Goal: Task Accomplishment & Management: Use online tool/utility

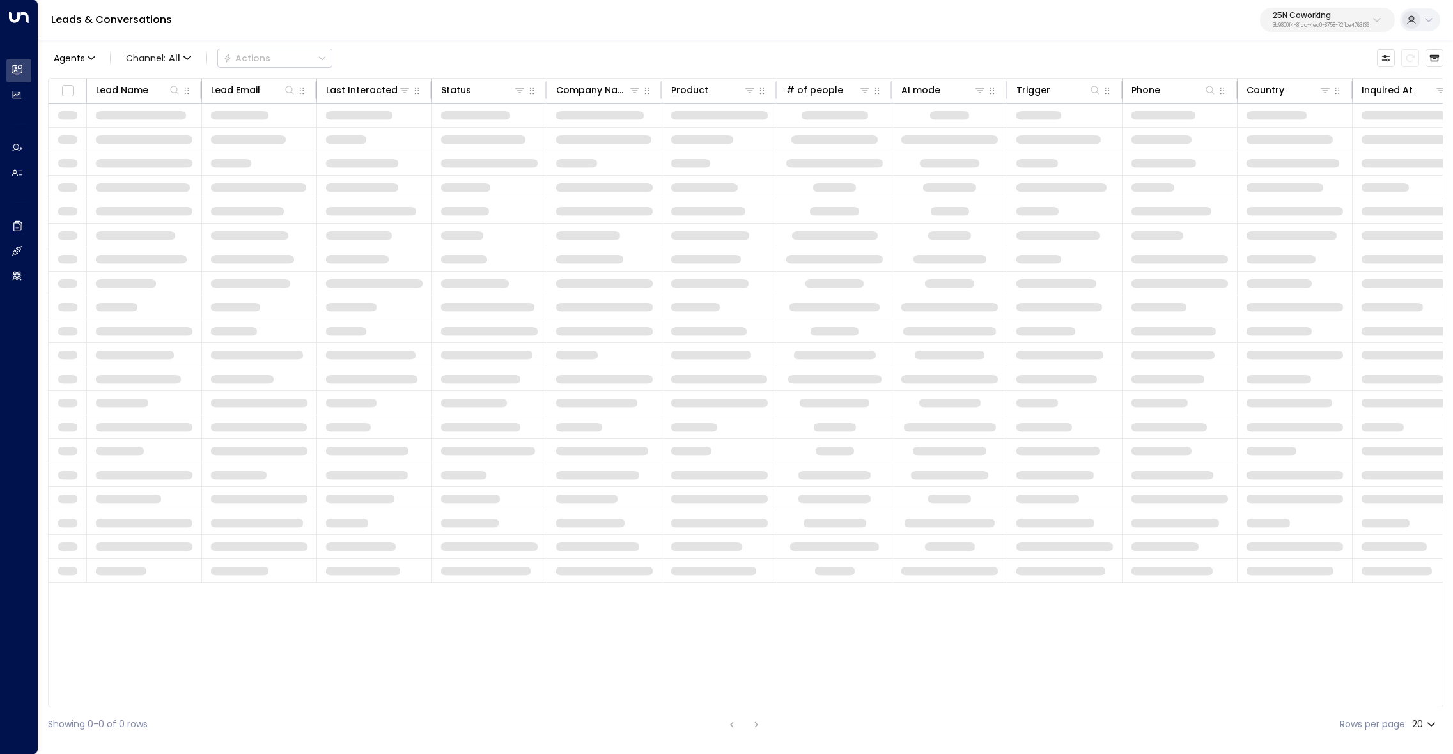
click at [1305, 24] on p "3b9800f4-81ca-4ec0-8758-72fbe4763f36" at bounding box center [1321, 25] width 97 height 5
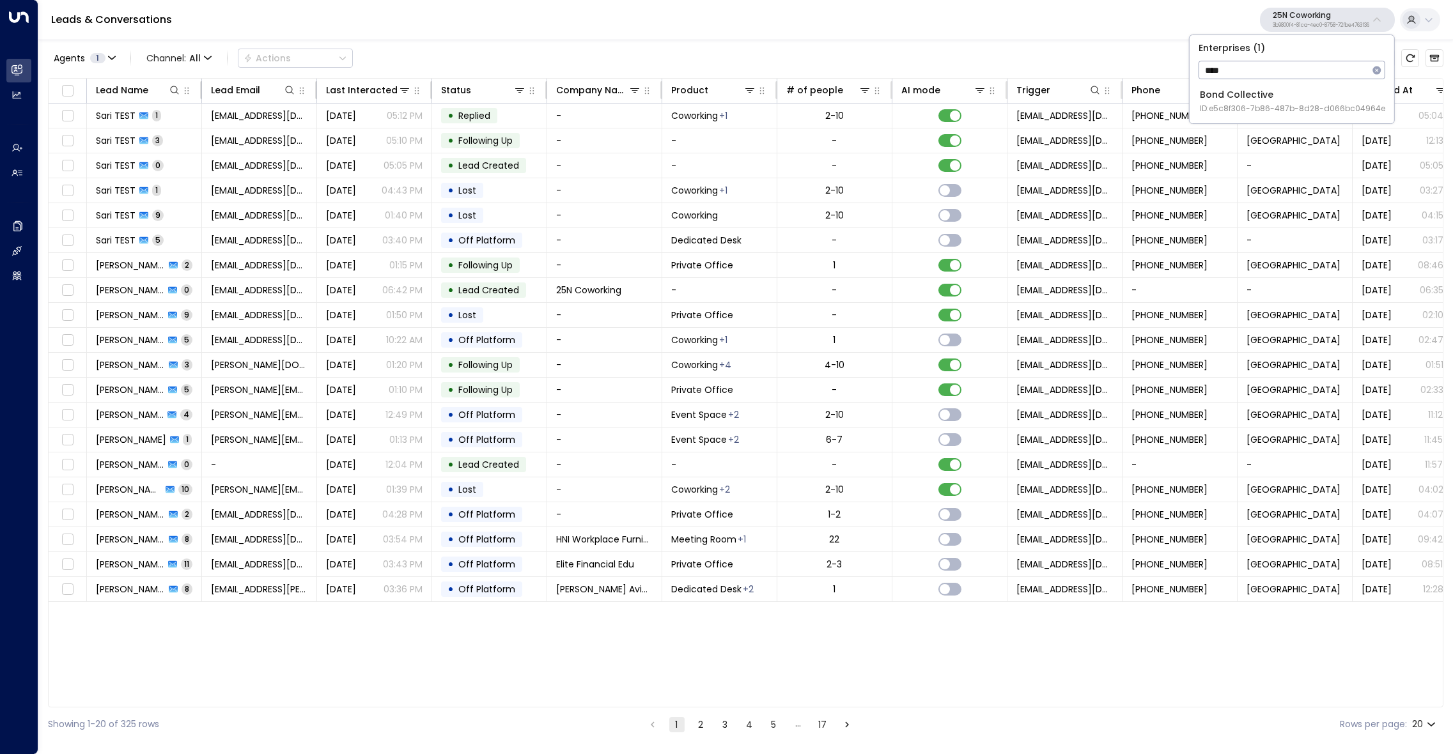
type input "****"
click at [1268, 98] on div "Bond Collective ID: e5c8f306-7b86-487b-8d28-d066bc04964e" at bounding box center [1292, 101] width 185 height 26
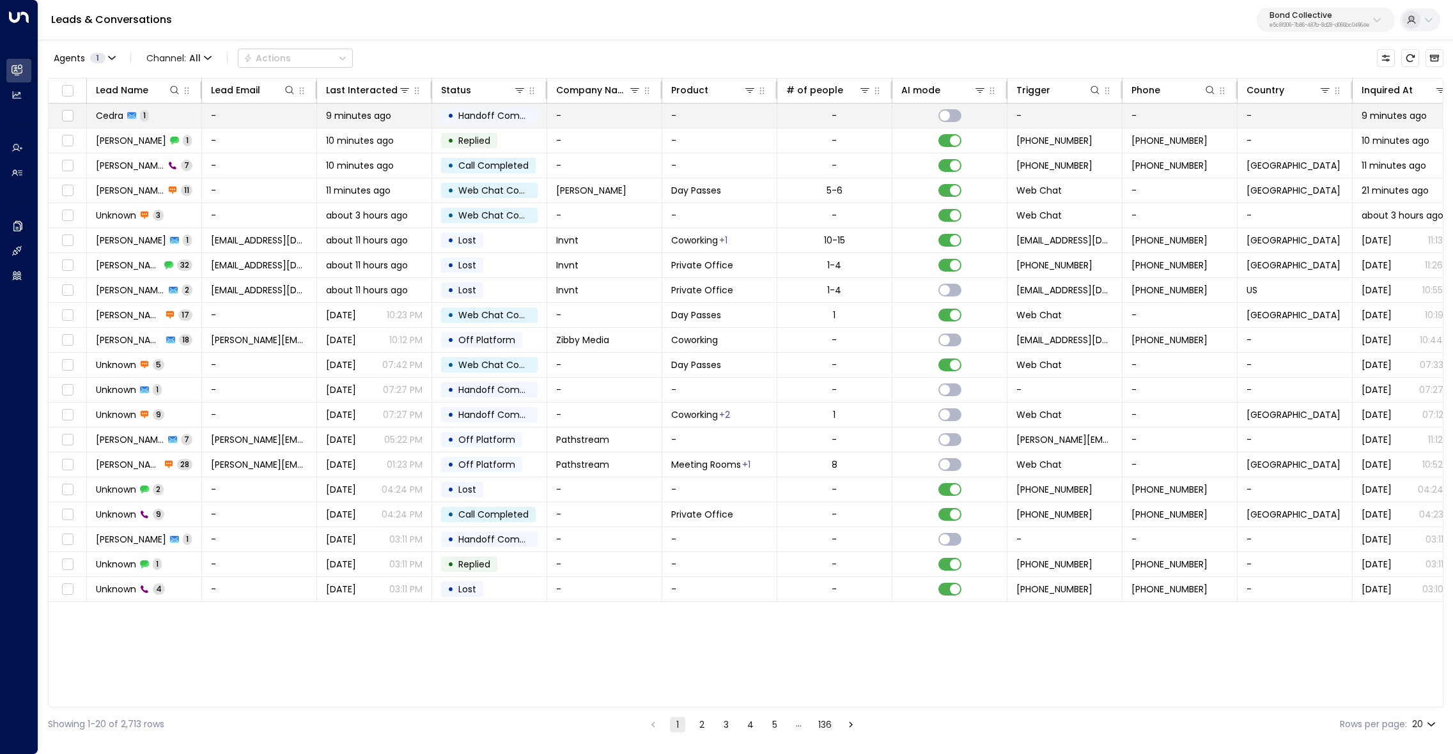
click at [114, 114] on span "Cedra" at bounding box center [109, 115] width 27 height 13
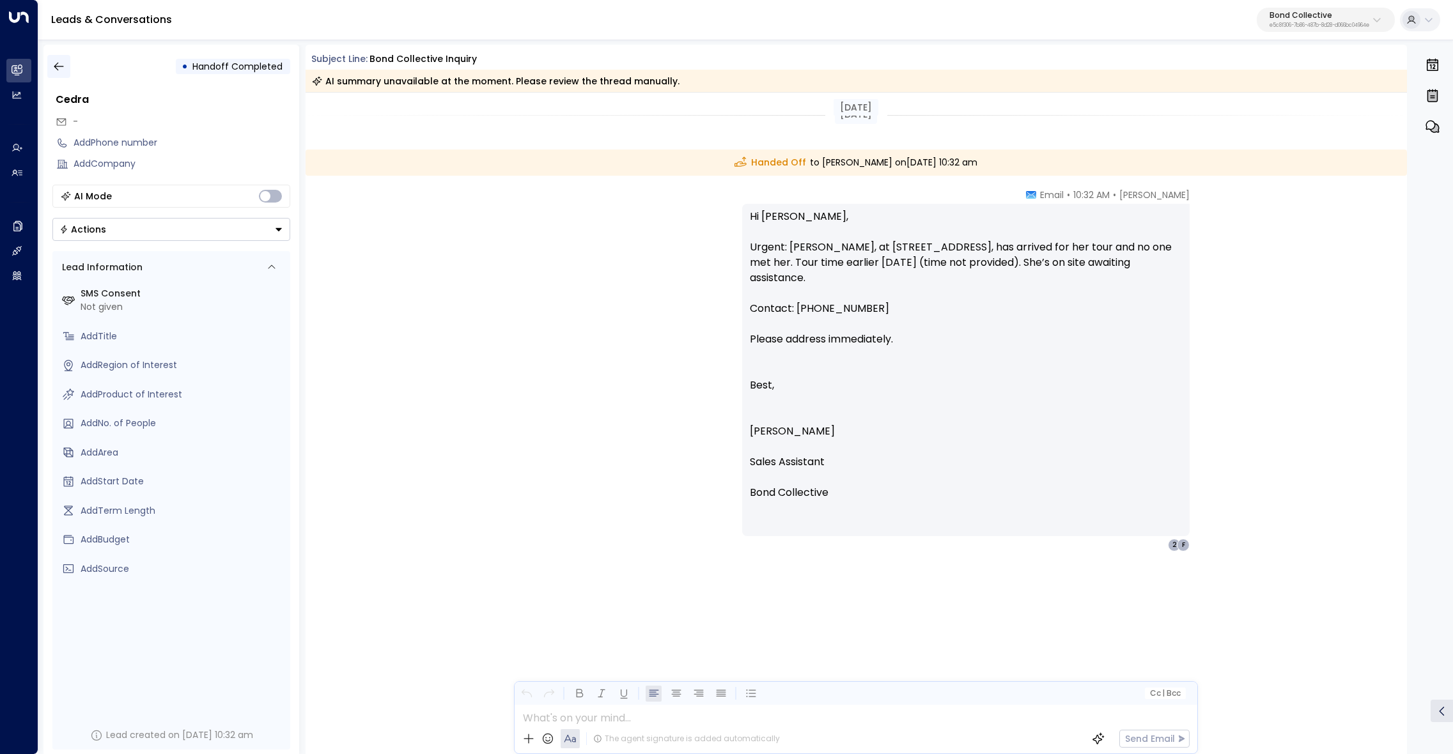
click at [65, 65] on icon "button" at bounding box center [58, 66] width 13 height 13
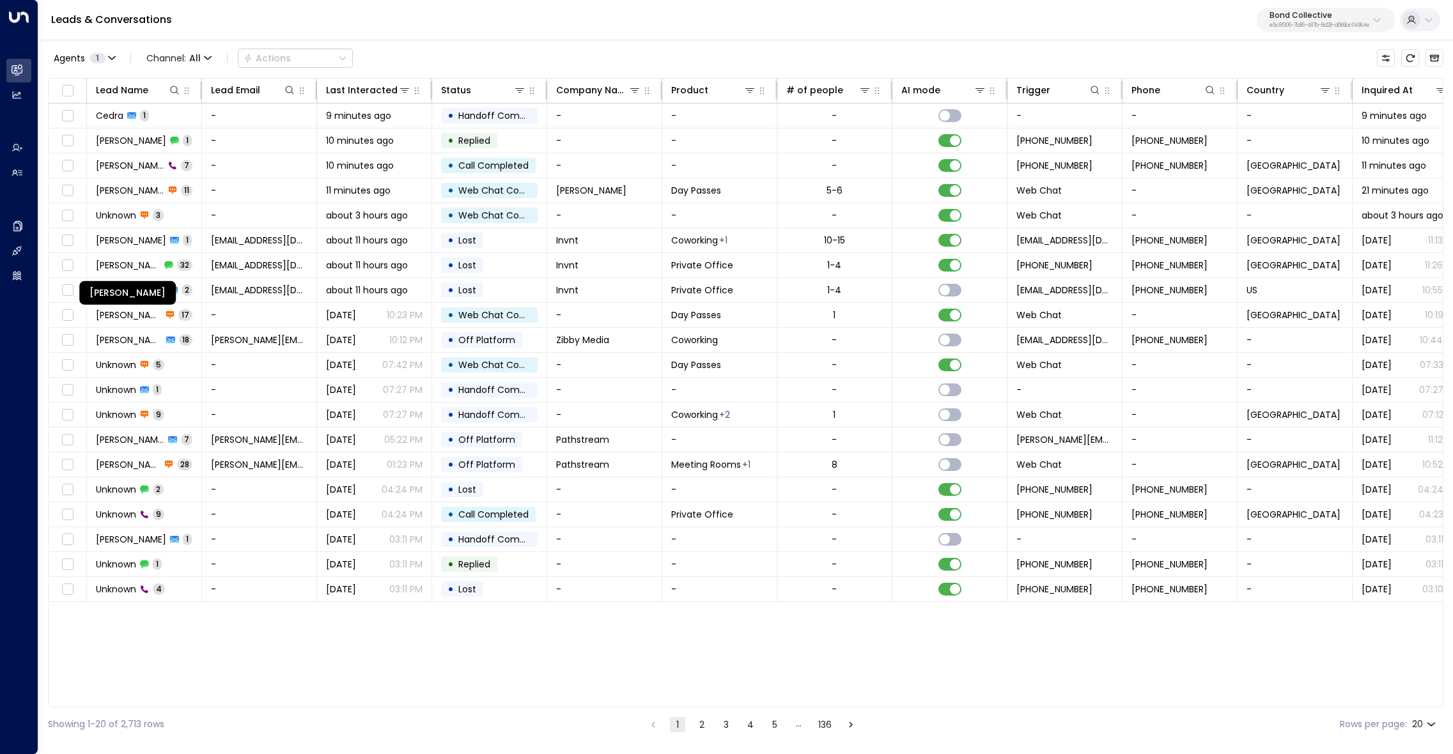
click at [144, 290] on div "Johnny Donohue" at bounding box center [127, 293] width 97 height 24
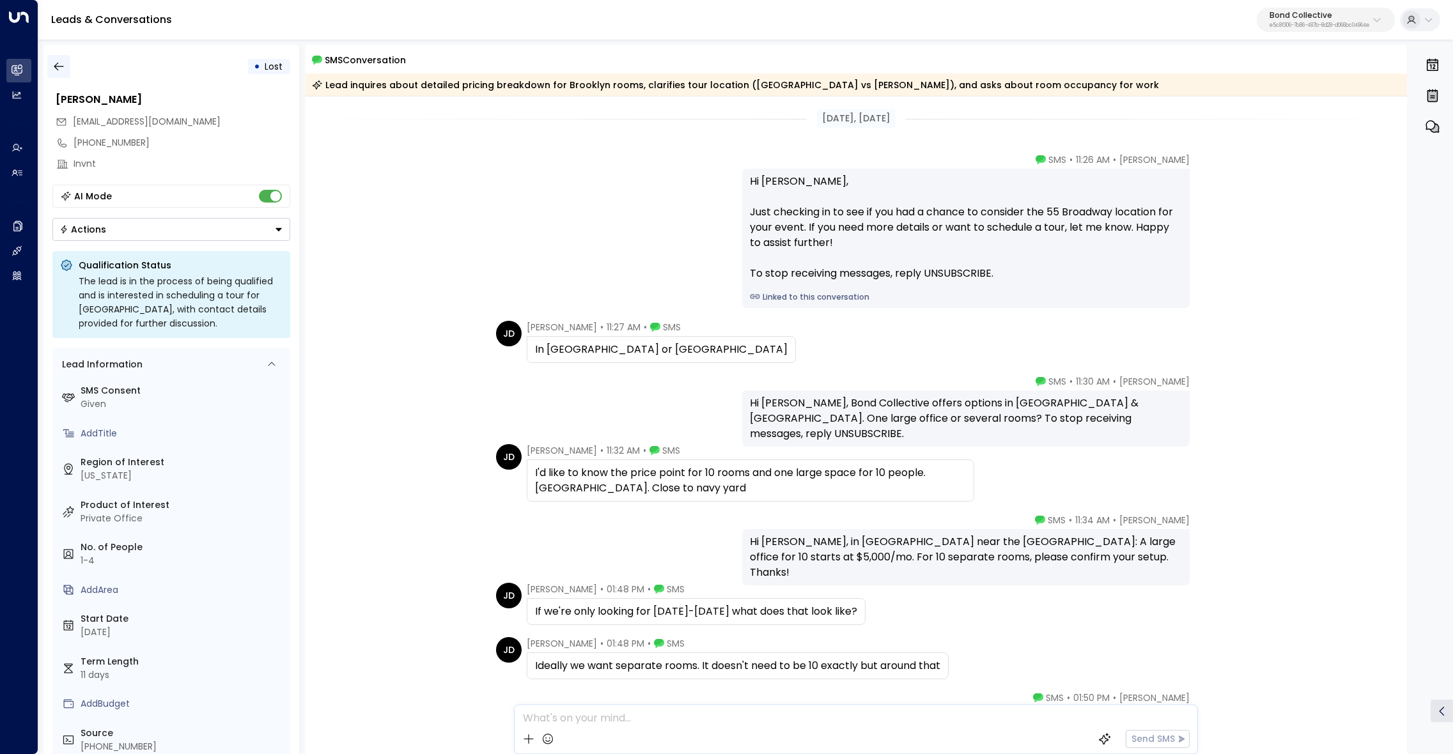
click at [66, 66] on button "button" at bounding box center [58, 66] width 23 height 23
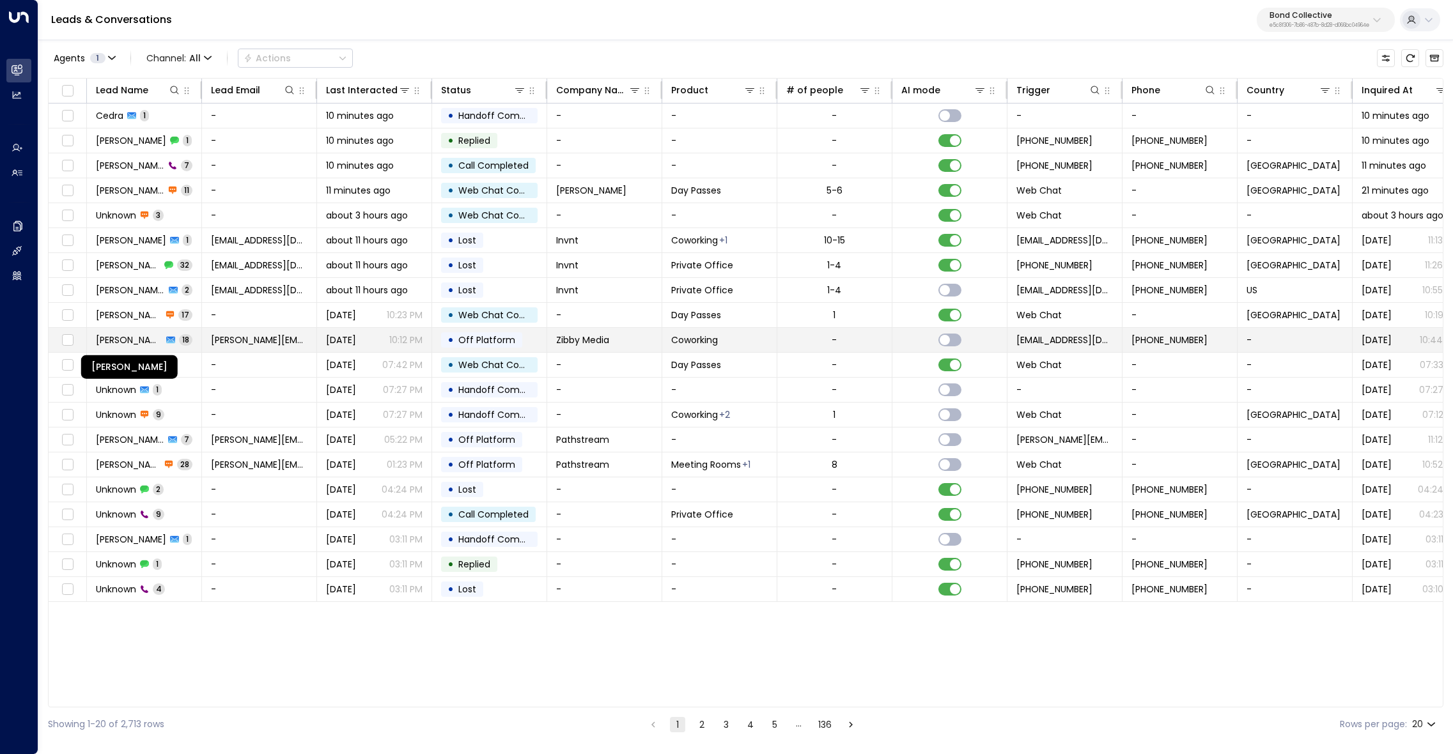
click at [127, 334] on span "Alexandra Feigin" at bounding box center [129, 340] width 66 height 13
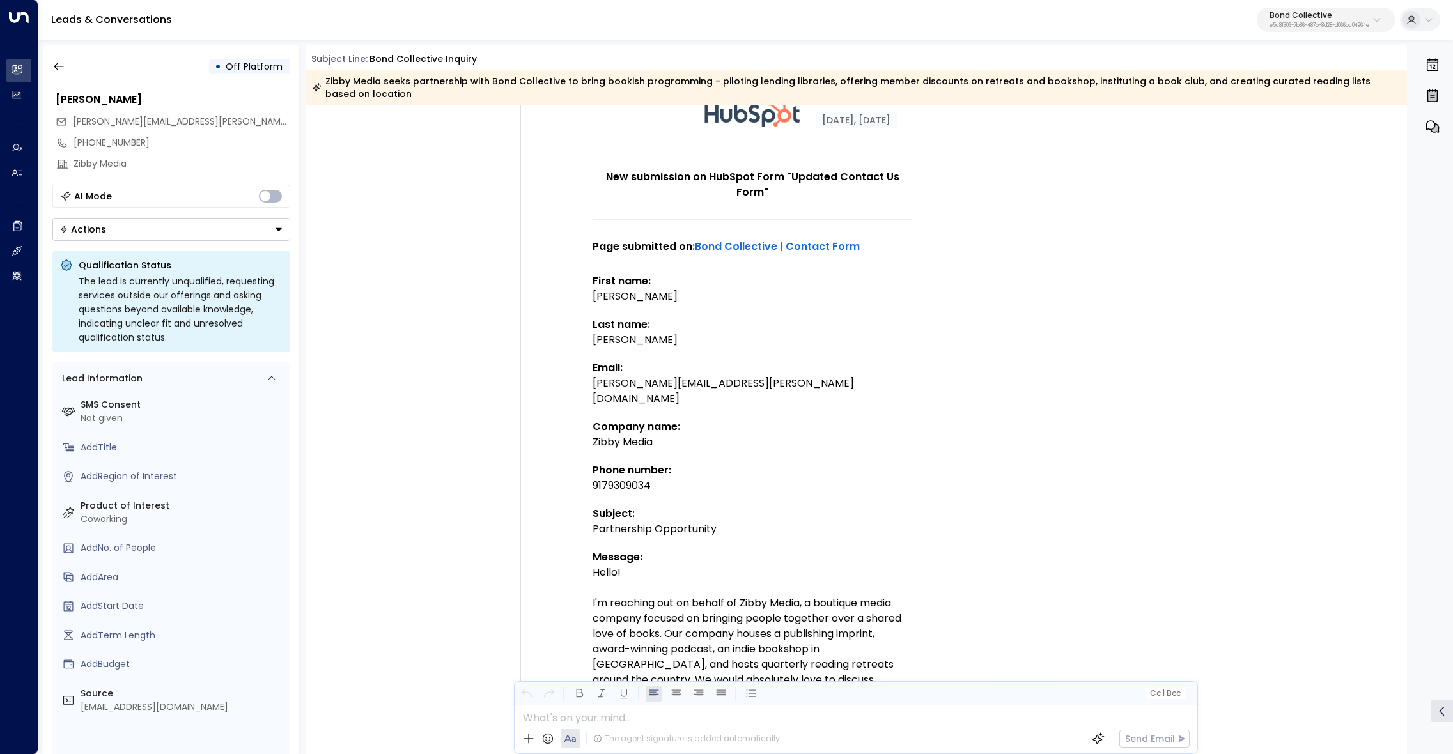
scroll to position [115, 0]
click at [1310, 14] on p "Bond Collective" at bounding box center [1319, 16] width 100 height 8
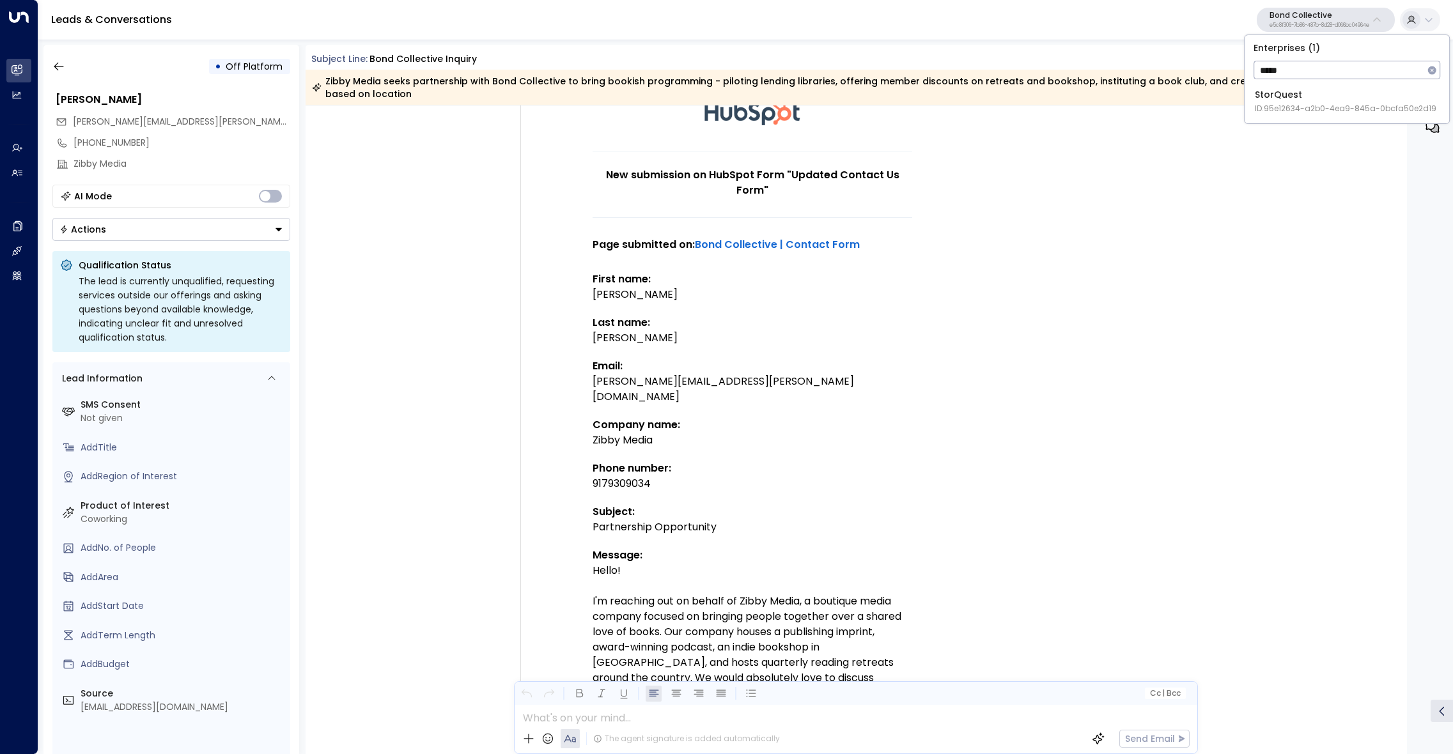
type input "*****"
click at [1285, 107] on span "ID: 95e12634-a2b0-4ea9-845a-0bcfa50e2d19" at bounding box center [1346, 109] width 182 height 12
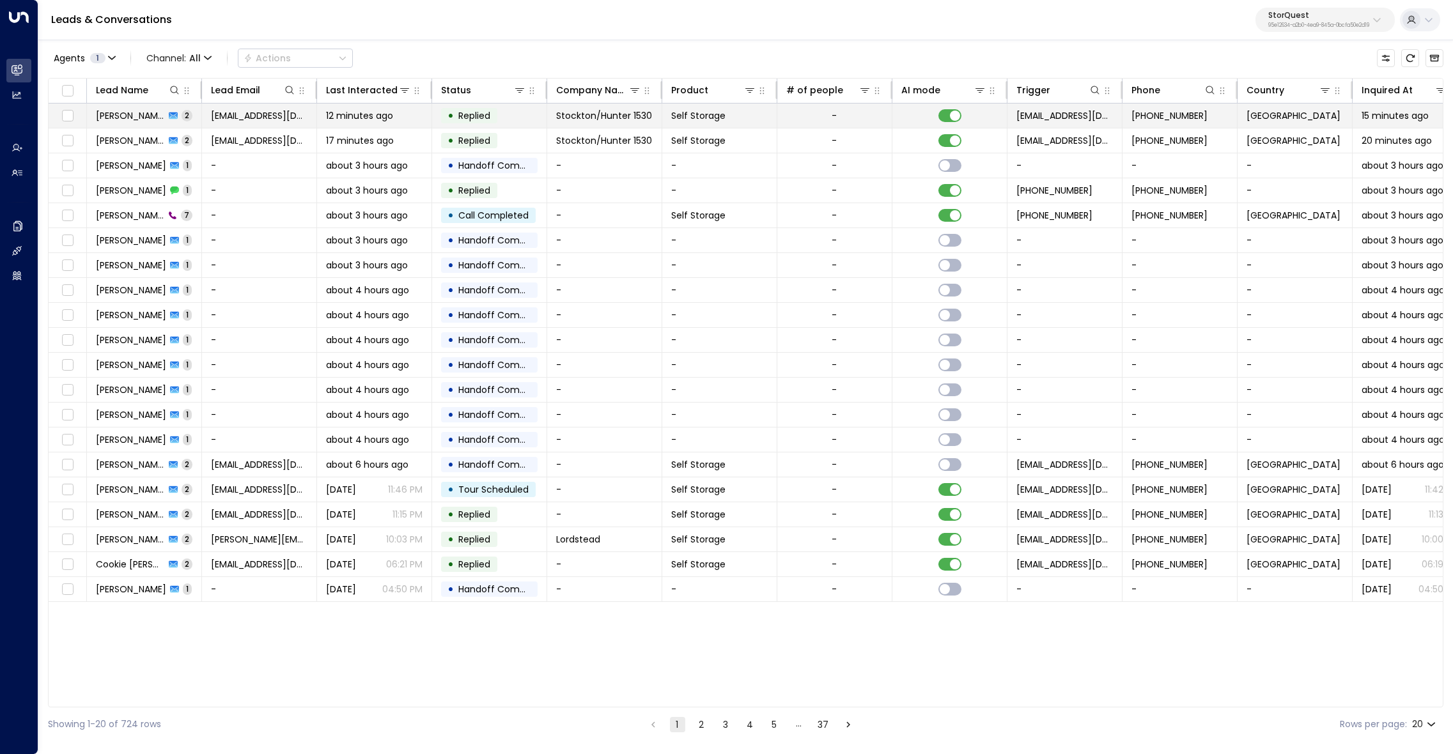
click at [136, 120] on span "Paul A Thomas" at bounding box center [130, 115] width 69 height 13
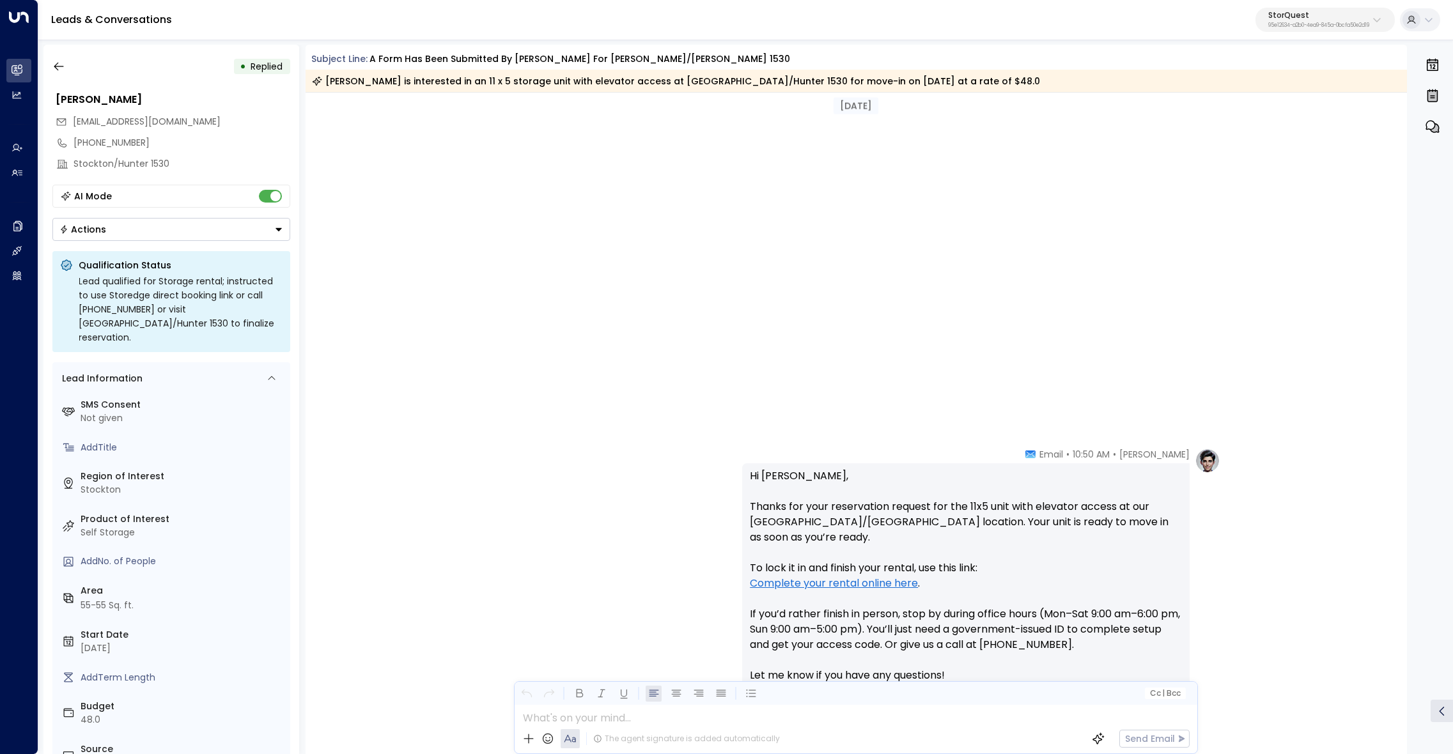
scroll to position [1171, 0]
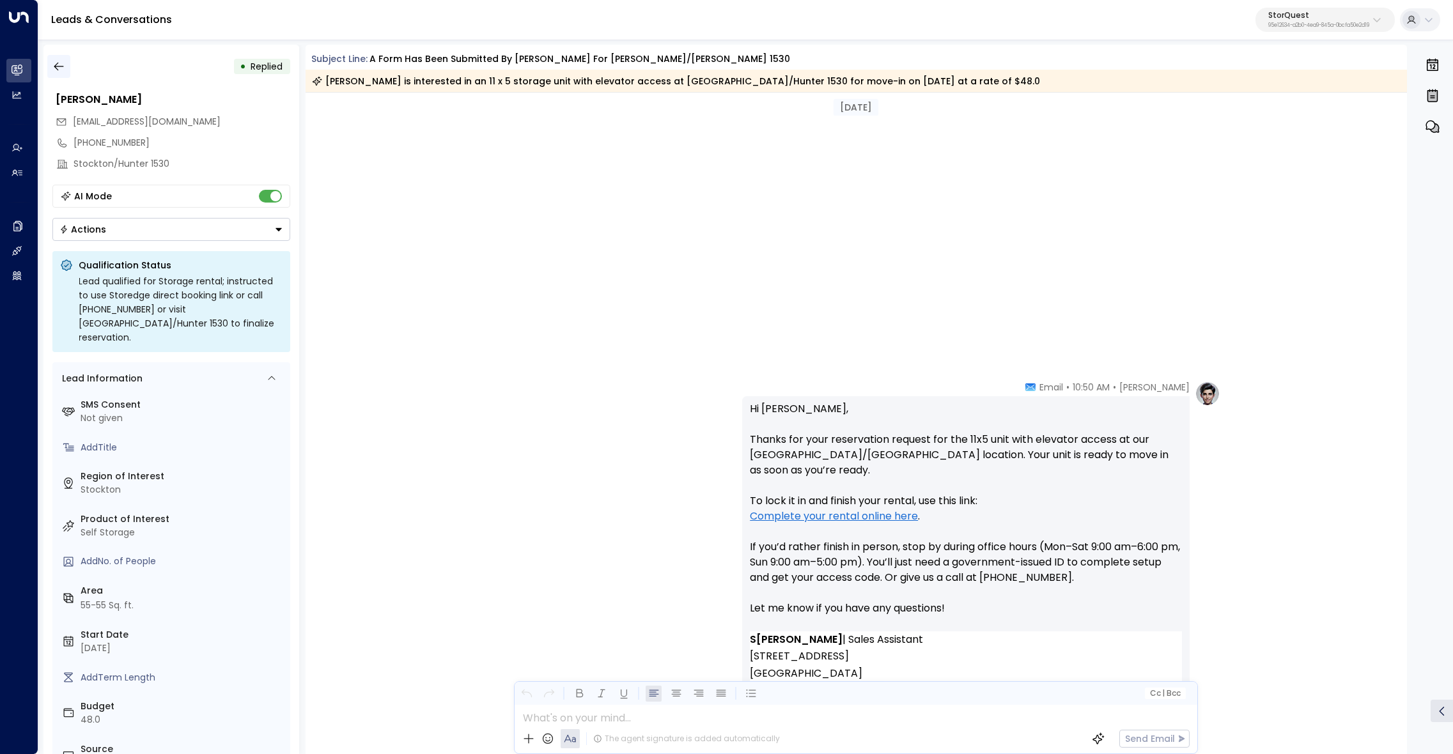
click at [54, 66] on icon "button" at bounding box center [58, 66] width 13 height 13
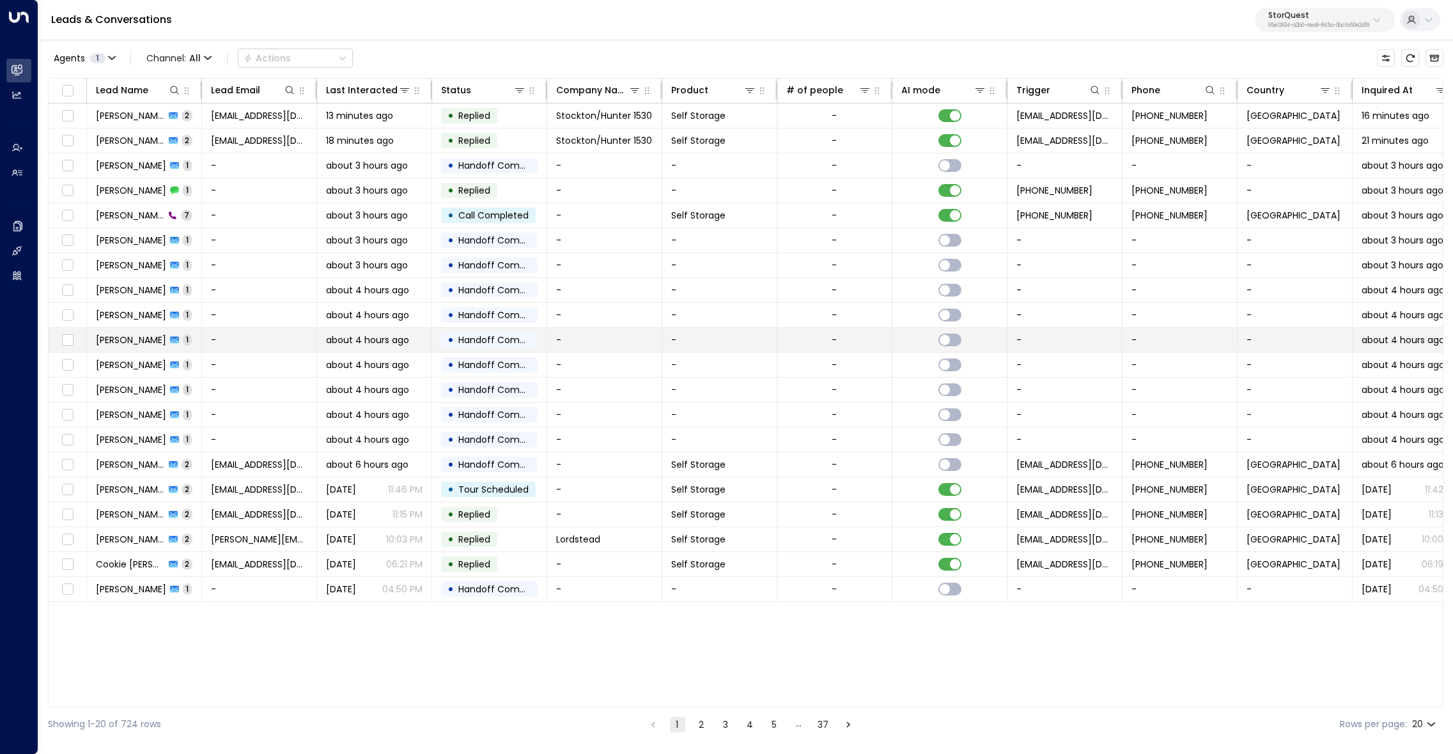
click at [114, 338] on span "[PERSON_NAME]" at bounding box center [131, 340] width 70 height 13
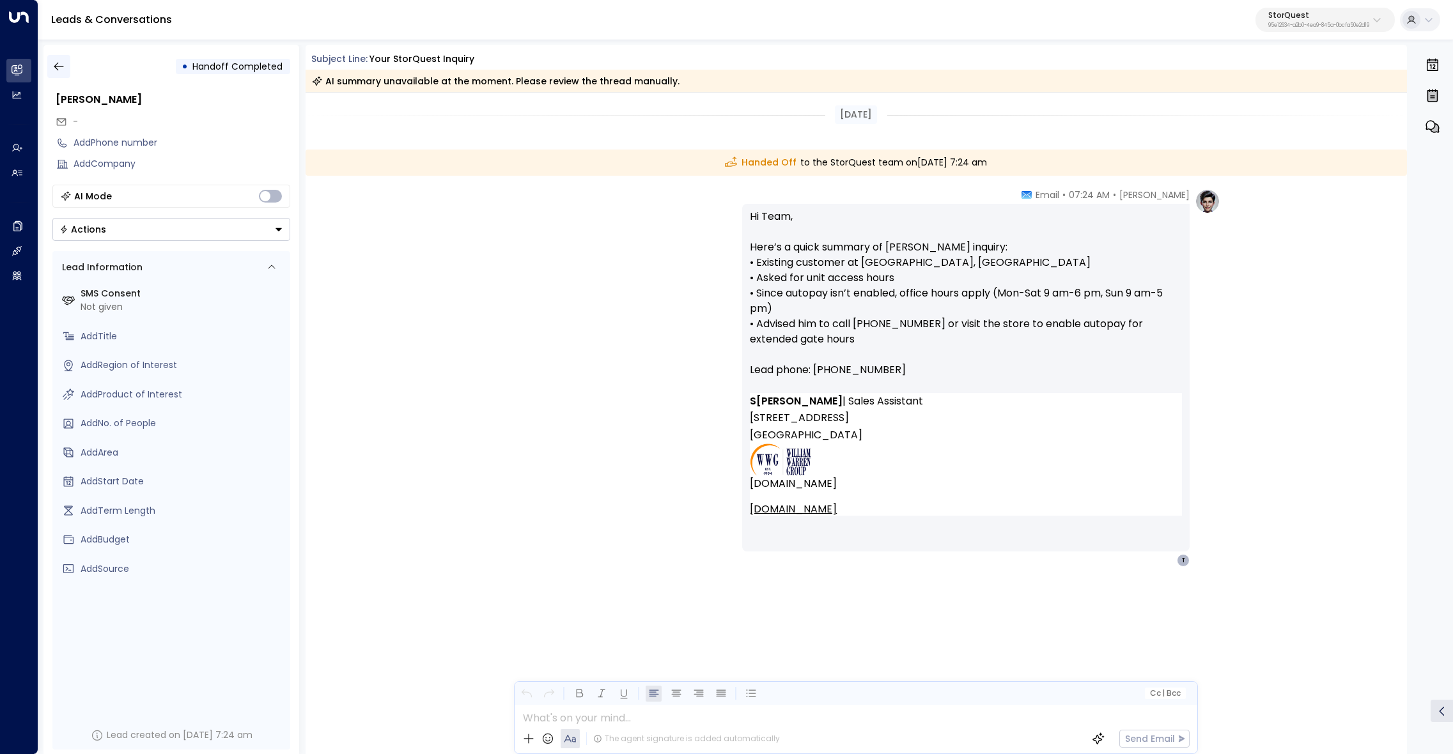
click at [55, 65] on icon "button" at bounding box center [58, 66] width 13 height 13
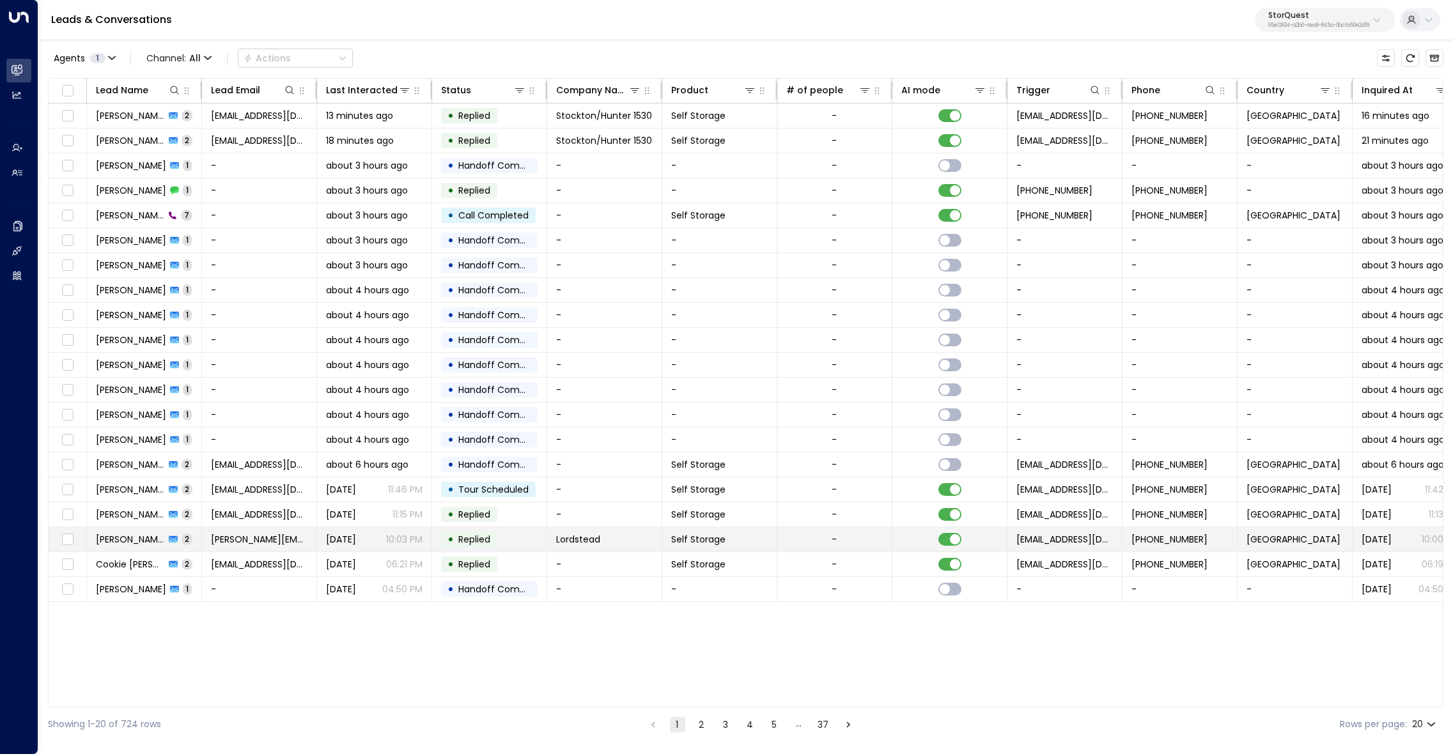
click at [128, 538] on span "Eric Williams" at bounding box center [130, 539] width 69 height 13
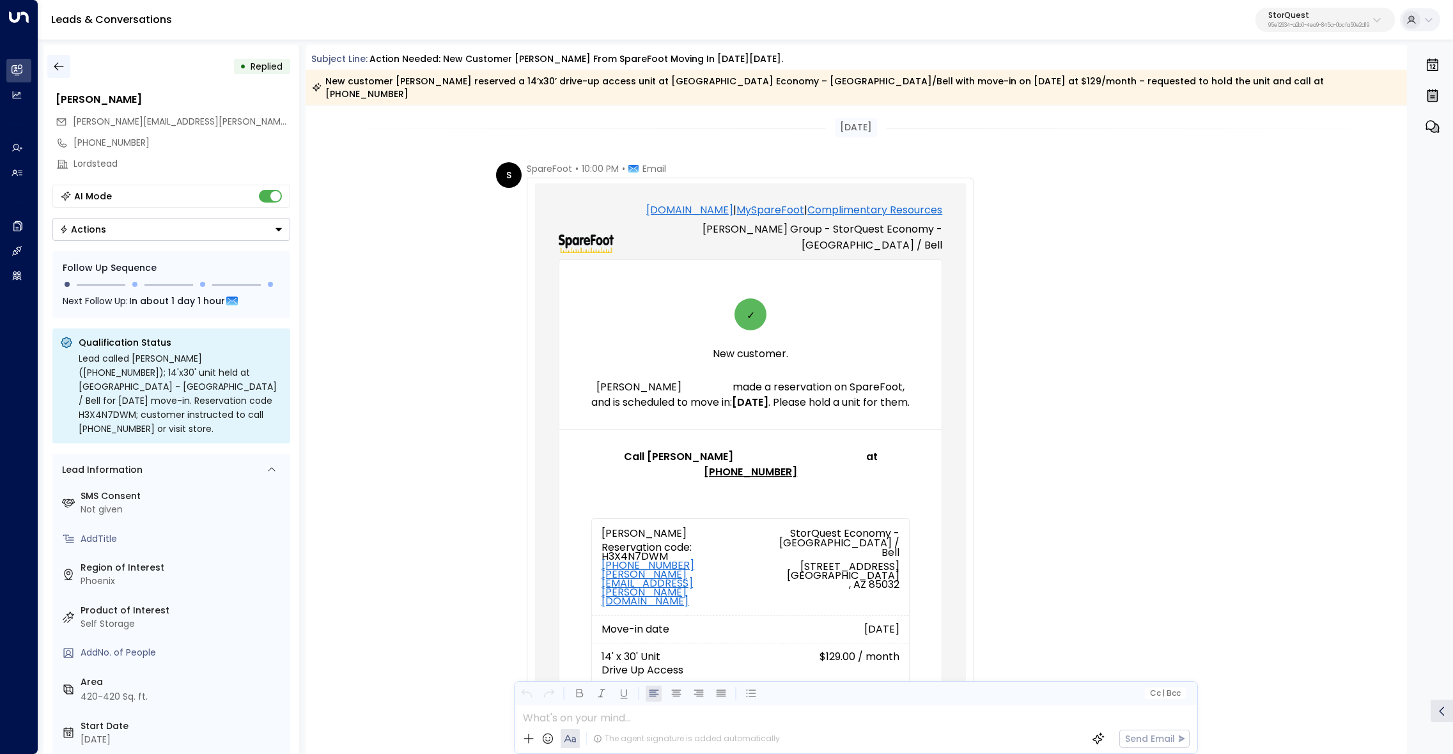
click at [63, 71] on icon "button" at bounding box center [58, 66] width 13 height 13
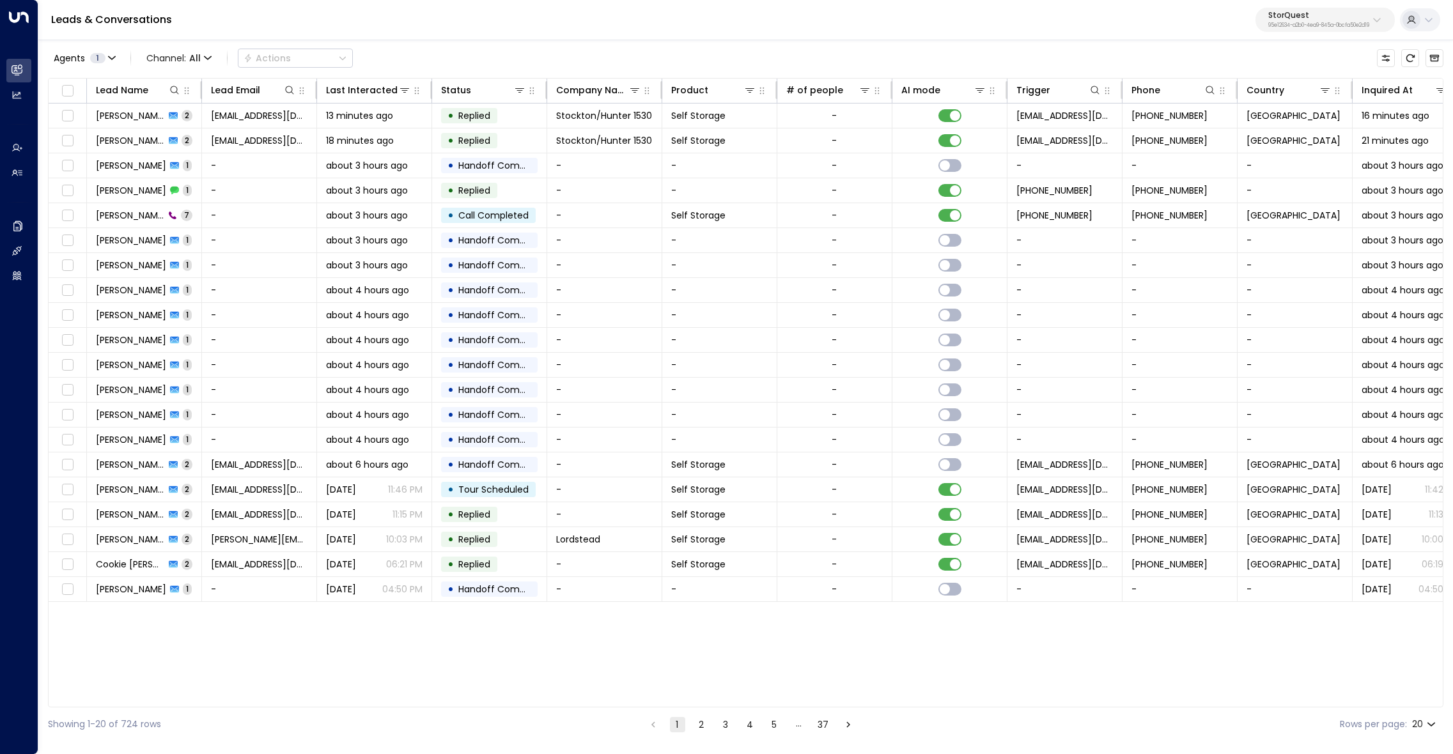
click at [699, 723] on button "2" at bounding box center [701, 724] width 15 height 15
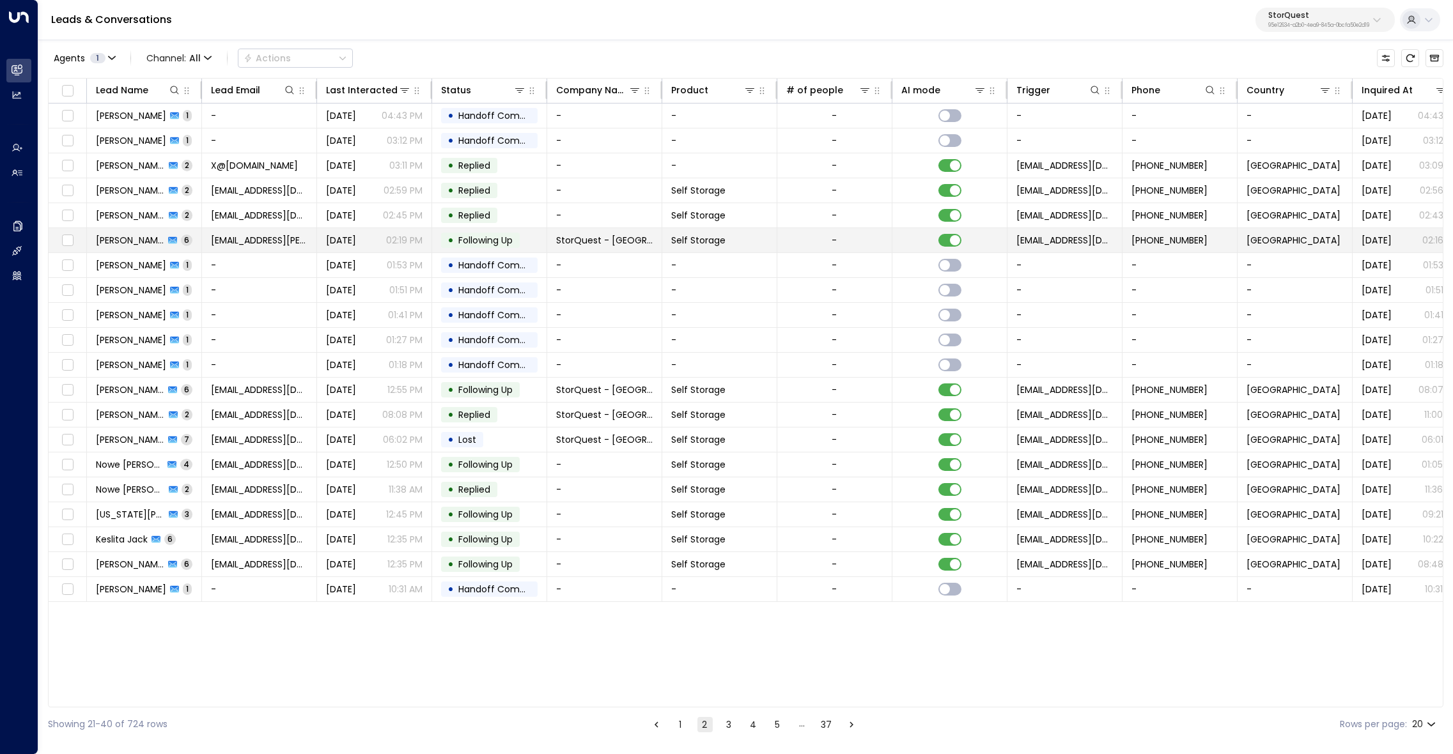
click at [124, 242] on span "Destiny Williams" at bounding box center [130, 240] width 68 height 13
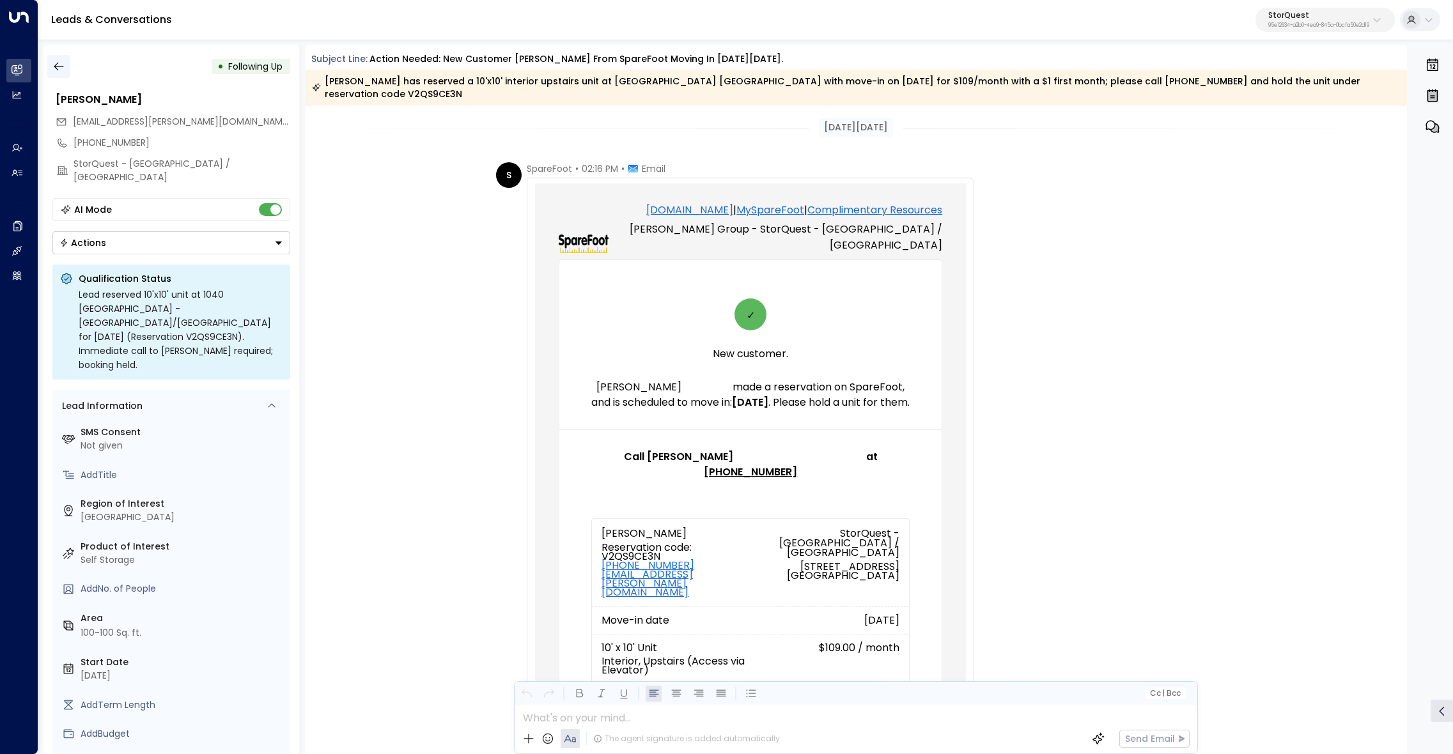
click at [54, 65] on icon "button" at bounding box center [58, 66] width 13 height 13
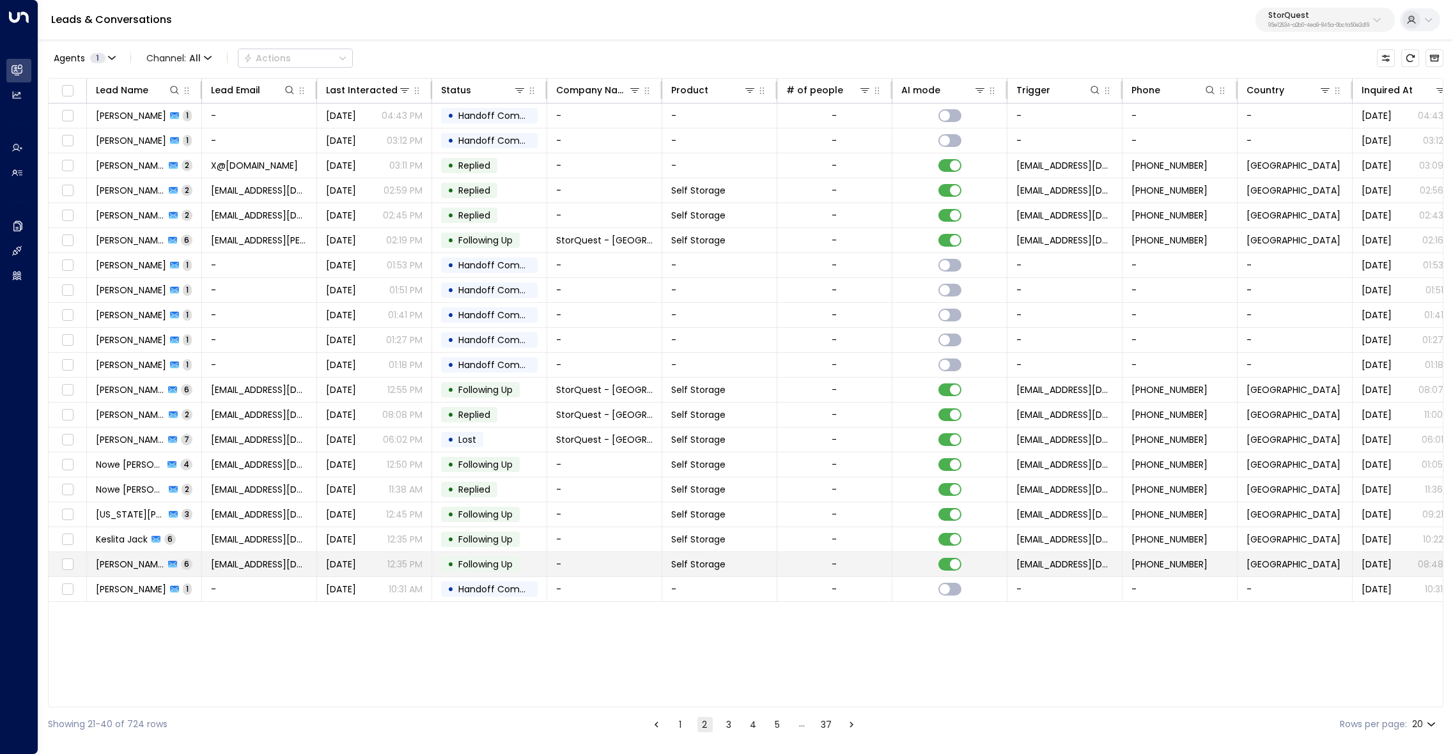
click at [124, 561] on span "William Harvest" at bounding box center [130, 564] width 68 height 13
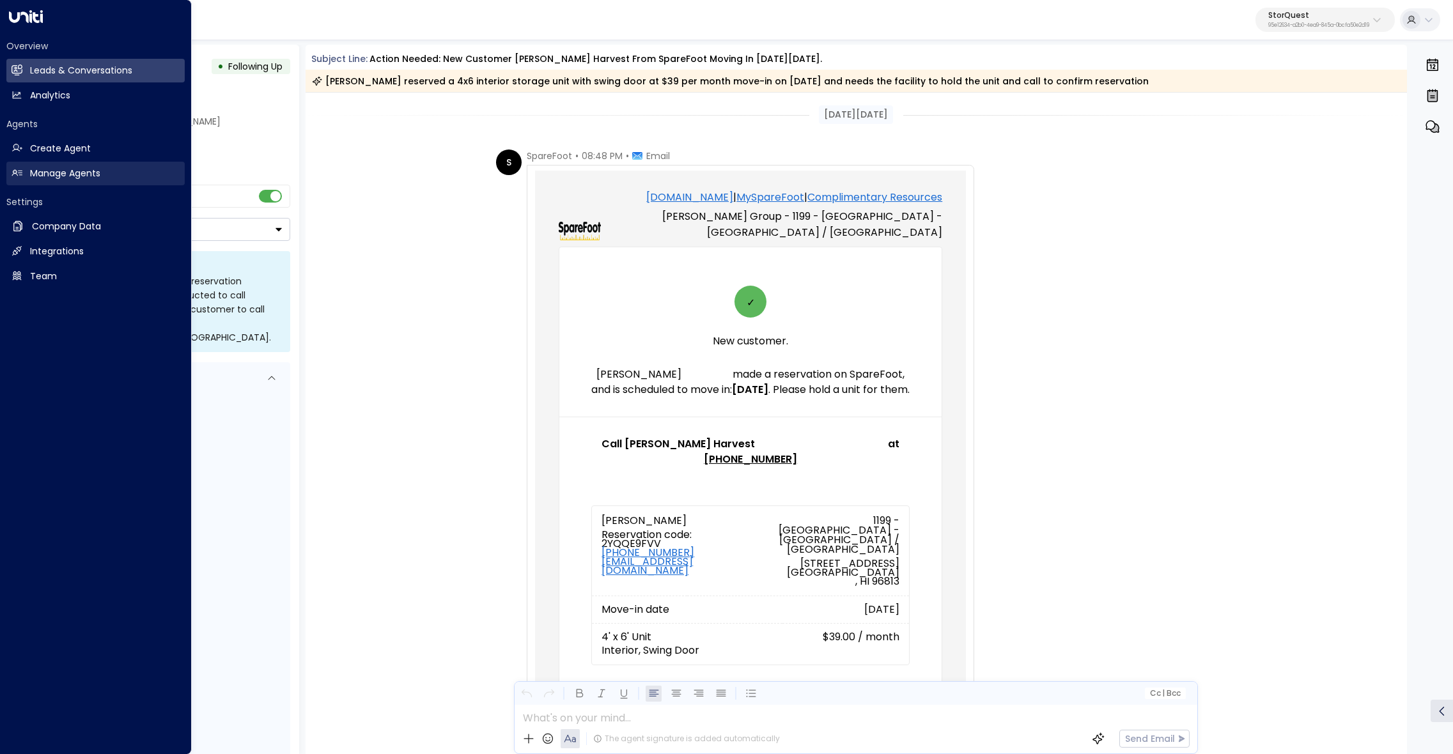
click at [55, 169] on h2 "Manage Agents" at bounding box center [65, 173] width 70 height 13
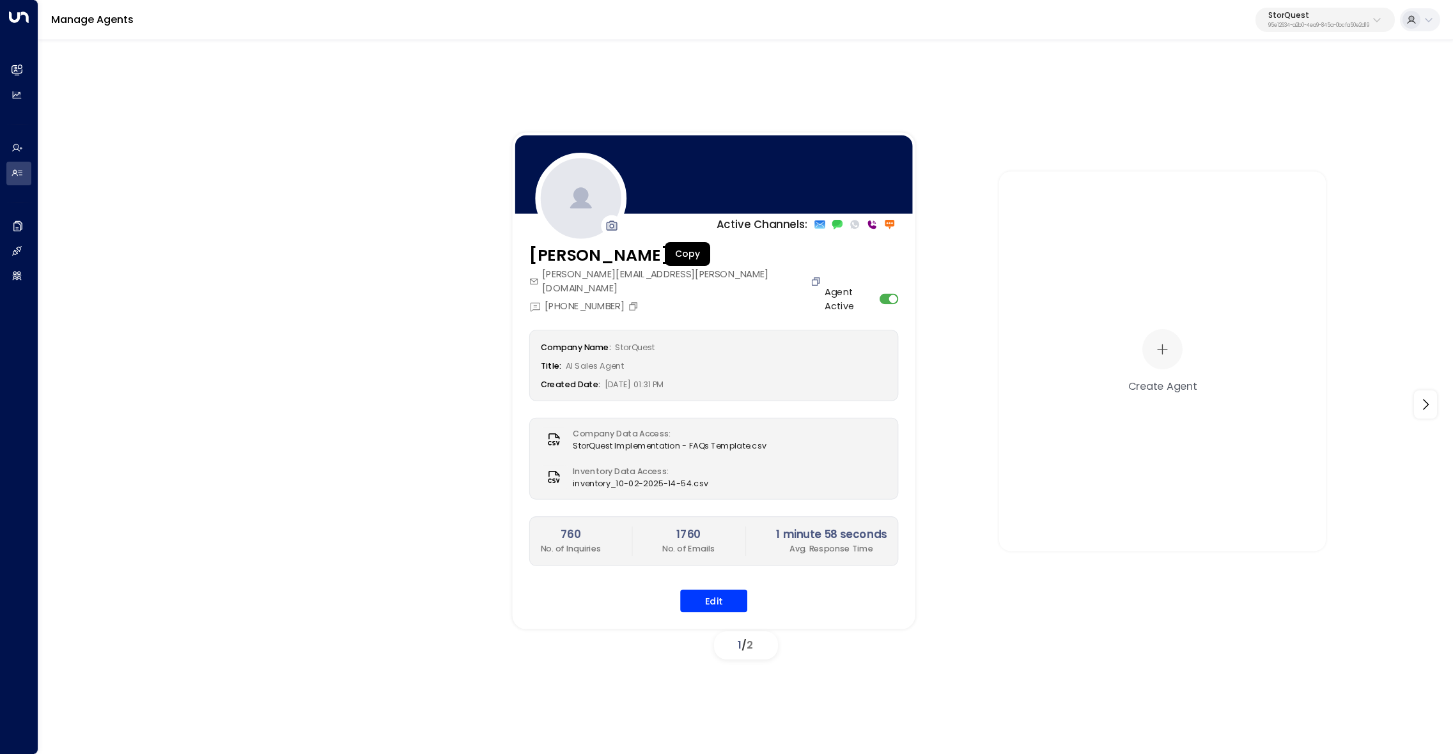
click at [811, 276] on icon "Copy" at bounding box center [816, 281] width 11 height 11
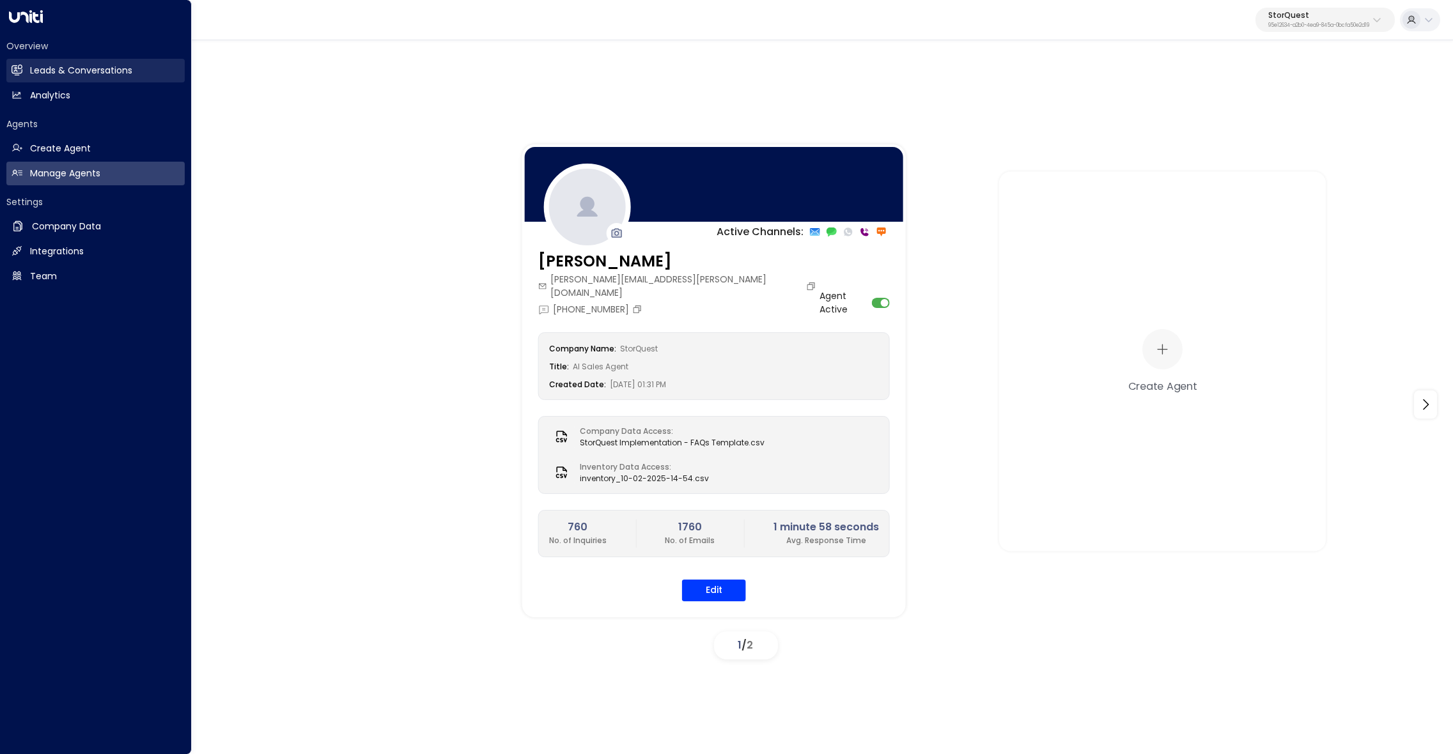
click at [17, 65] on icon at bounding box center [17, 70] width 11 height 11
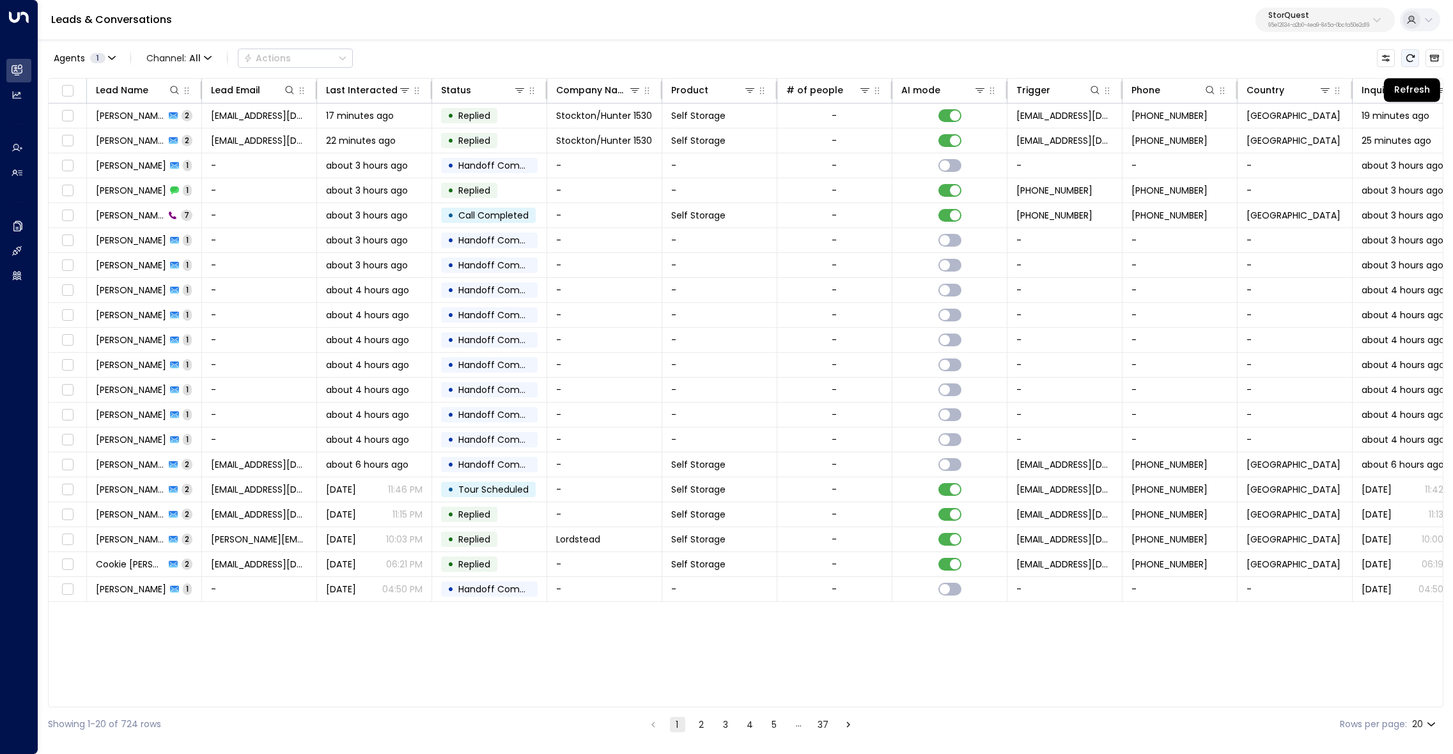
click at [1408, 54] on icon "Refresh" at bounding box center [1410, 58] width 10 height 10
click at [1411, 56] on icon "Refresh" at bounding box center [1410, 58] width 10 height 10
click at [1416, 61] on button "Refresh" at bounding box center [1410, 58] width 18 height 18
click at [1415, 59] on icon "Refresh" at bounding box center [1410, 58] width 10 height 10
click at [805, 48] on div "Agents 1 Channel: All Actions" at bounding box center [745, 58] width 1395 height 27
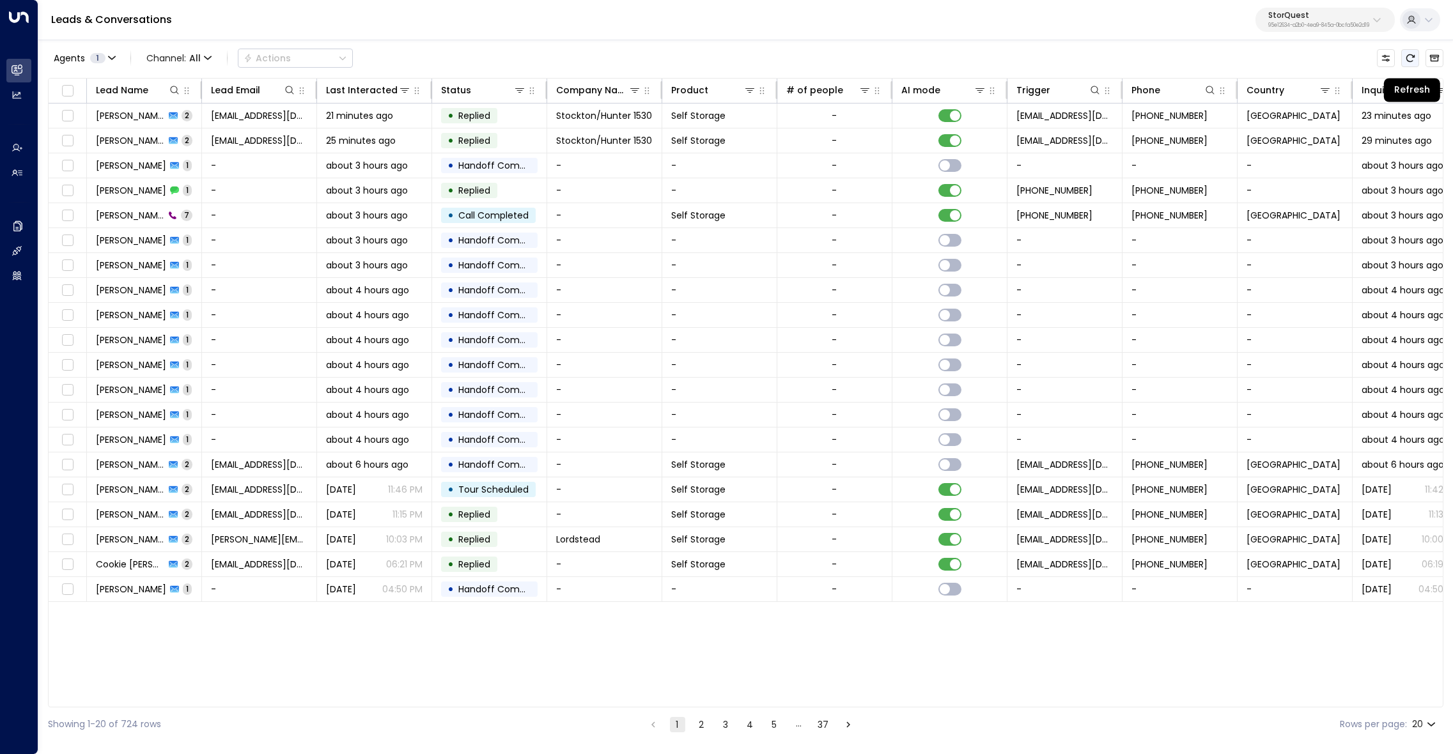
click at [1408, 60] on icon "Refresh" at bounding box center [1410, 58] width 8 height 8
click at [1197, 56] on div "Agents 1 Channel: All Actions" at bounding box center [745, 58] width 1395 height 27
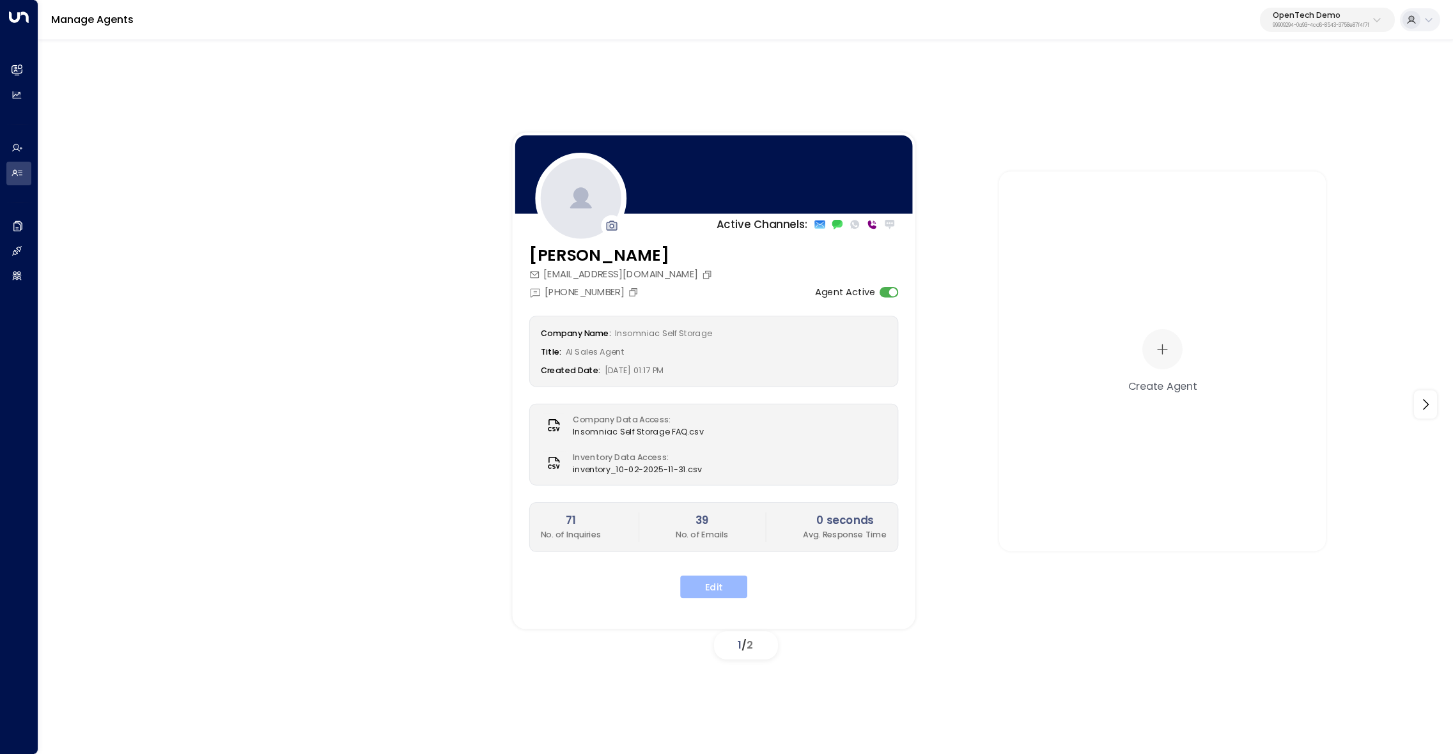
click at [729, 582] on button "Edit" at bounding box center [713, 586] width 67 height 23
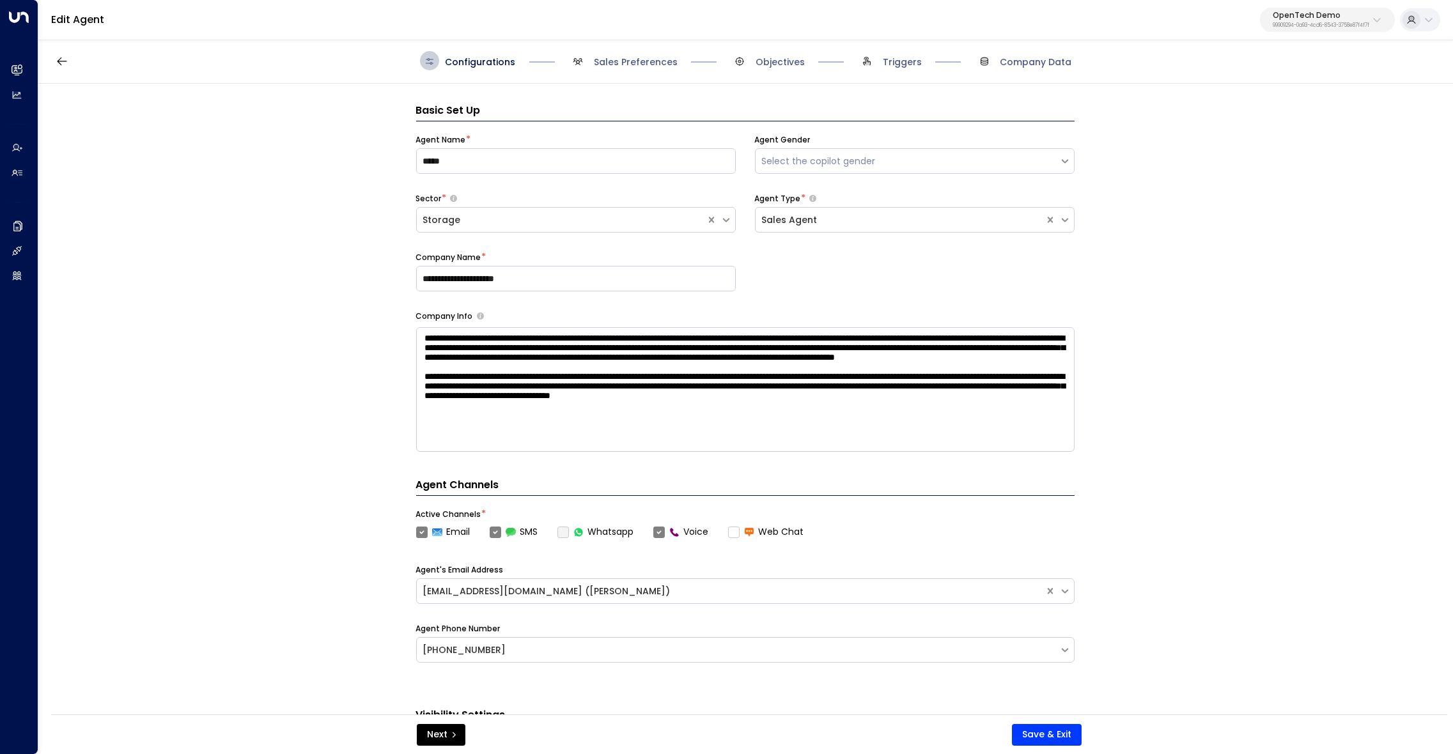
scroll to position [19, 0]
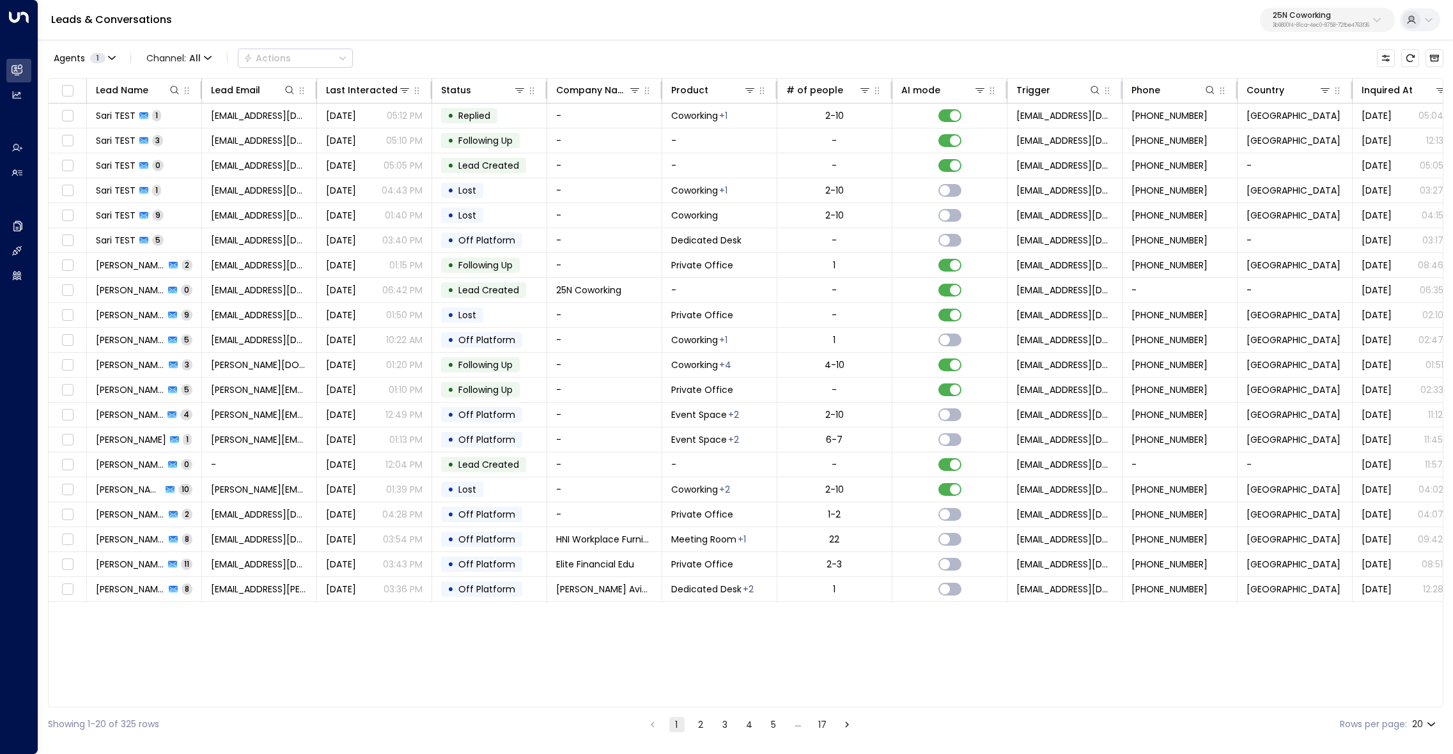
click at [1287, 19] on p "25N Coworking" at bounding box center [1321, 16] width 97 height 8
type input "*********"
click at [1321, 104] on span "ID: bc340fee-f559-48fc-84eb-70f3f6817ad8" at bounding box center [1286, 109] width 172 height 12
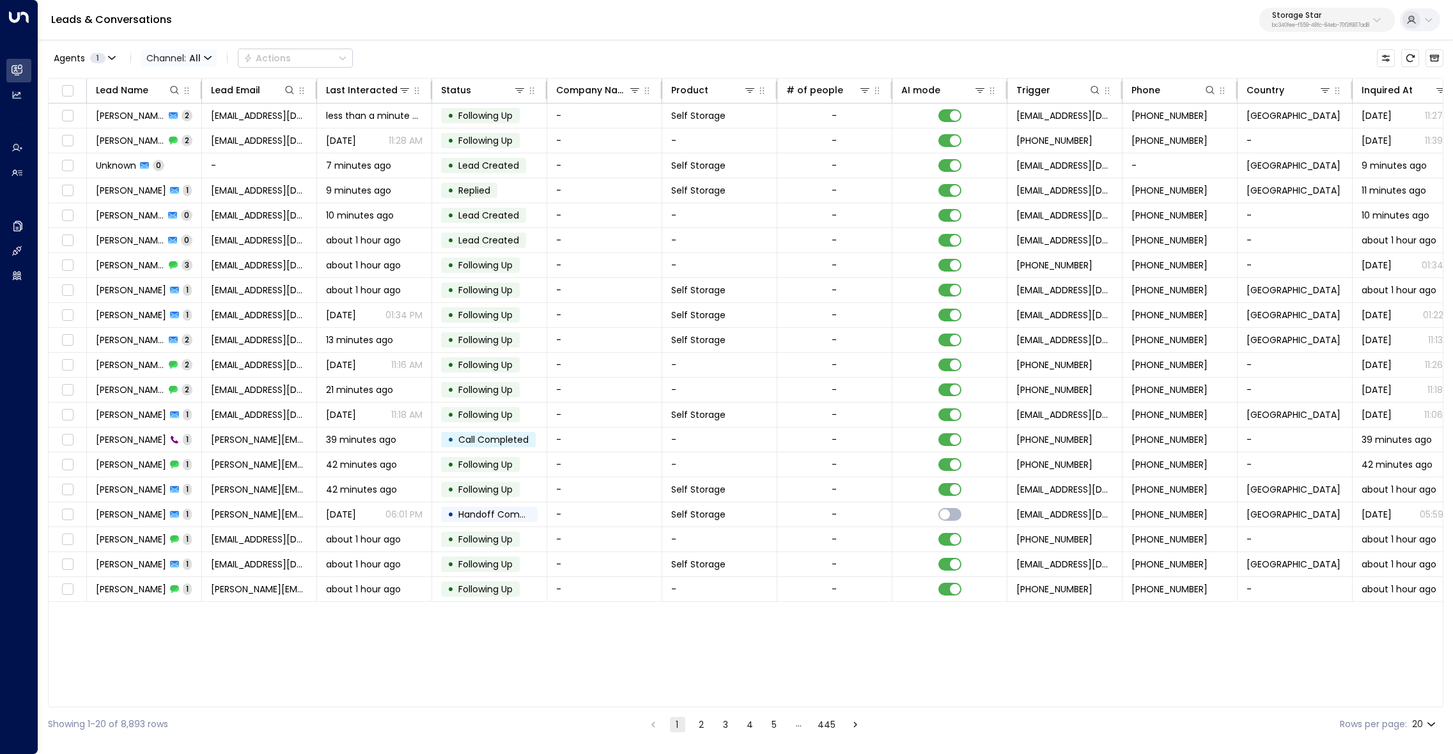
click at [199, 58] on span "All" at bounding box center [195, 58] width 12 height 10
click at [187, 172] on li "Voice" at bounding box center [186, 179] width 82 height 21
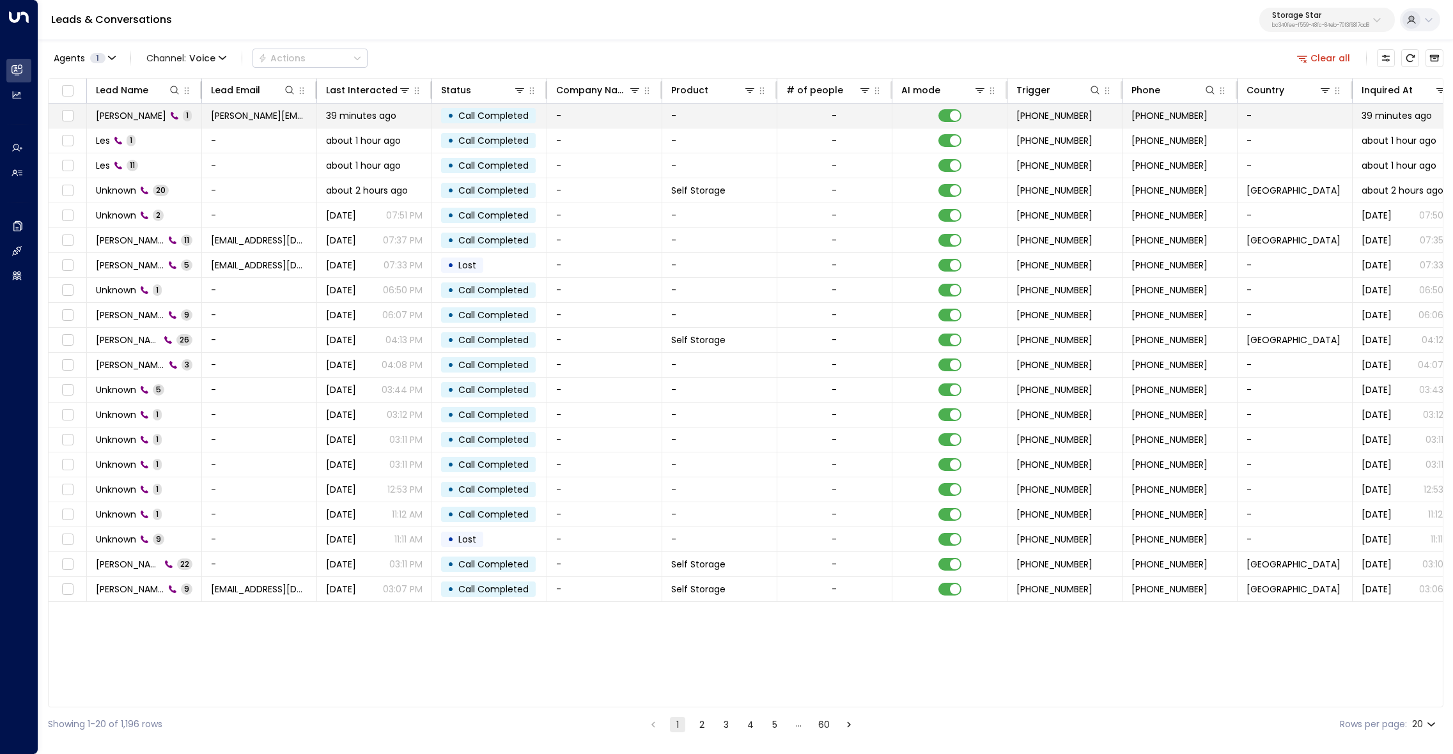
click at [145, 118] on span "BLAKE A FANGUY" at bounding box center [131, 115] width 70 height 13
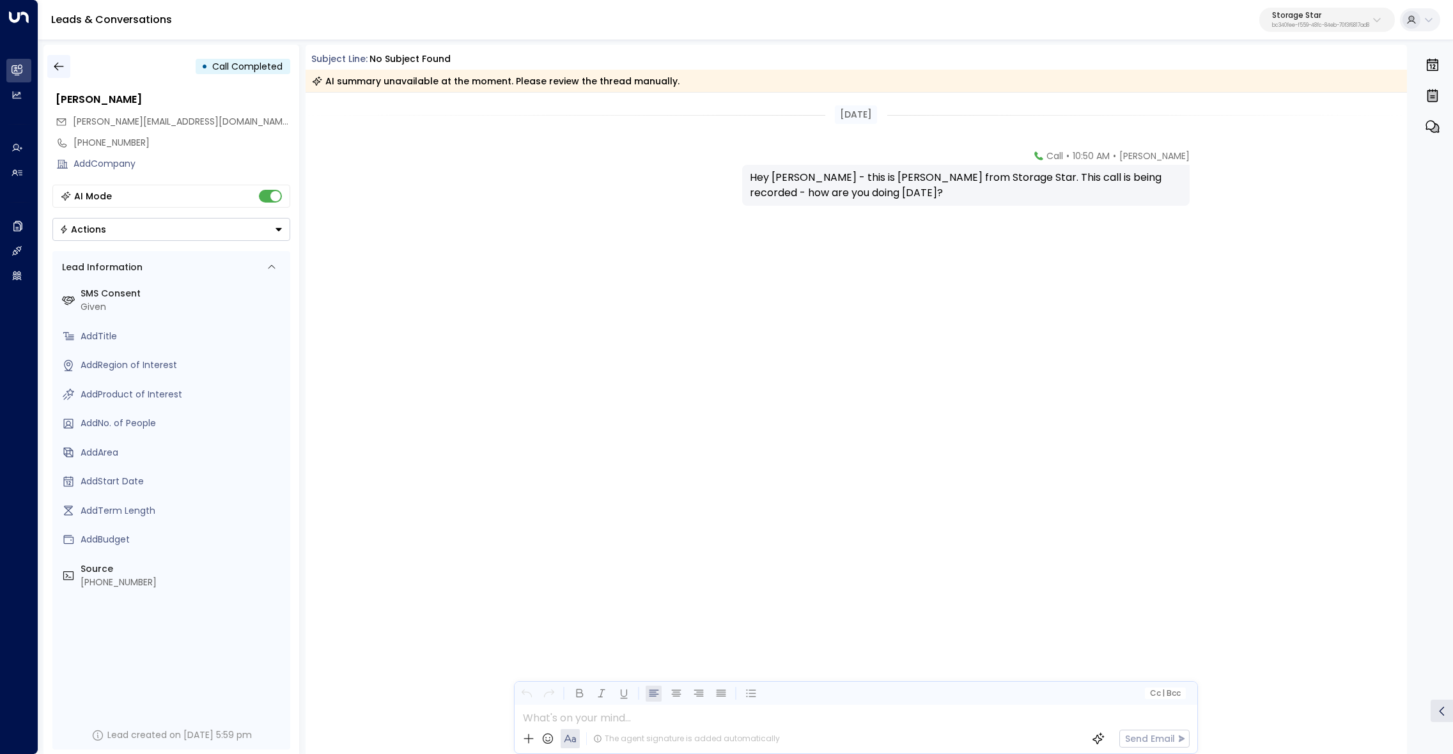
click at [59, 64] on icon "button" at bounding box center [58, 66] width 13 height 13
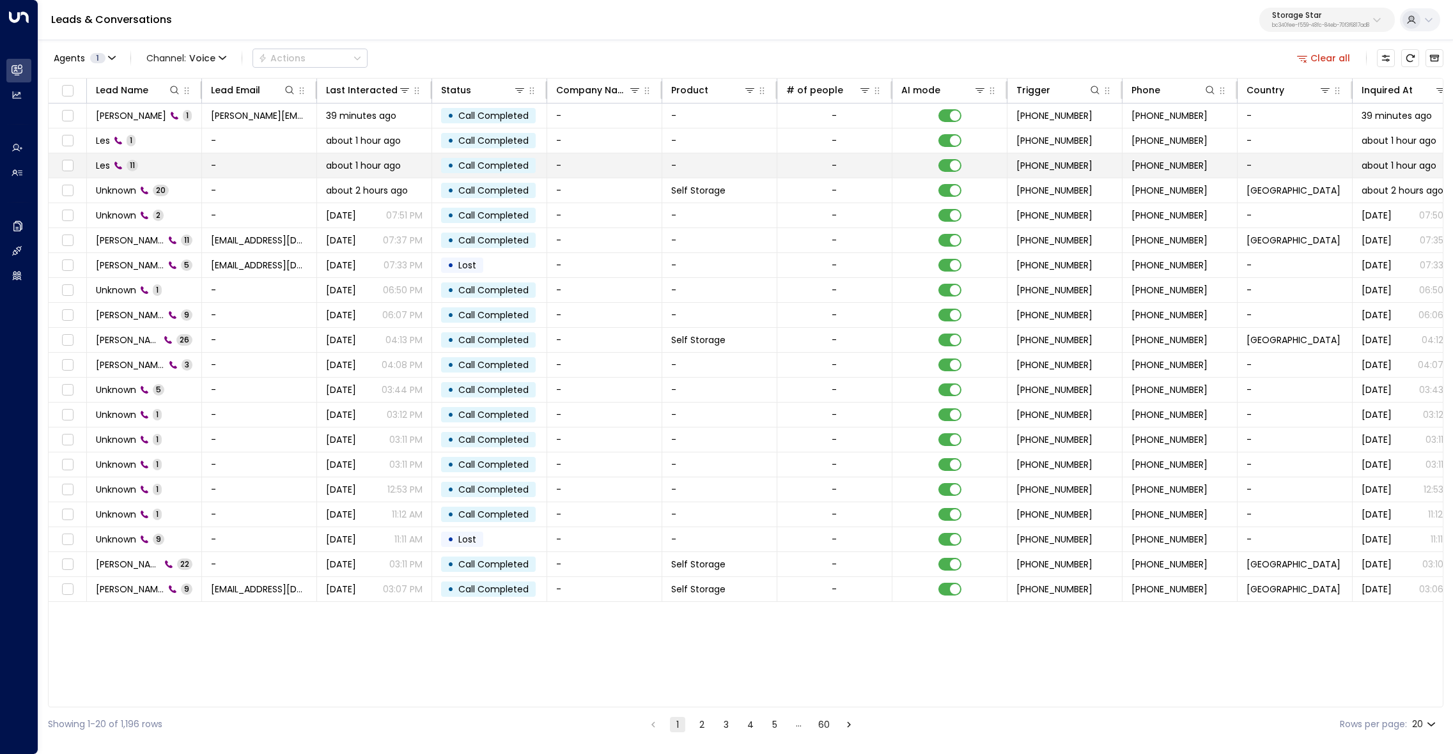
click at [110, 160] on div "Les 11" at bounding box center [117, 165] width 42 height 13
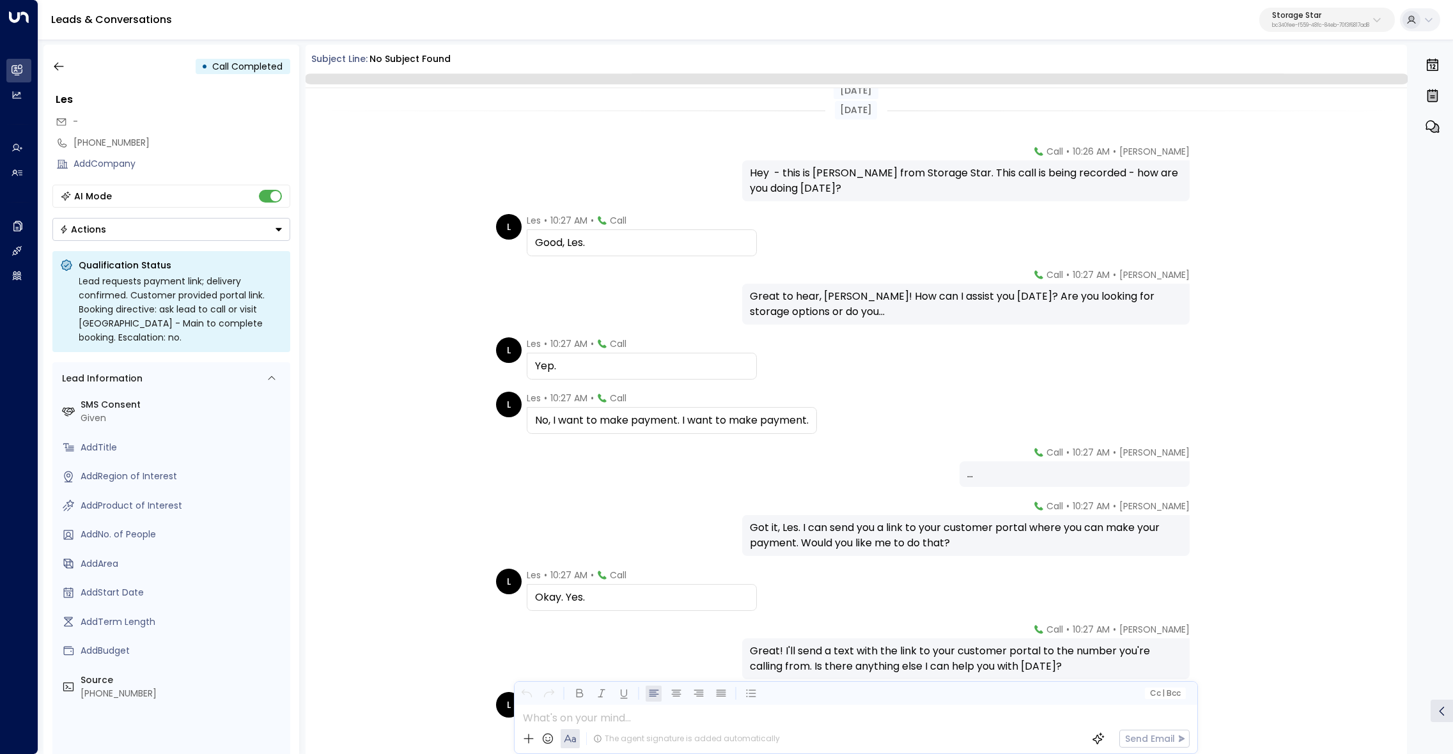
scroll to position [176, 0]
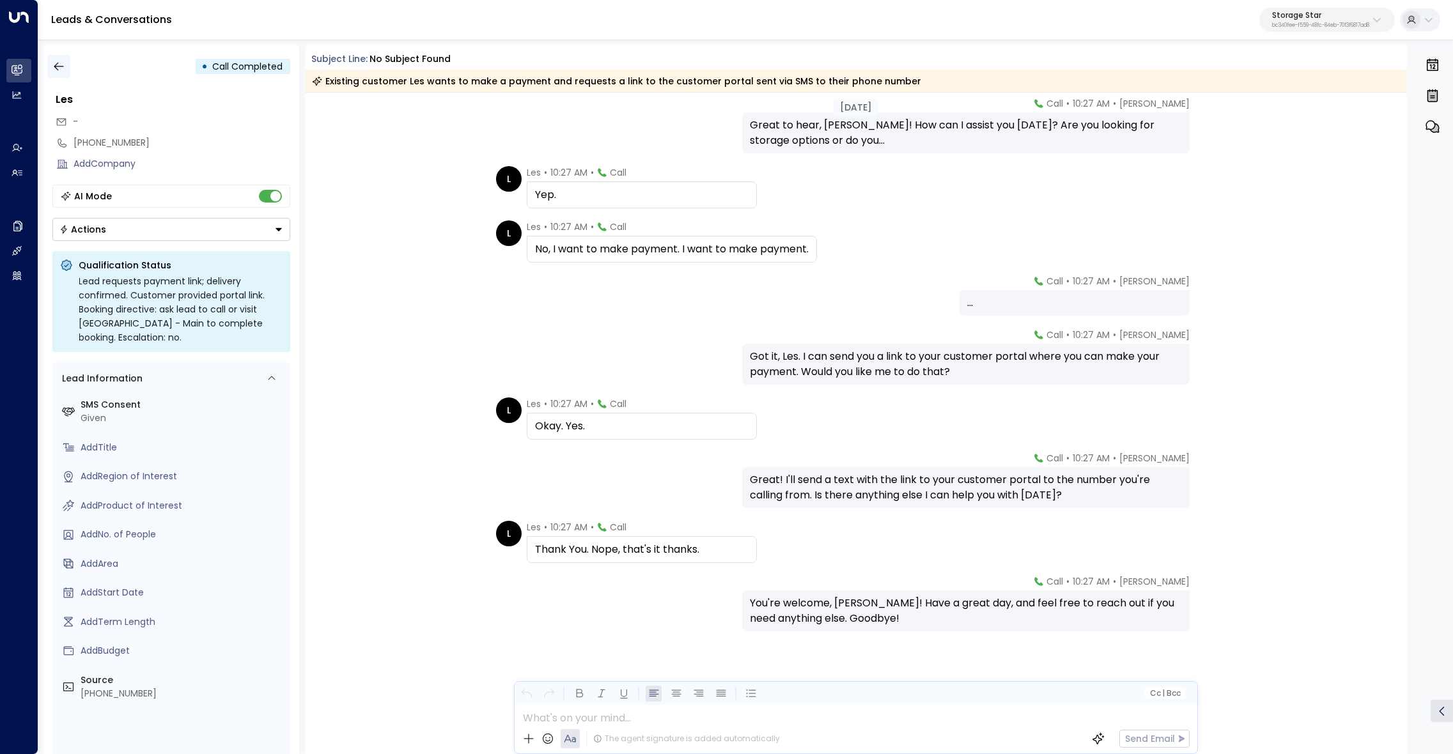
click at [54, 59] on button "button" at bounding box center [58, 66] width 23 height 23
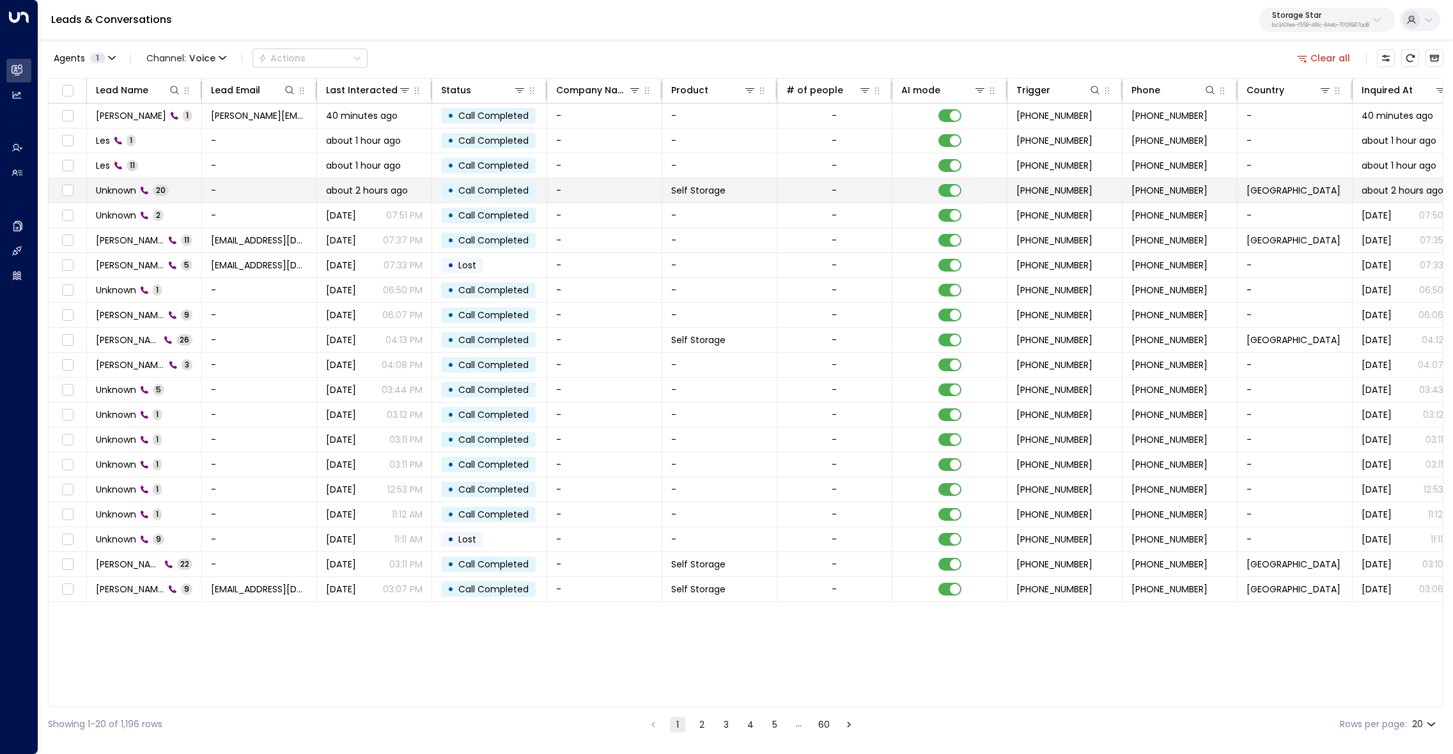
click at [123, 190] on span "Unknown" at bounding box center [116, 190] width 40 height 13
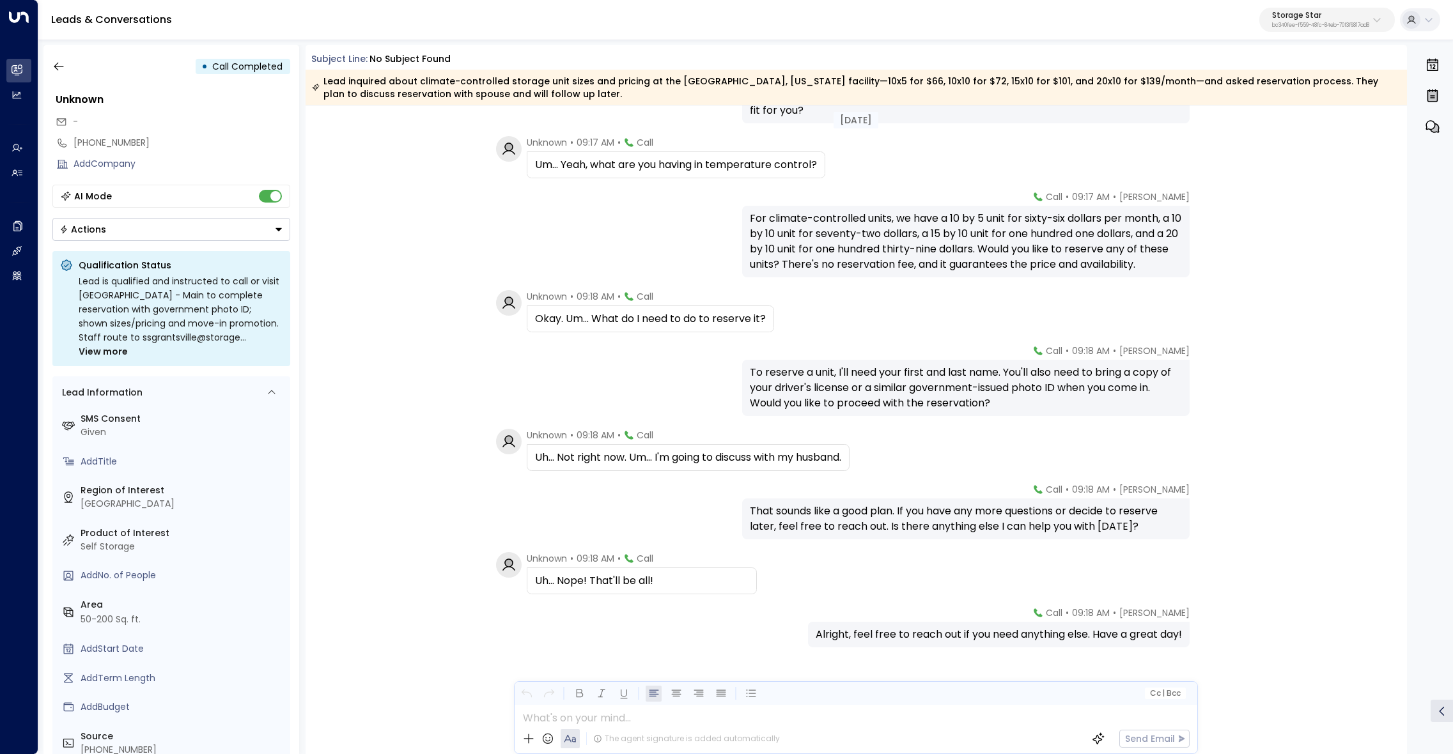
scroll to position [830, 0]
click at [58, 67] on icon "button" at bounding box center [58, 66] width 13 height 13
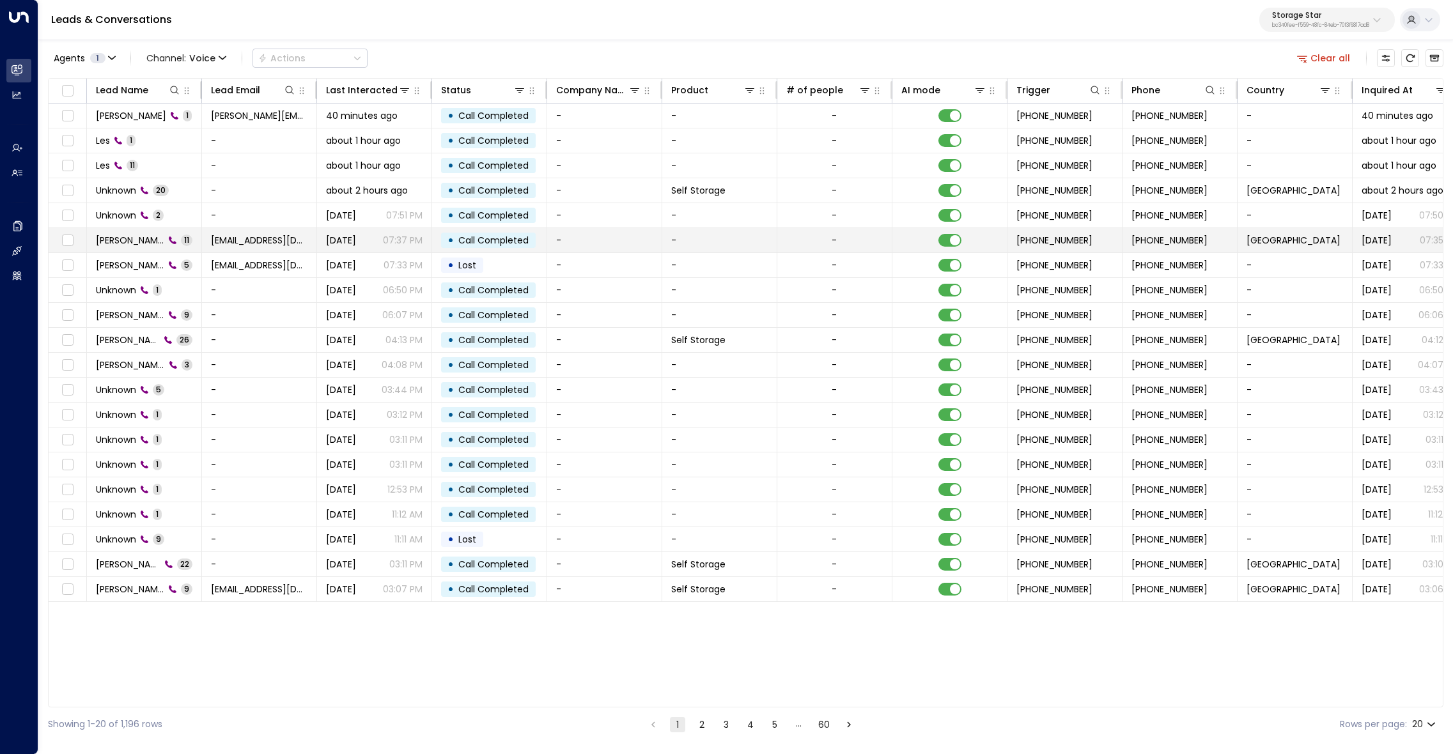
click at [122, 235] on span "Jesse Nielsen" at bounding box center [130, 240] width 68 height 13
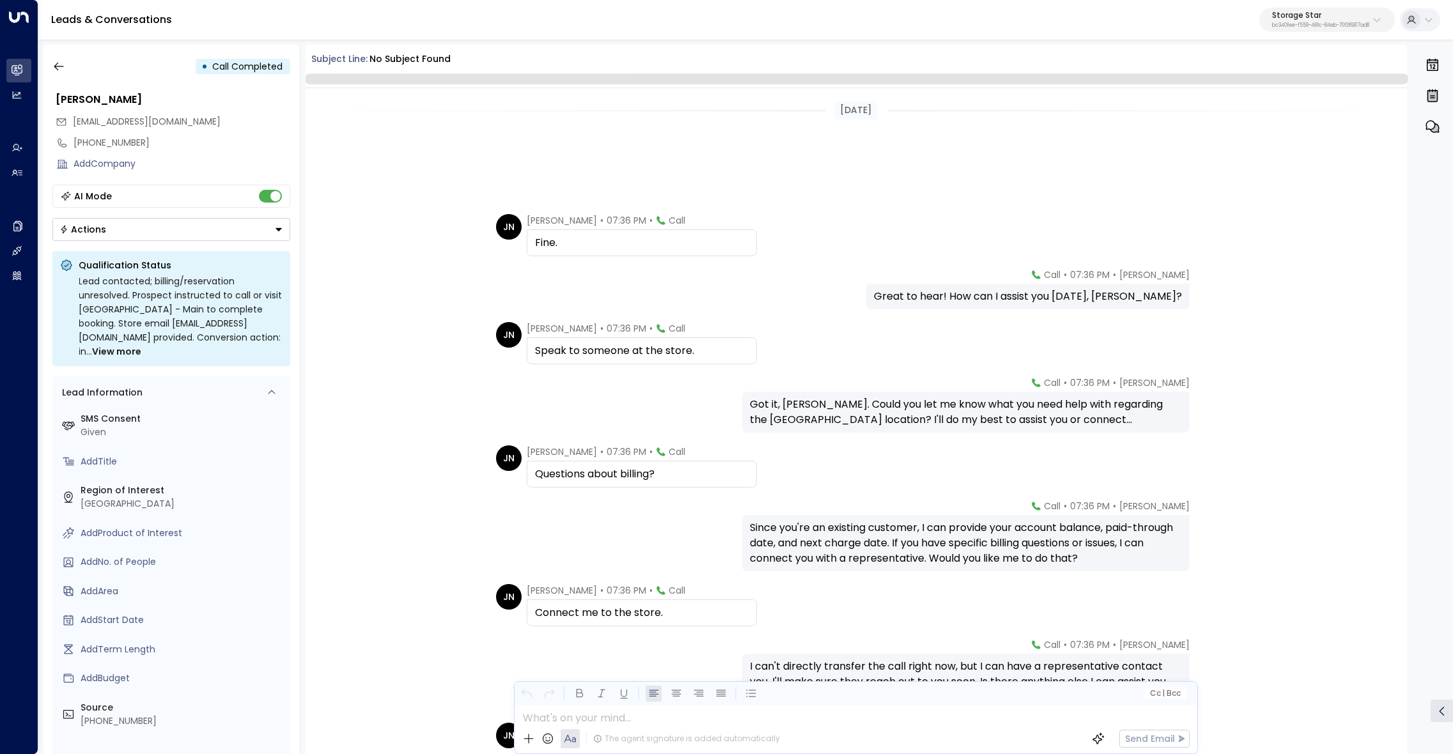
scroll to position [206, 0]
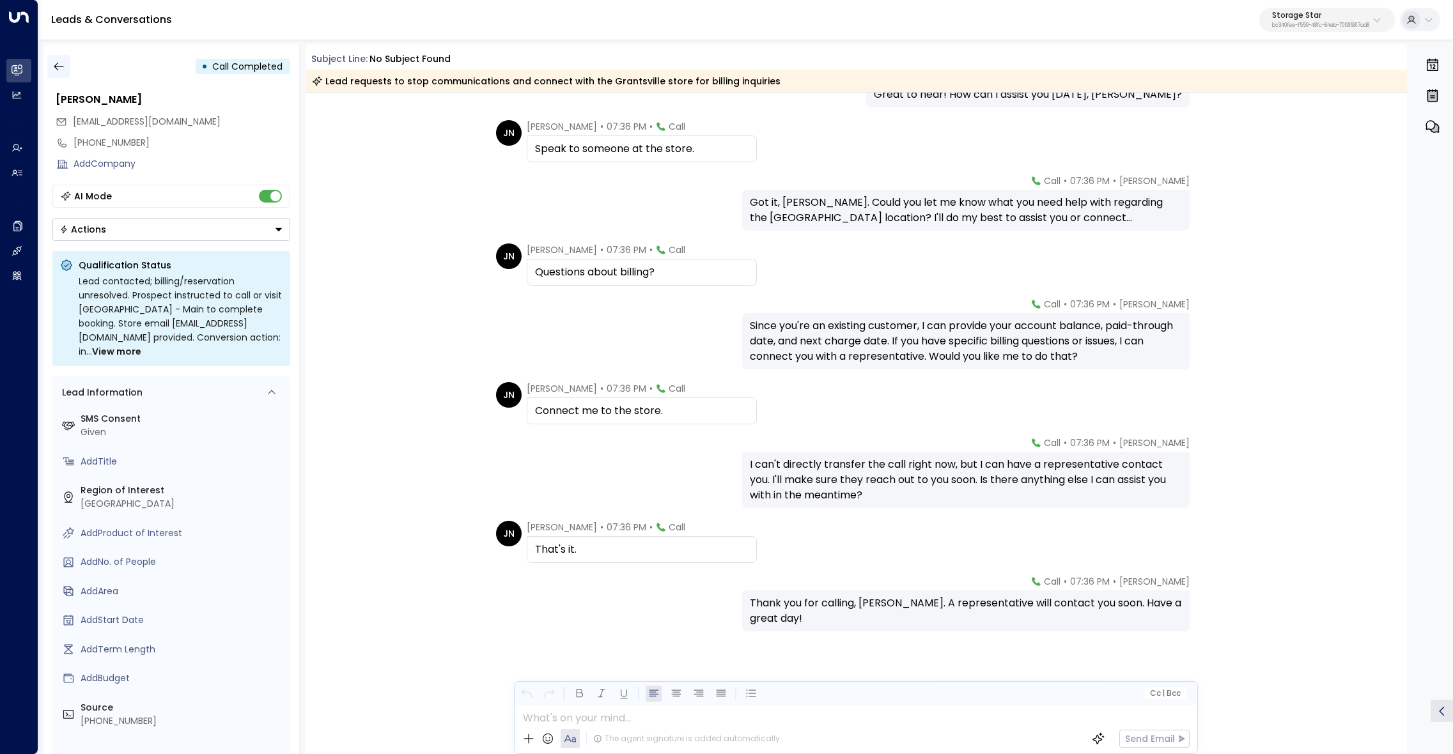
click at [58, 66] on icon "button" at bounding box center [58, 66] width 13 height 13
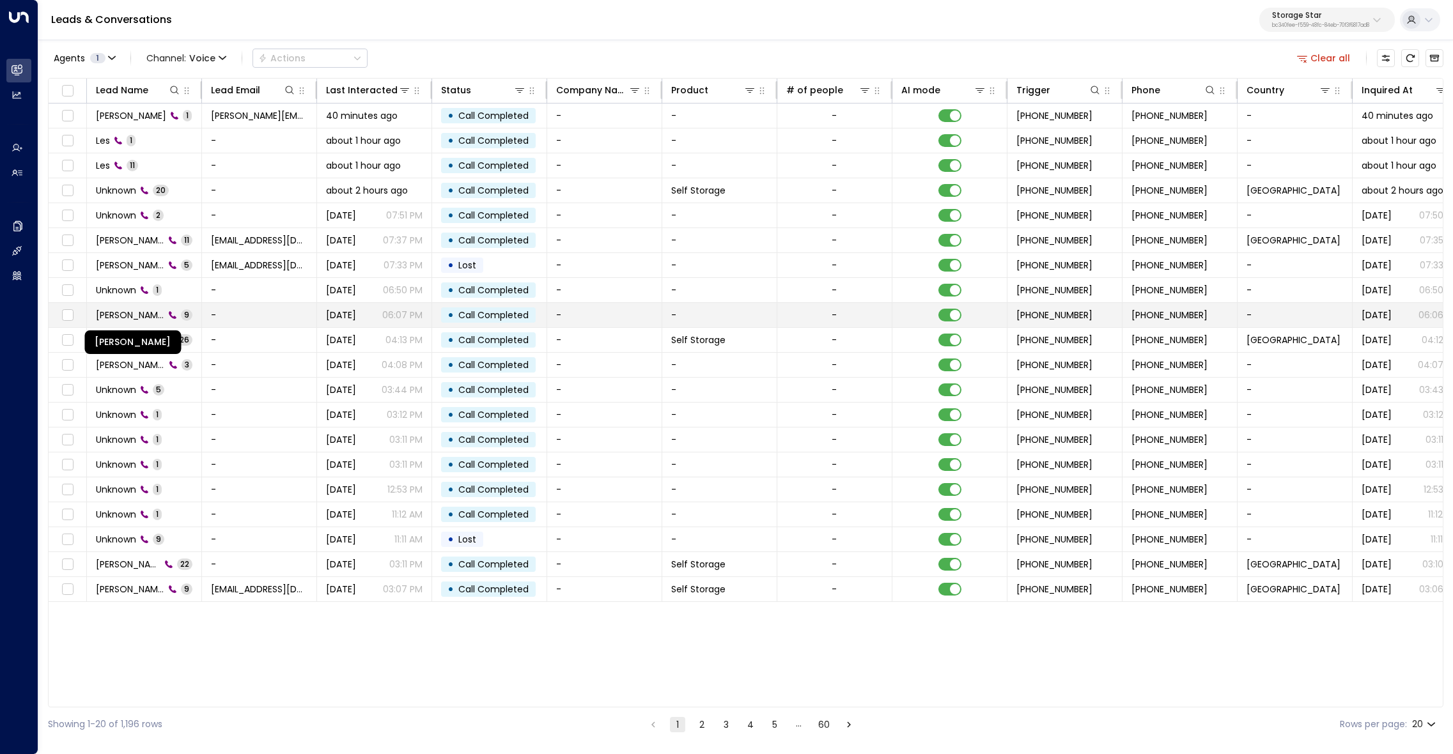
click at [142, 314] on span "Melanie Criddle" at bounding box center [130, 315] width 68 height 13
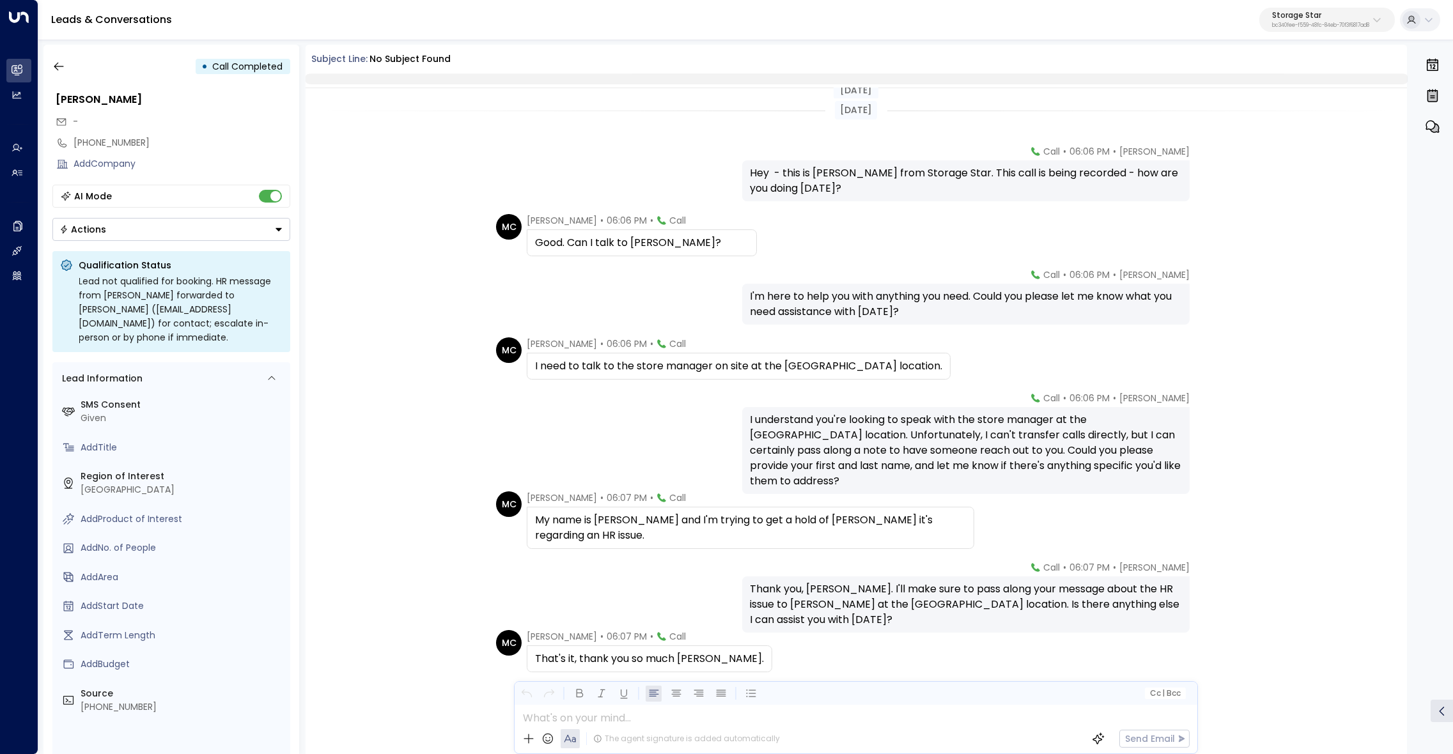
scroll to position [98, 0]
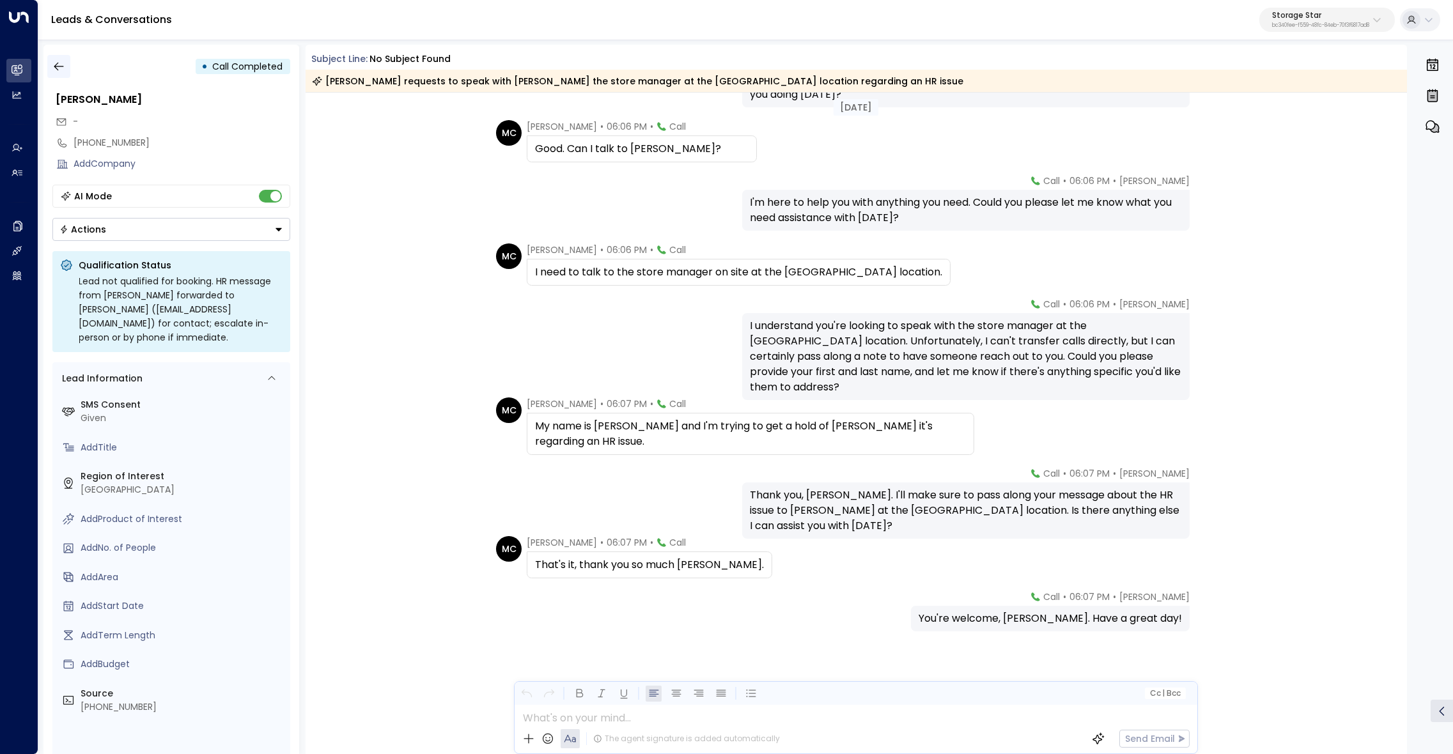
click at [60, 61] on icon "button" at bounding box center [58, 66] width 13 height 13
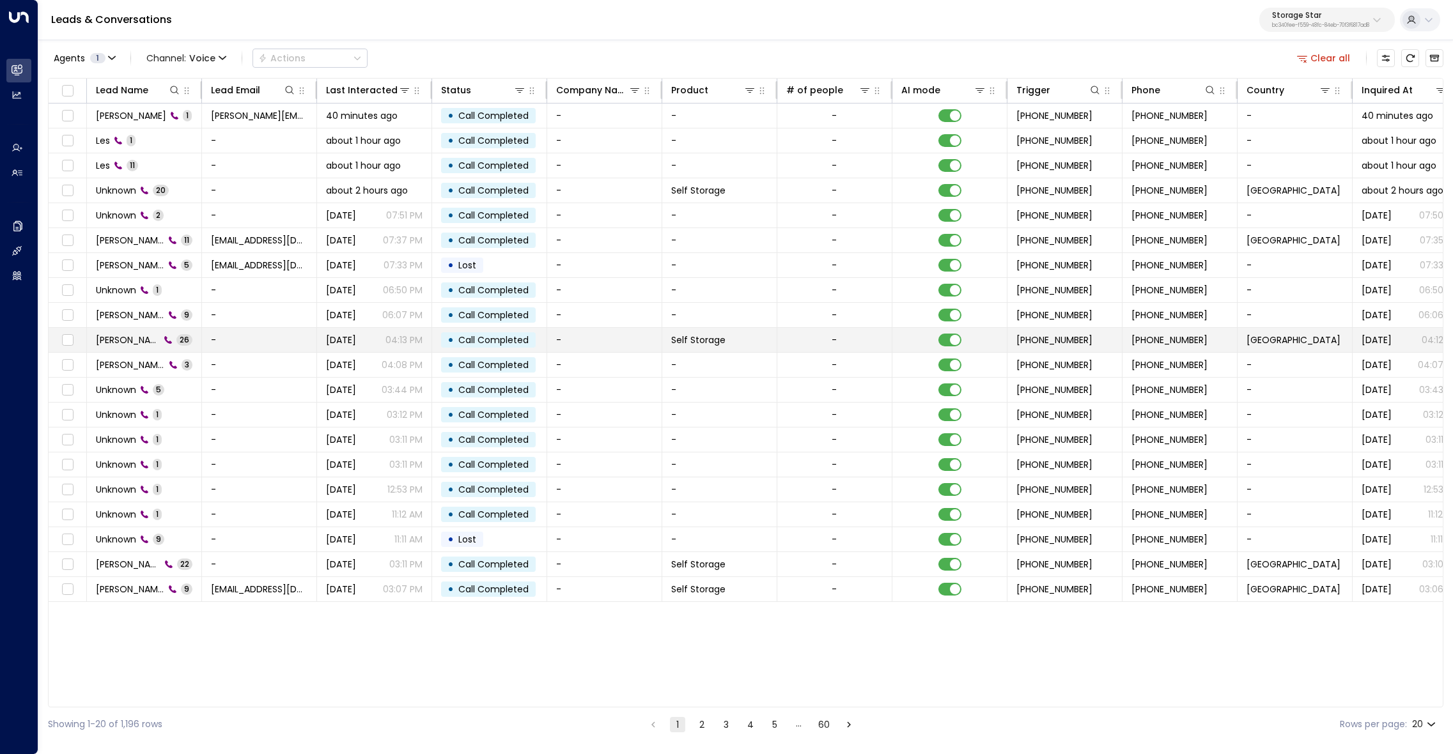
click at [137, 334] on span "Bastian Tello" at bounding box center [128, 340] width 64 height 13
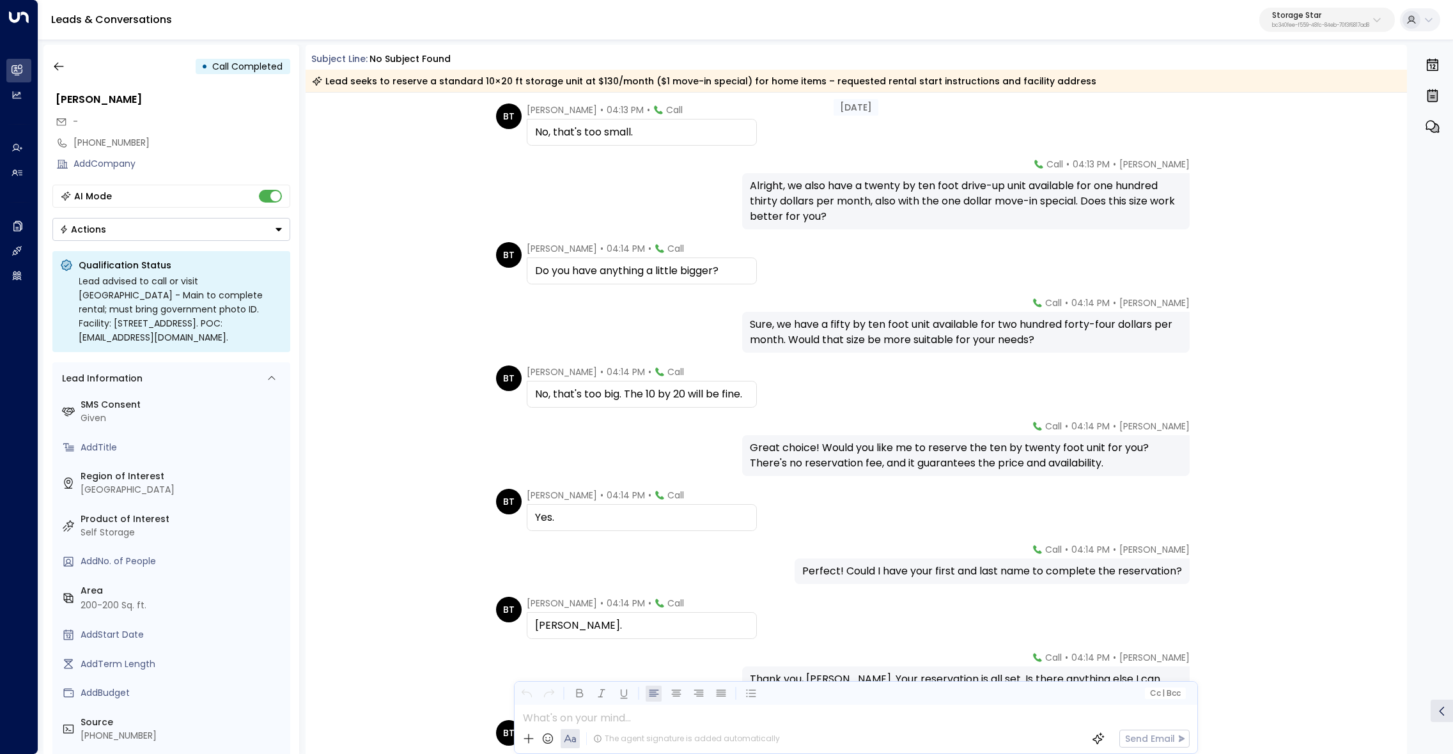
scroll to position [805, 0]
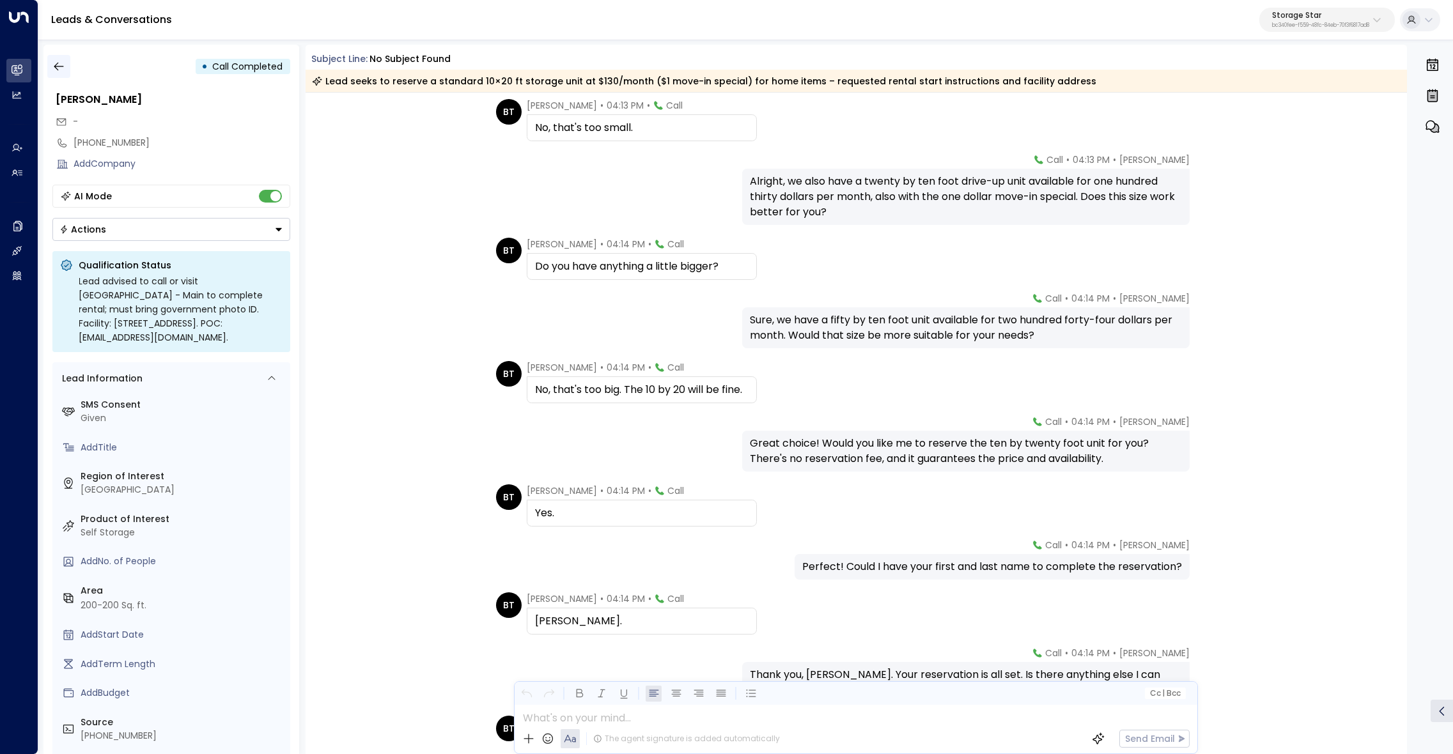
click at [61, 65] on icon "button" at bounding box center [58, 66] width 13 height 13
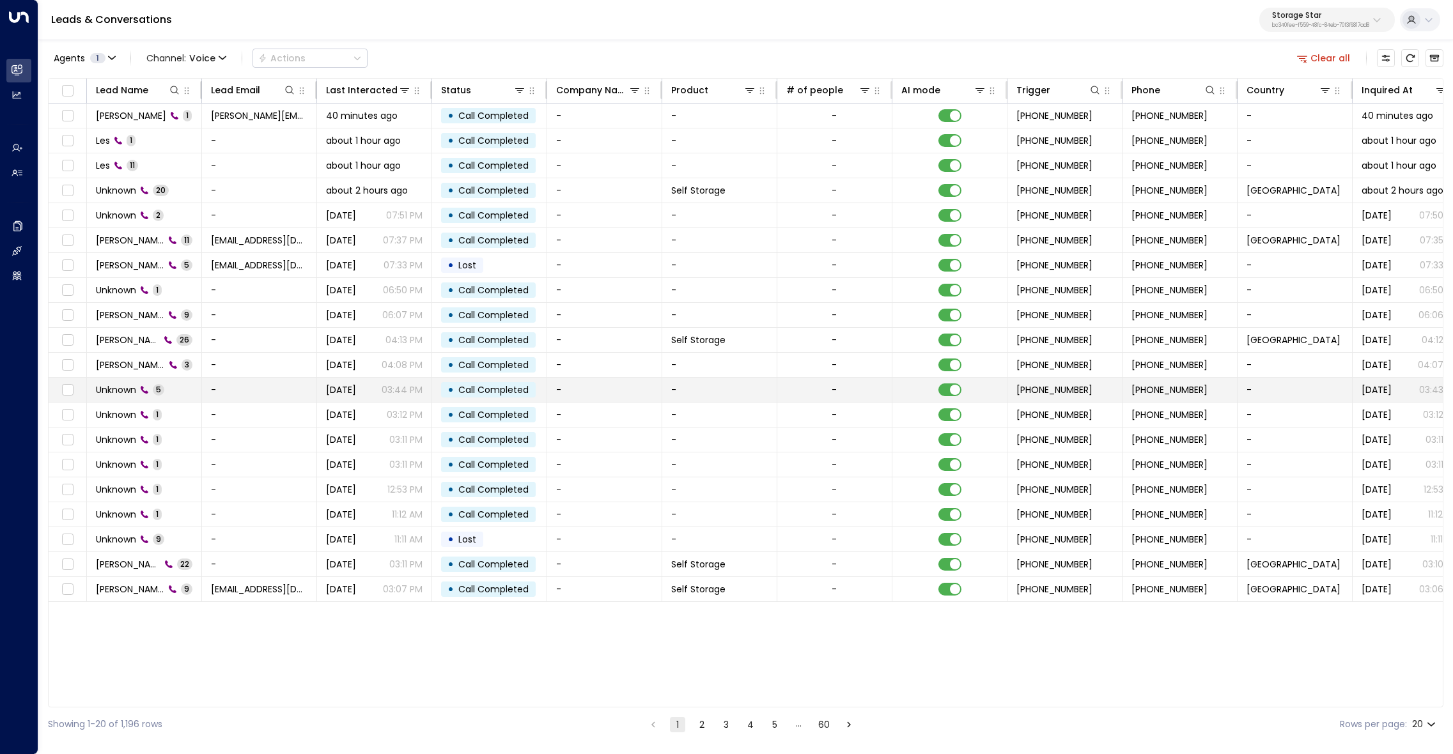
click at [134, 384] on span "Unknown" at bounding box center [116, 390] width 40 height 13
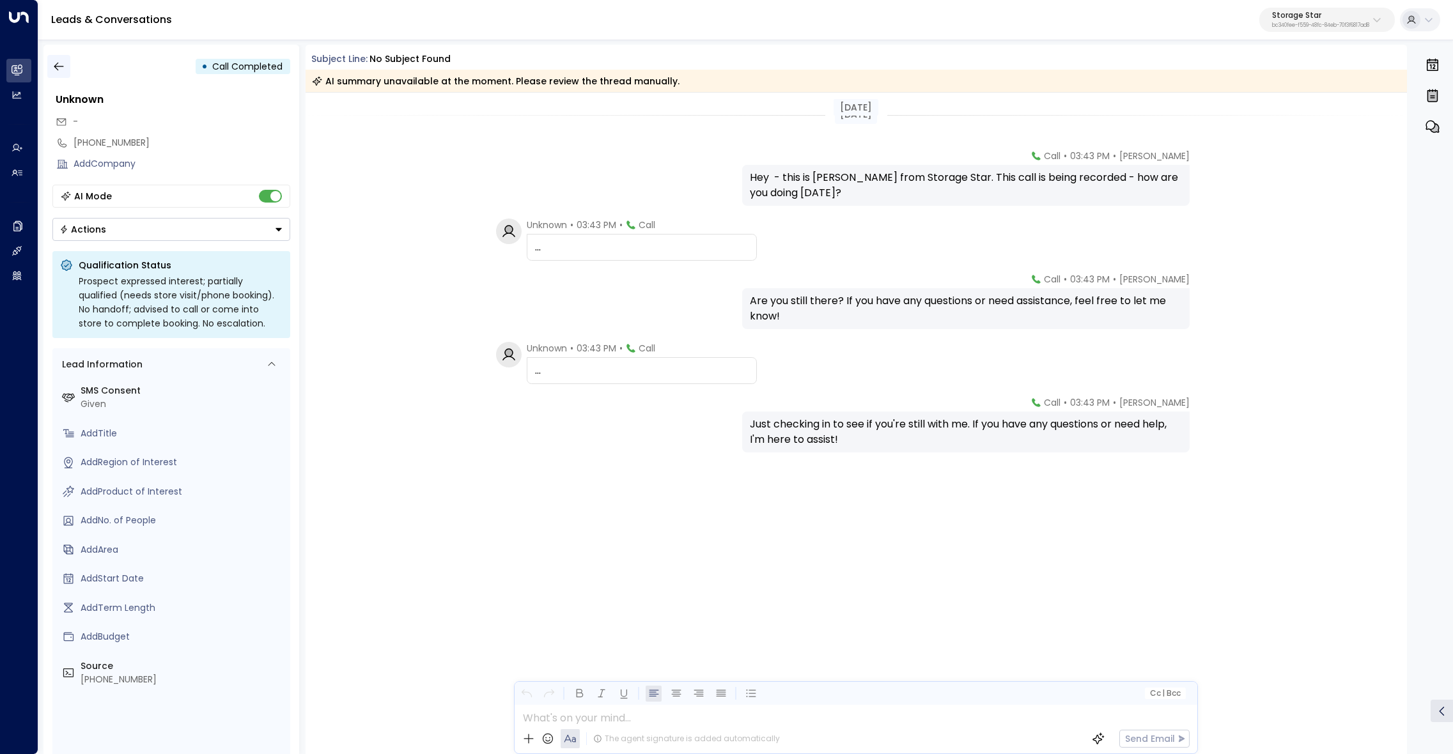
click at [65, 67] on icon "button" at bounding box center [58, 66] width 13 height 13
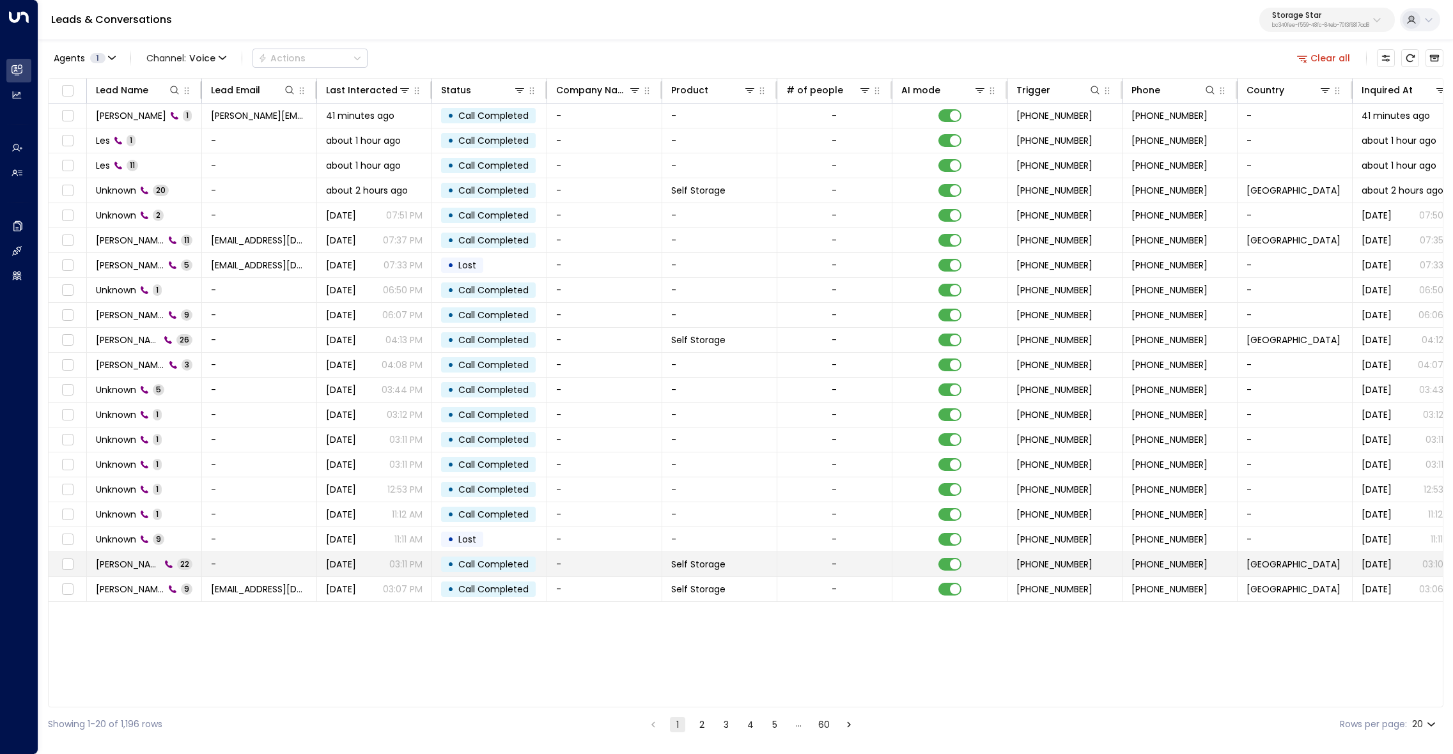
click at [124, 563] on span "Emily Herbert" at bounding box center [128, 564] width 65 height 13
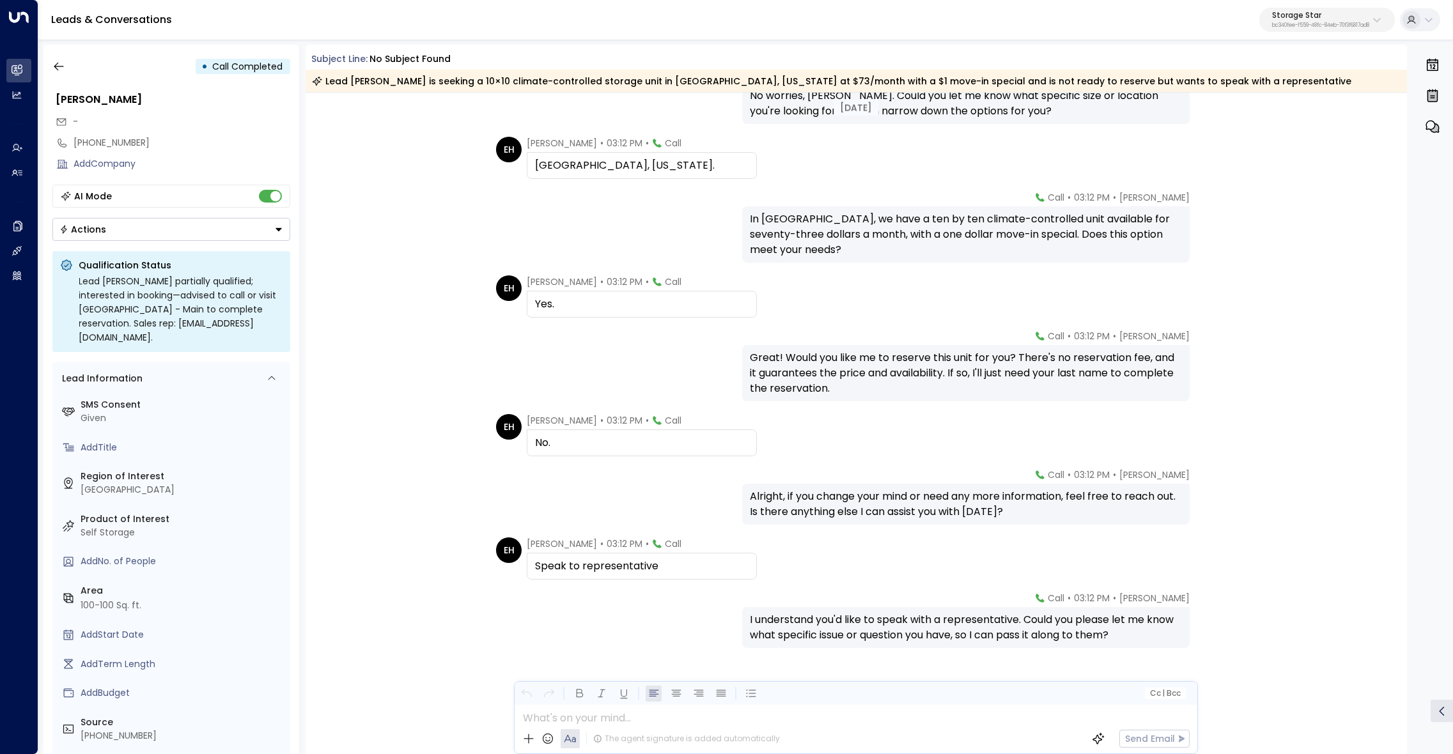
scroll to position [943, 0]
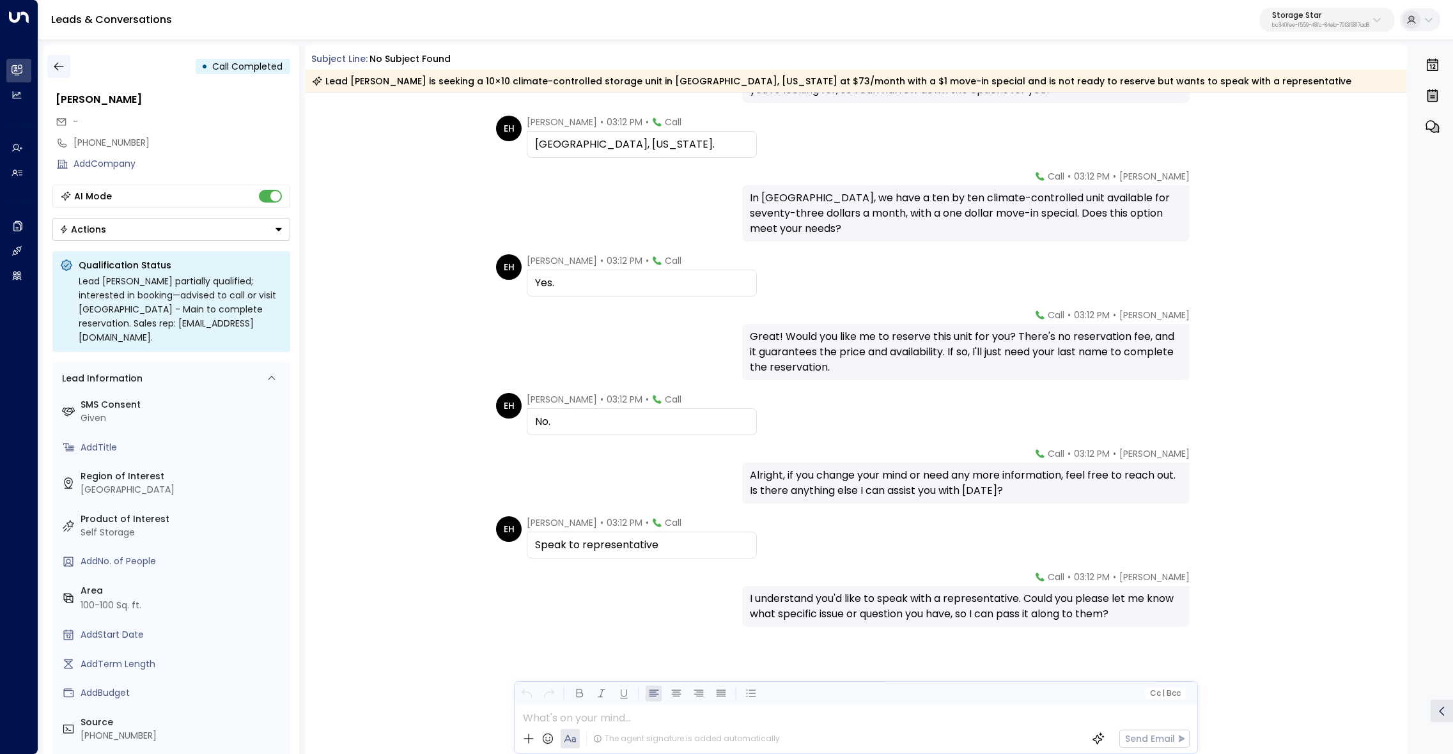
click at [63, 68] on icon "button" at bounding box center [58, 66] width 13 height 13
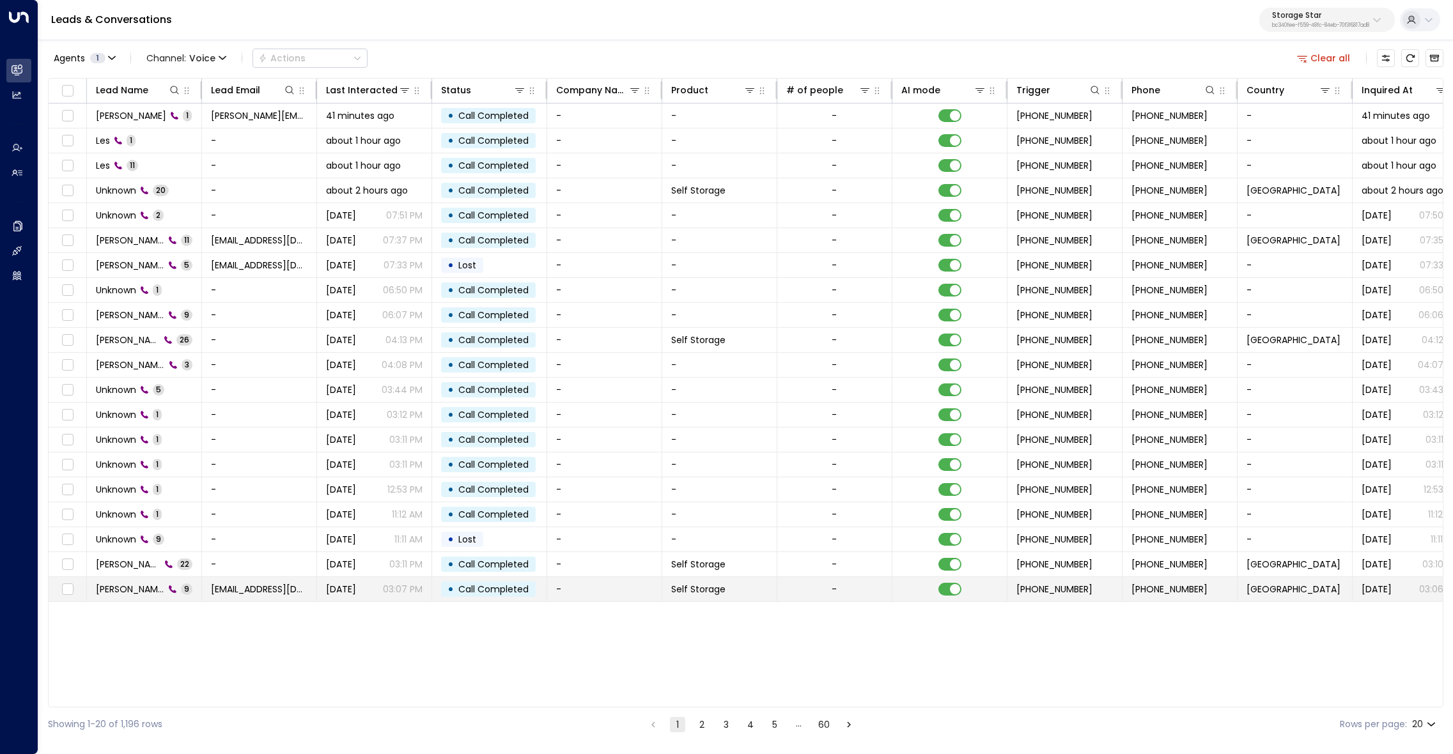
click at [139, 577] on td "Yzonnie Malunga 9" at bounding box center [144, 589] width 115 height 24
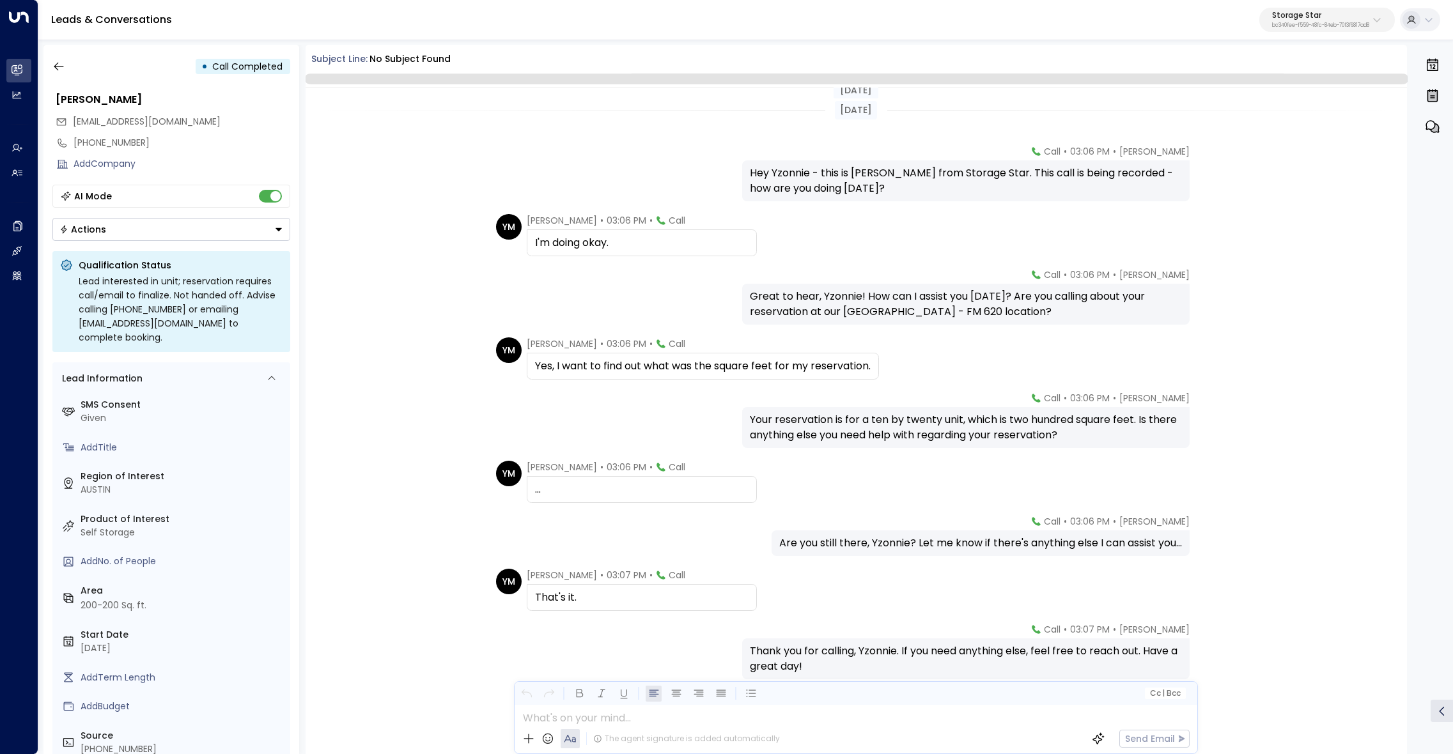
scroll to position [52, 0]
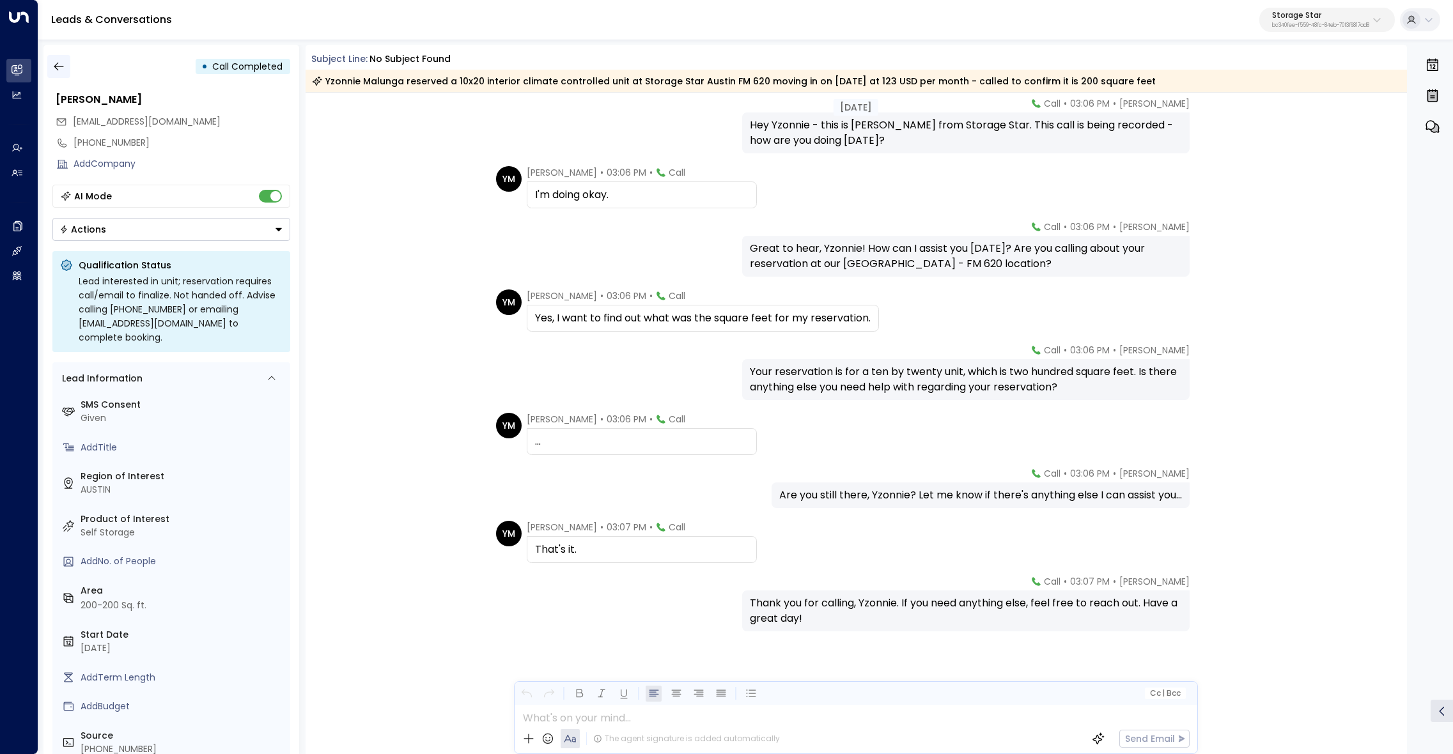
click at [54, 63] on icon "button" at bounding box center [58, 66] width 13 height 13
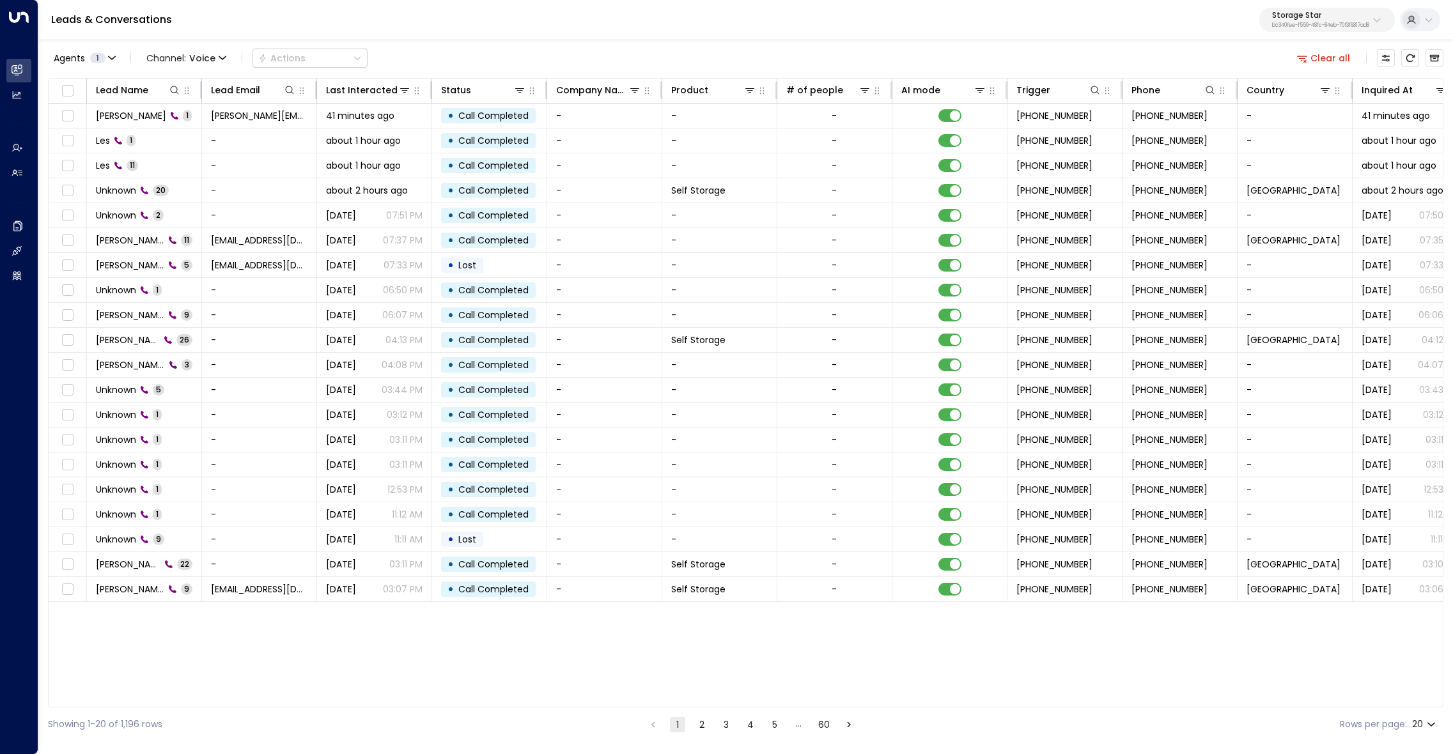
click at [700, 727] on button "2" at bounding box center [701, 724] width 15 height 15
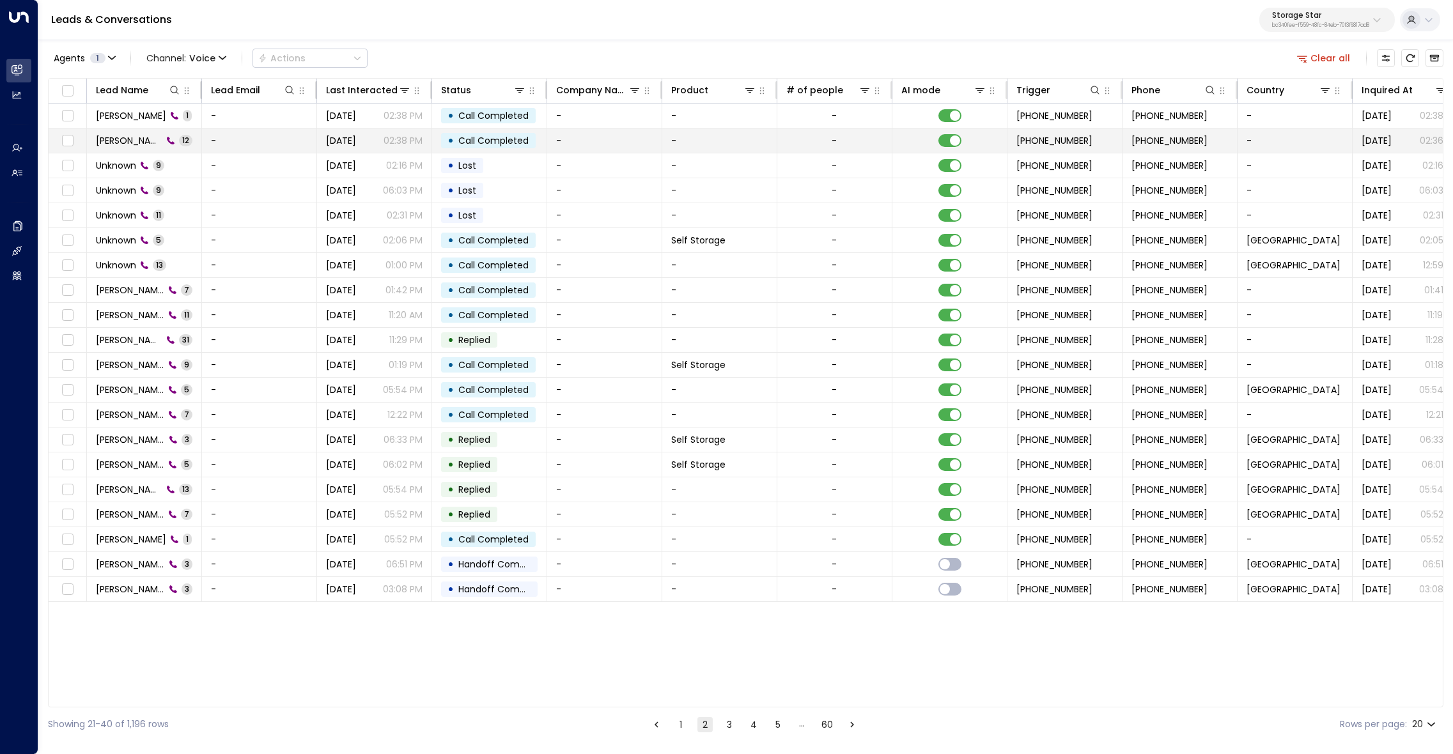
click at [139, 143] on span "Patty Thatcher" at bounding box center [129, 140] width 66 height 13
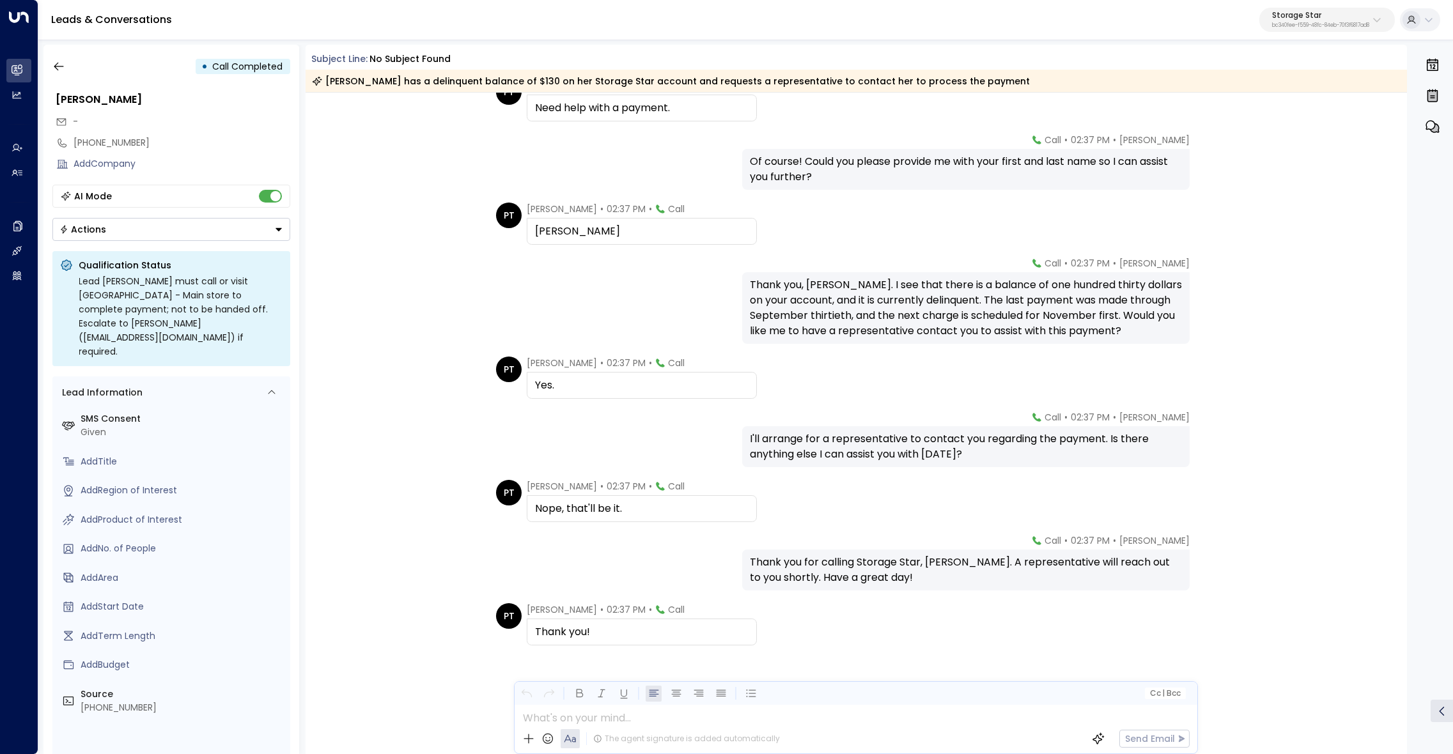
scroll to position [281, 0]
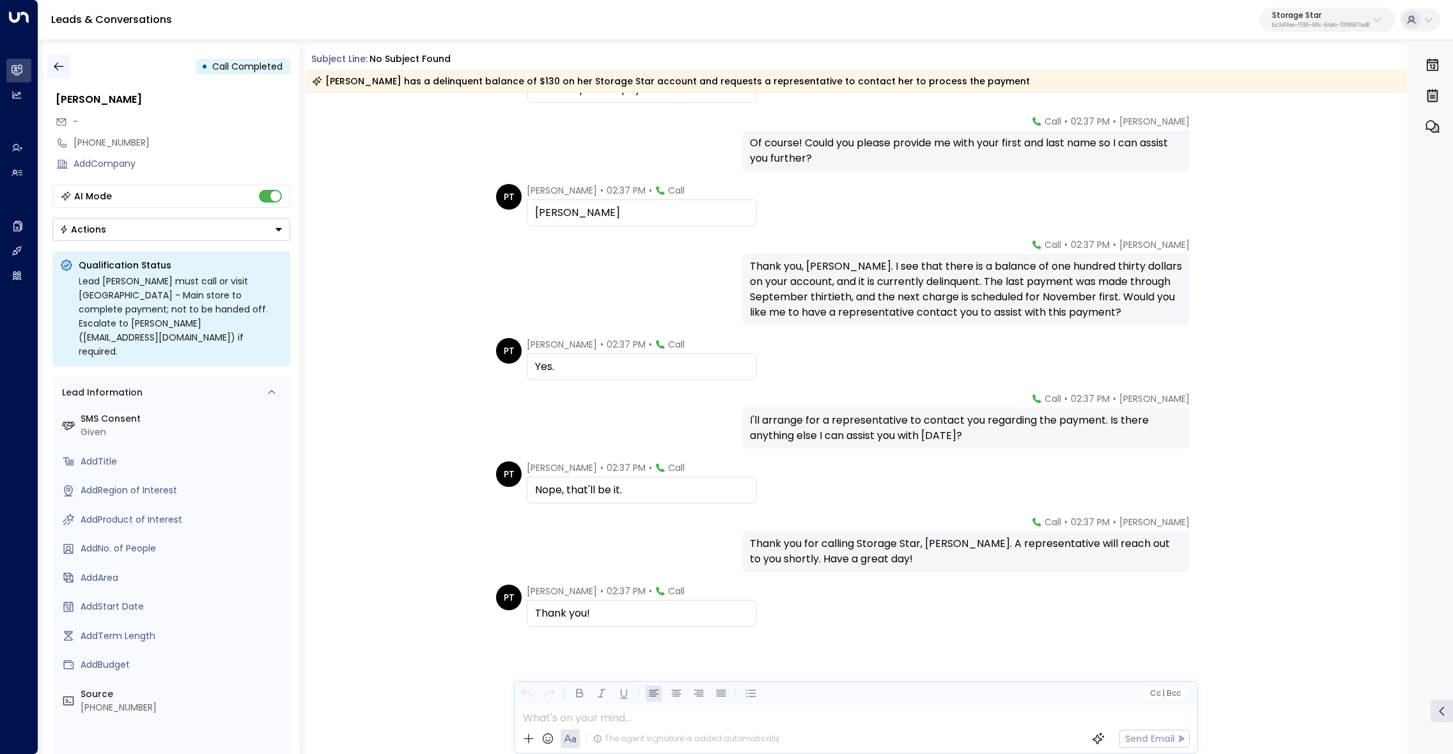
click at [60, 57] on button "button" at bounding box center [58, 66] width 23 height 23
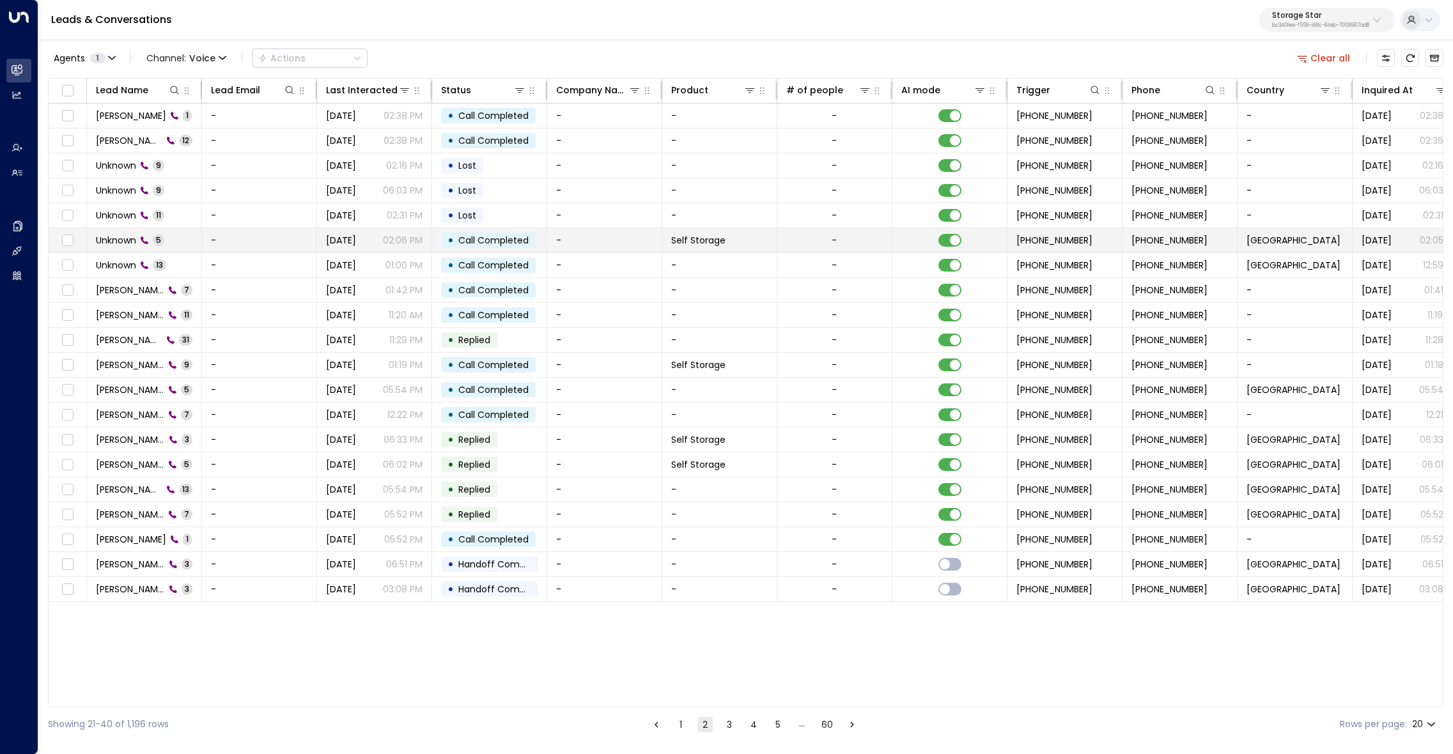
click at [136, 241] on span "Unknown" at bounding box center [116, 240] width 40 height 13
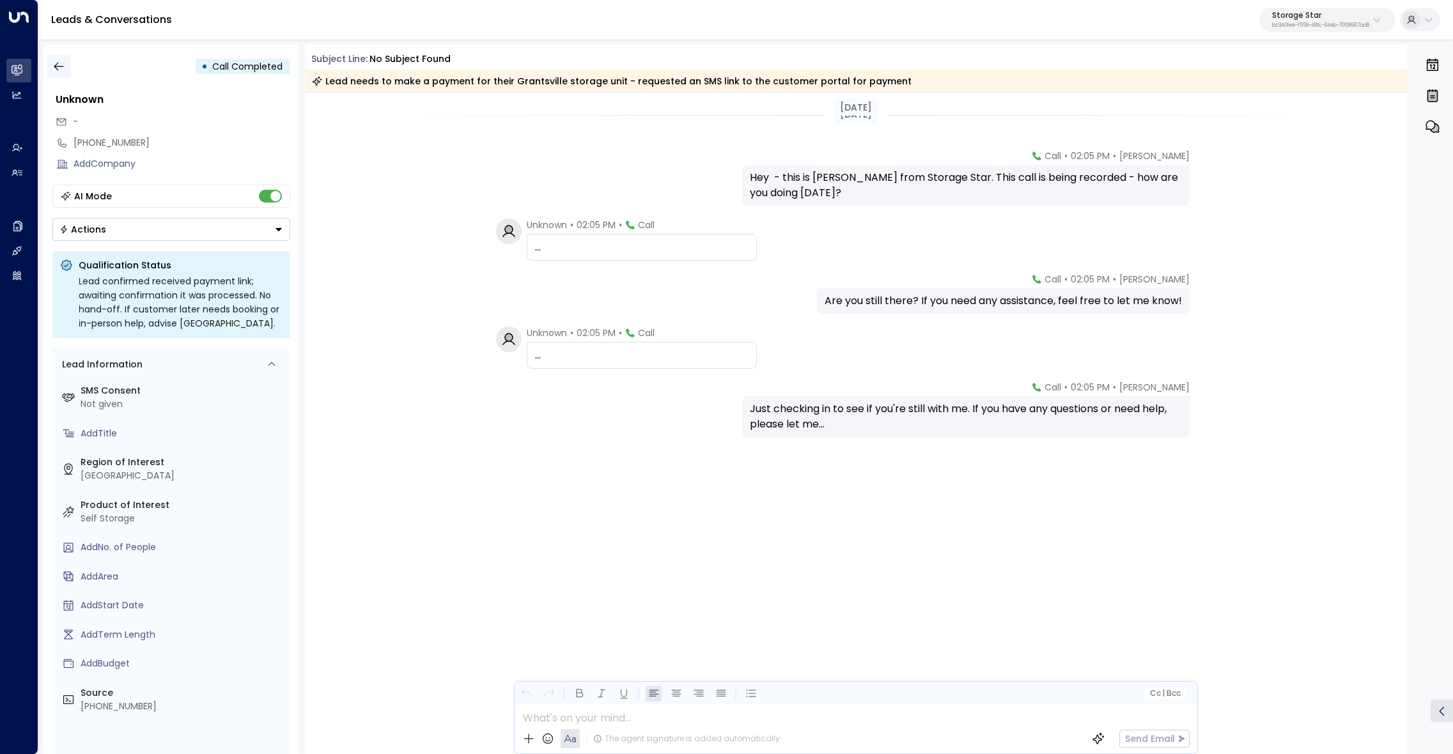
click at [67, 68] on button "button" at bounding box center [58, 66] width 23 height 23
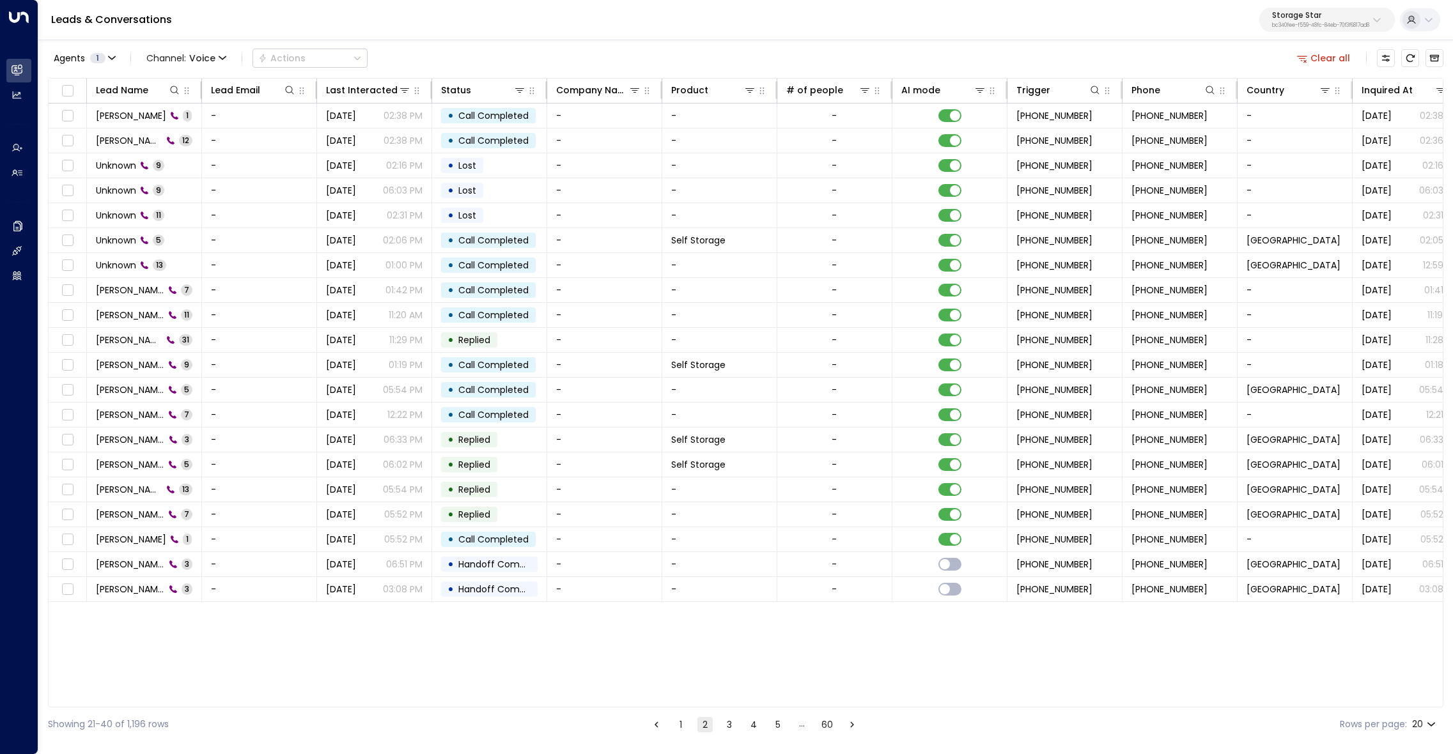
click at [1346, 13] on p "Storage Star" at bounding box center [1320, 16] width 97 height 8
type input "*****"
click at [1276, 108] on span "ID: 95e12634-a2b0-4ea9-845a-0bcfa50e2d19" at bounding box center [1291, 109] width 182 height 12
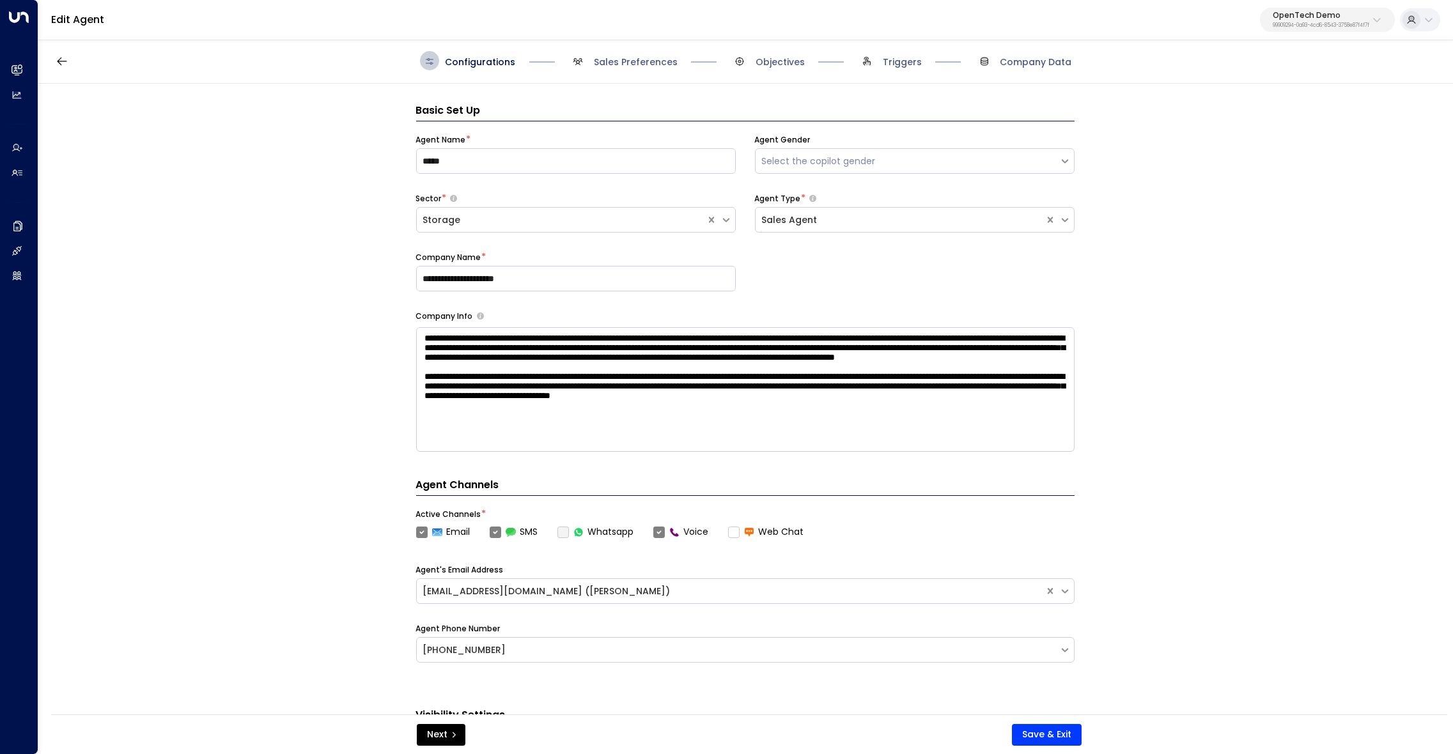
scroll to position [19, 0]
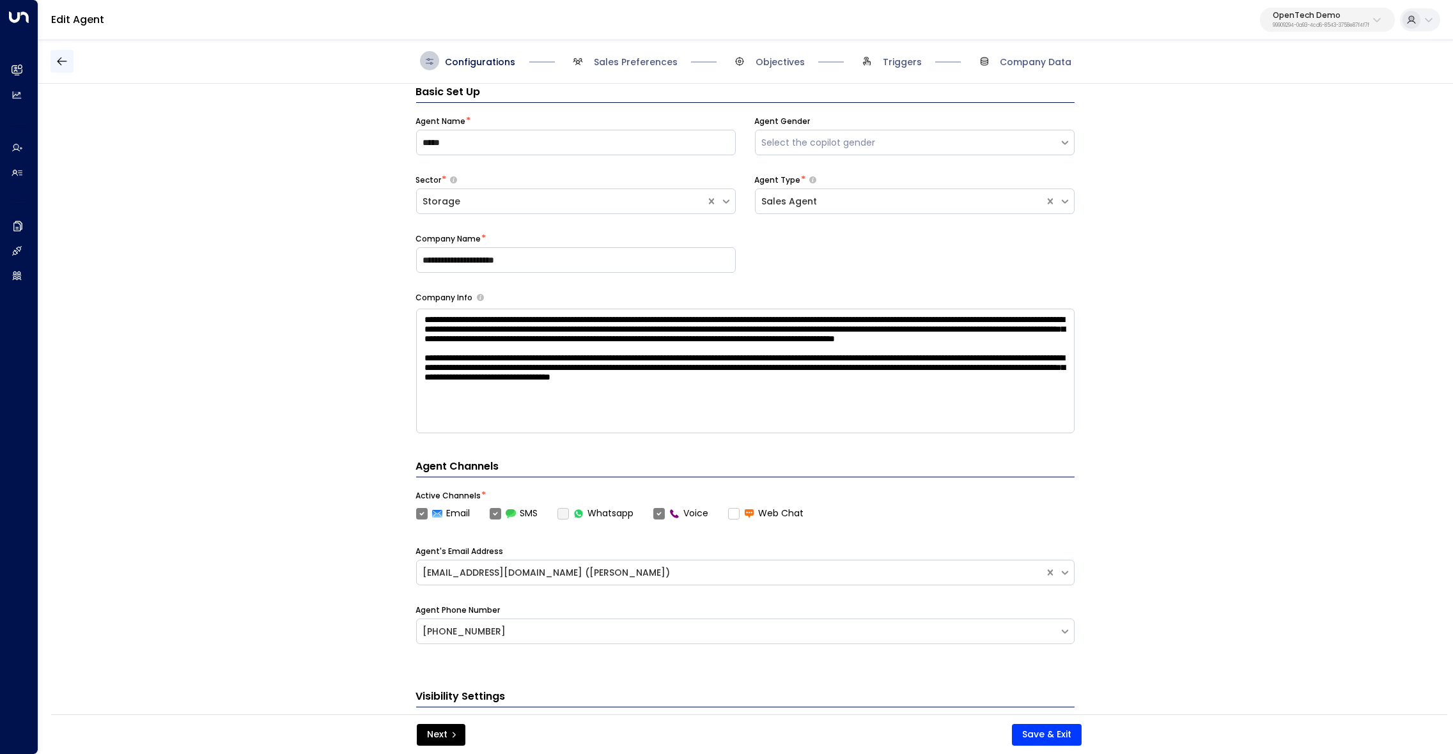
click at [58, 63] on icon "button" at bounding box center [62, 61] width 13 height 13
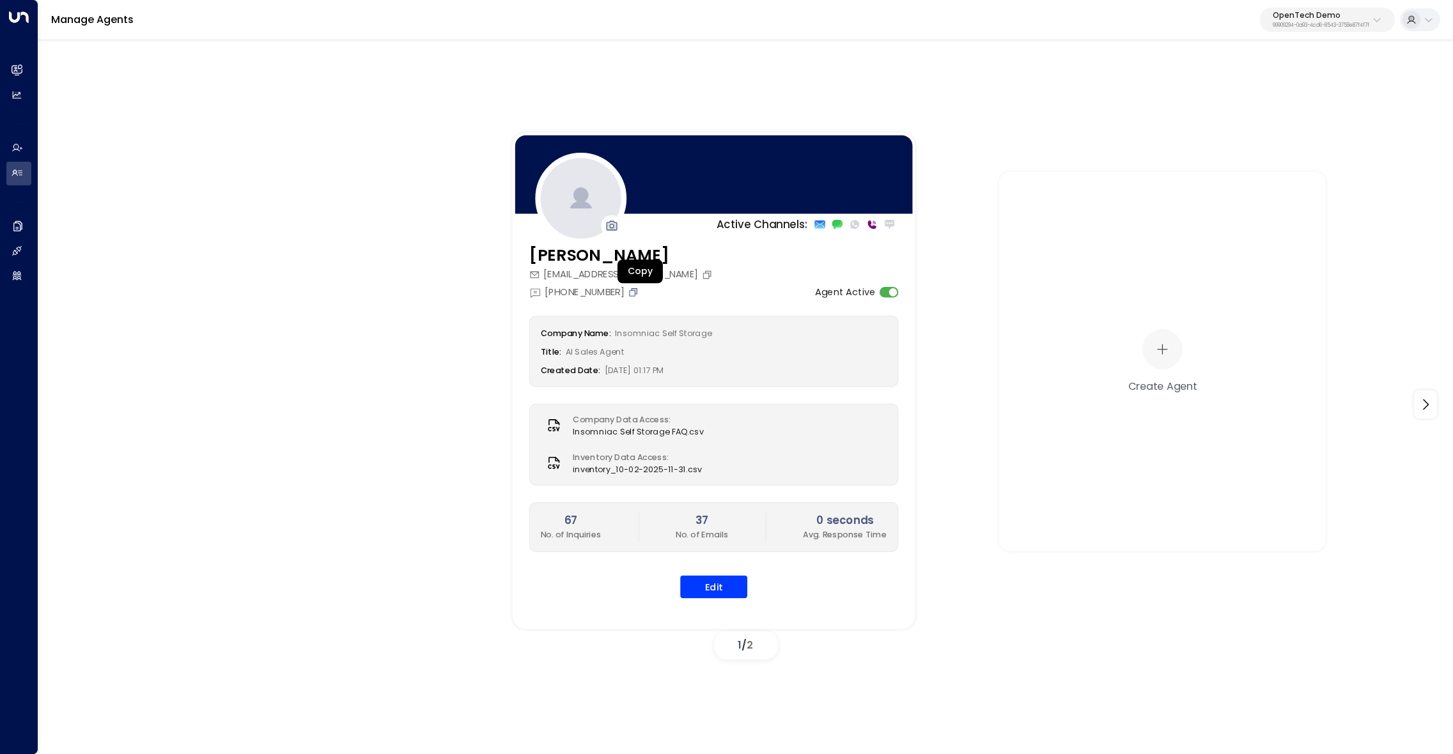
click at [639, 291] on icon "Copy" at bounding box center [633, 291] width 11 height 11
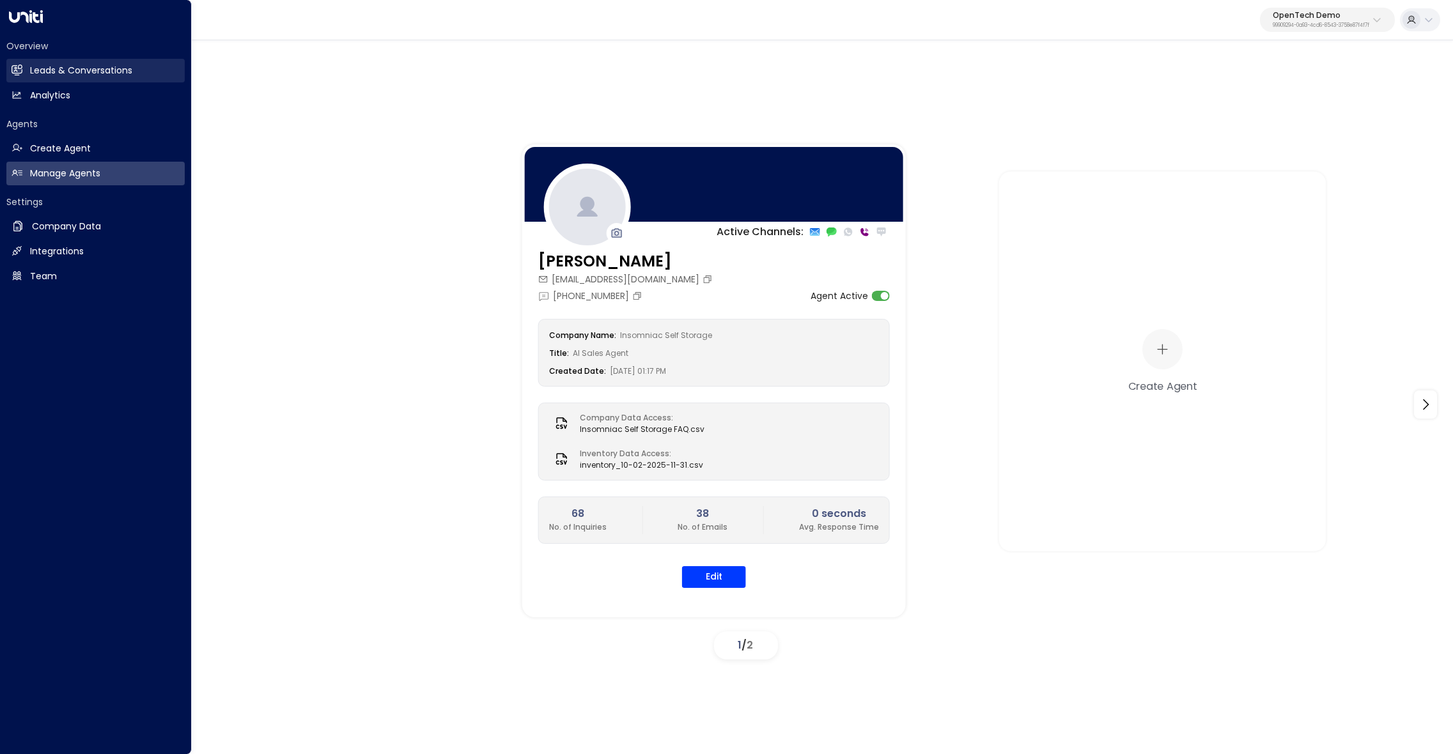
click at [22, 69] on link "Leads & Conversations Leads & Conversations" at bounding box center [95, 71] width 178 height 24
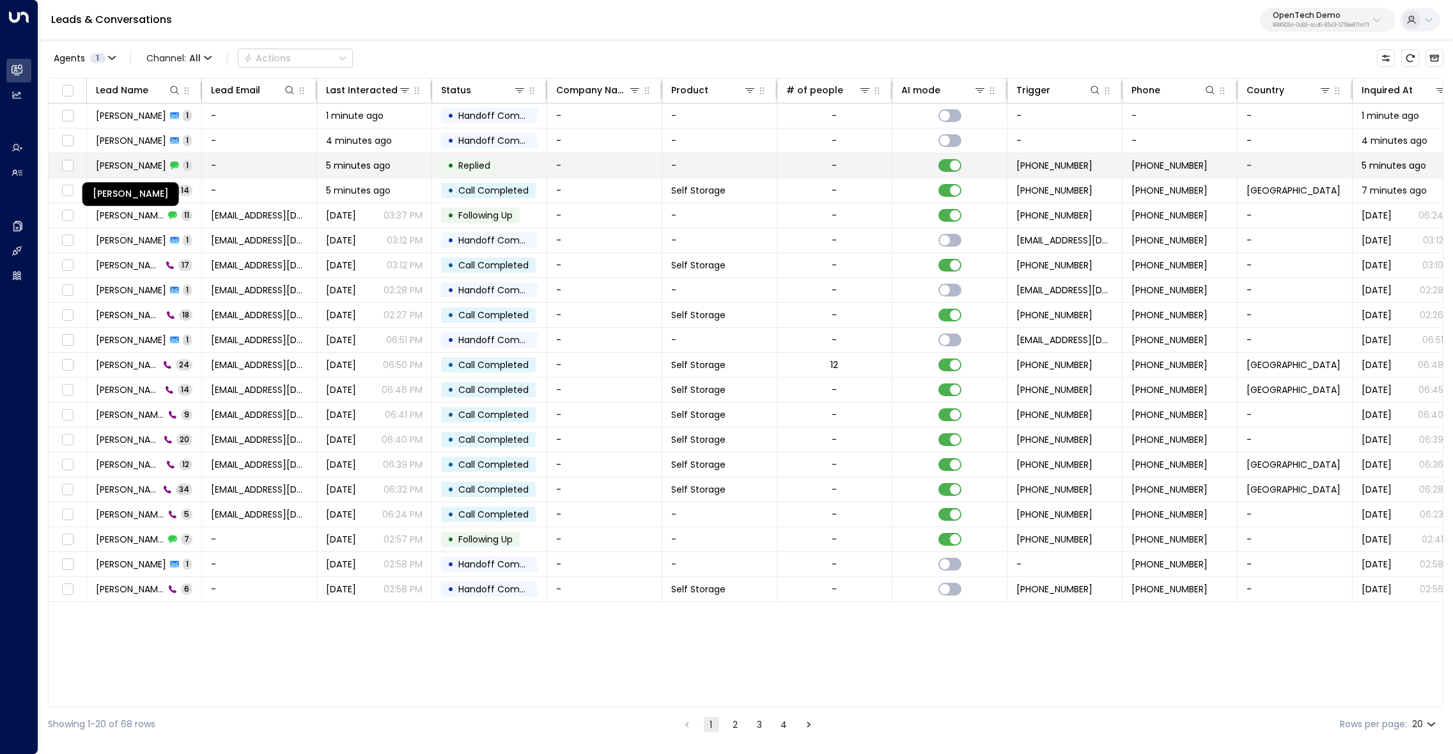
click at [139, 162] on span "[PERSON_NAME]" at bounding box center [131, 165] width 70 height 13
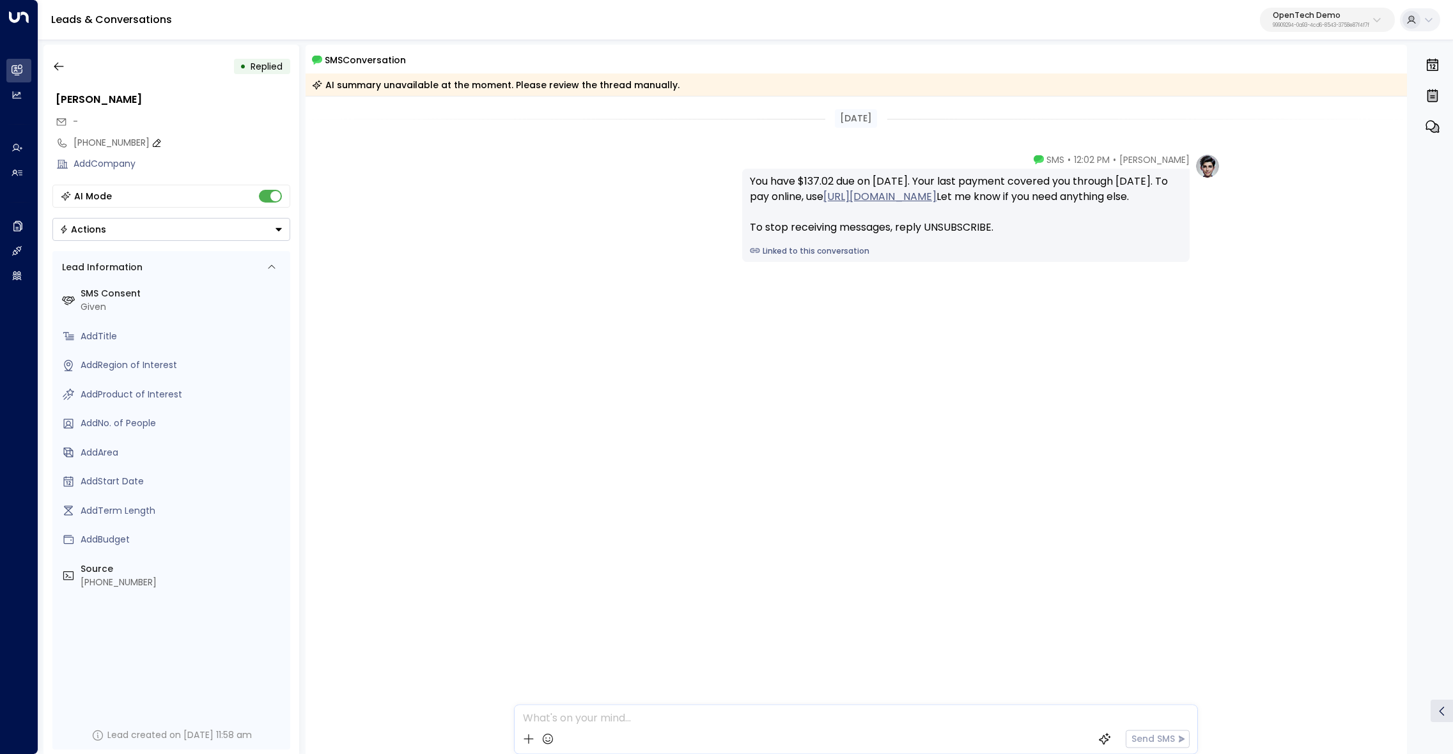
click at [105, 140] on div "[PHONE_NUMBER]" at bounding box center [182, 142] width 216 height 13
click at [105, 140] on input "**********" at bounding box center [180, 142] width 212 height 13
click at [60, 65] on icon "button" at bounding box center [58, 66] width 13 height 13
